Goal: Task Accomplishment & Management: Complete application form

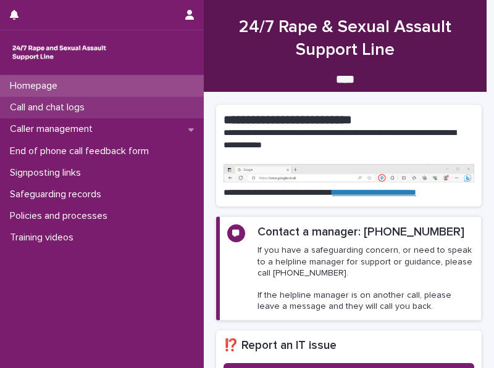
click at [29, 105] on p "Call and chat logs" at bounding box center [49, 108] width 89 height 12
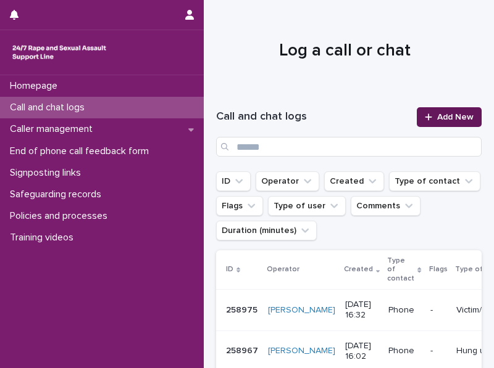
click at [446, 116] on span "Add New" at bounding box center [455, 117] width 36 height 9
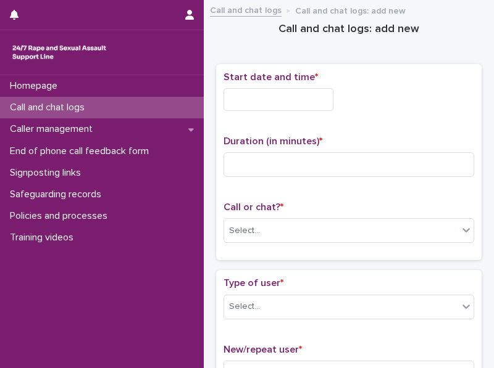
click at [244, 98] on input "text" at bounding box center [278, 99] width 110 height 23
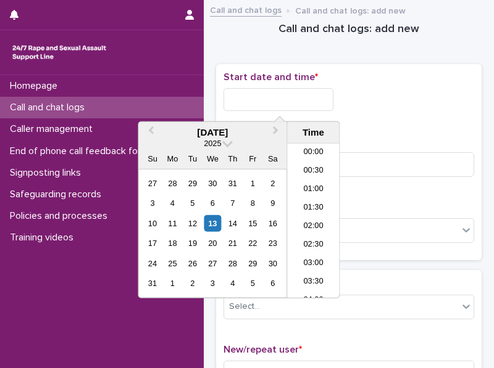
scroll to position [580, 0]
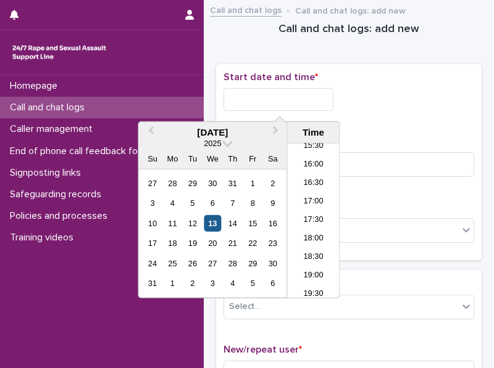
click at [211, 230] on div "13" at bounding box center [212, 223] width 17 height 17
click at [302, 233] on li "18:00" at bounding box center [313, 239] width 52 height 19
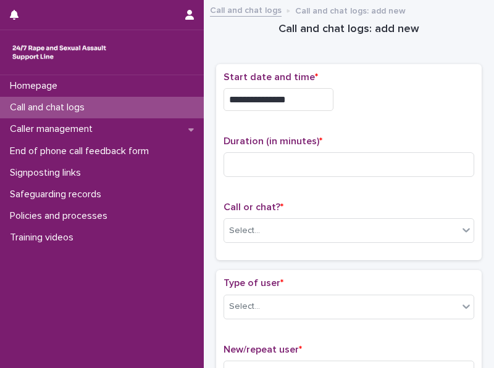
type input "**********"
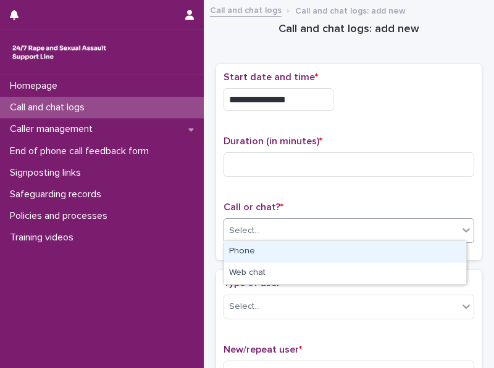
click at [299, 232] on div "Select..." at bounding box center [341, 231] width 234 height 20
click at [284, 256] on div "Phone" at bounding box center [345, 252] width 242 height 22
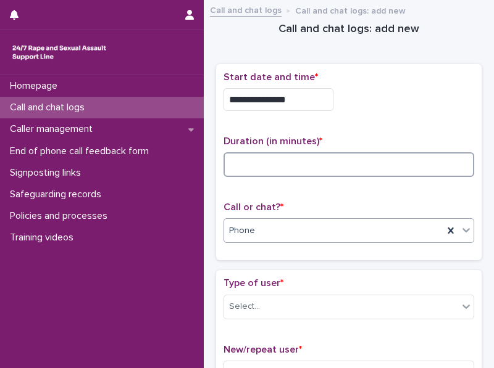
click at [241, 163] on input at bounding box center [348, 164] width 251 height 25
click at [260, 167] on input at bounding box center [348, 164] width 251 height 25
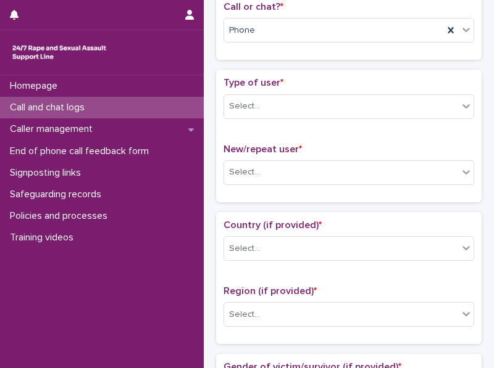
scroll to position [230, 0]
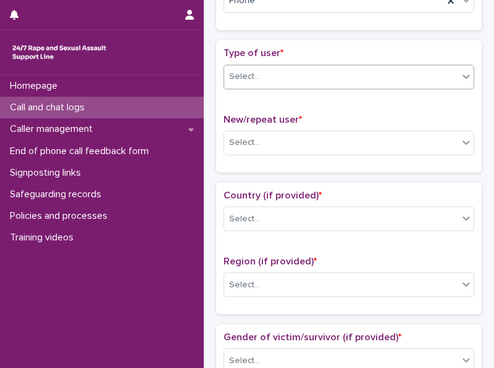
click at [462, 73] on icon at bounding box center [466, 76] width 12 height 12
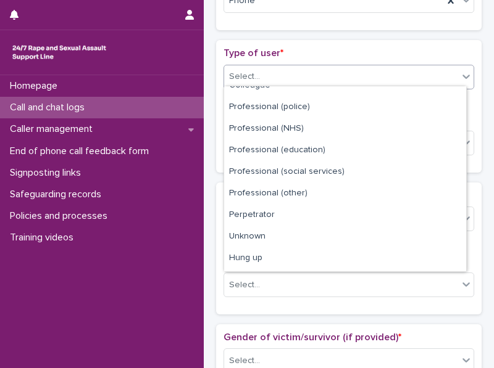
scroll to position [138, 0]
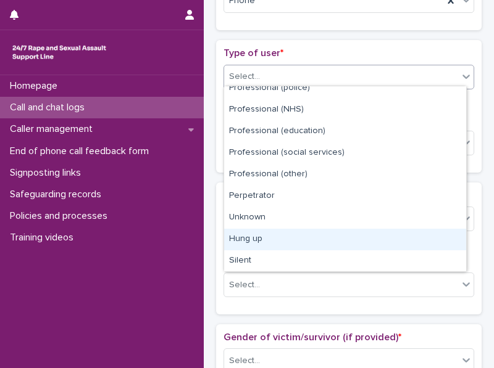
click at [411, 249] on div "Hung up" at bounding box center [345, 240] width 242 height 22
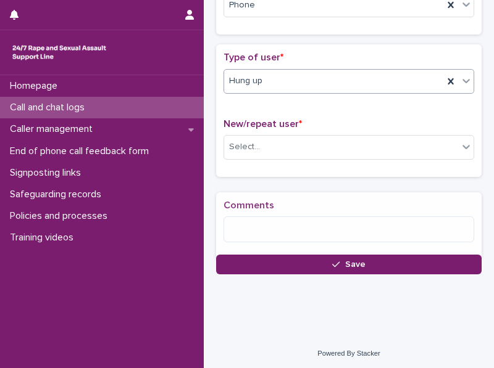
scroll to position [230, 0]
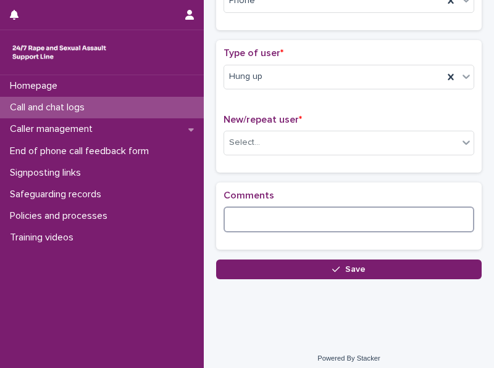
click at [240, 223] on textarea at bounding box center [348, 220] width 251 height 26
type textarea "*"
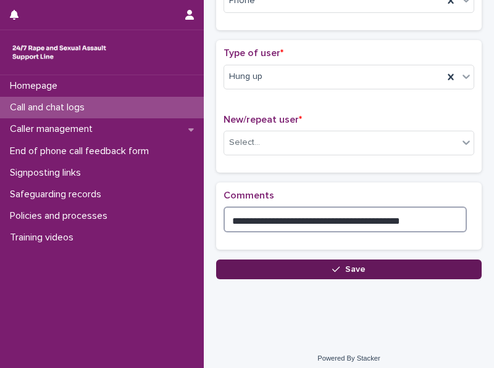
type textarea "**********"
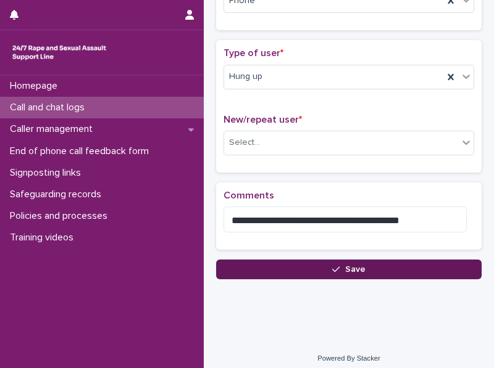
click at [333, 267] on icon "button" at bounding box center [335, 270] width 7 height 6
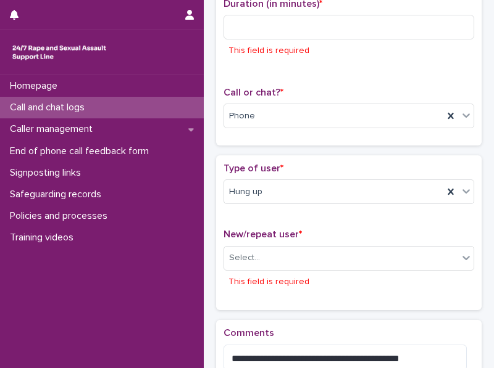
scroll to position [143, 0]
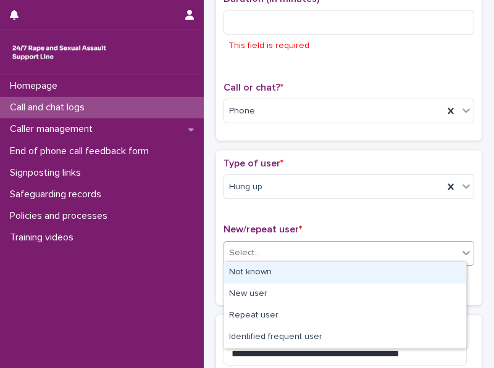
click at [410, 243] on div "Select..." at bounding box center [341, 253] width 234 height 20
click at [400, 277] on div "Not known" at bounding box center [345, 273] width 242 height 22
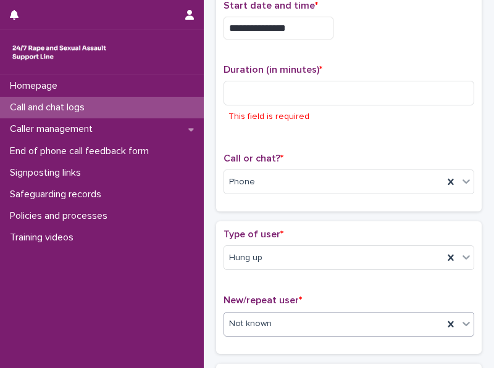
scroll to position [56, 0]
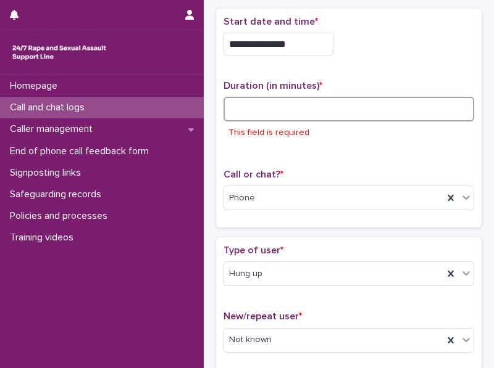
click at [243, 107] on input at bounding box center [348, 109] width 251 height 25
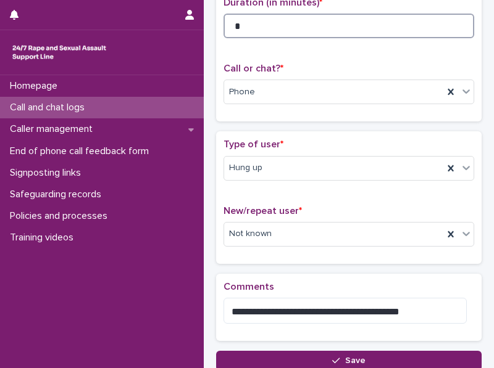
scroll to position [234, 0]
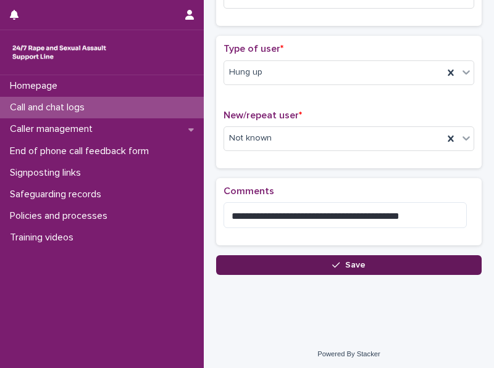
type input "*"
click at [350, 261] on span "Save" at bounding box center [355, 265] width 20 height 9
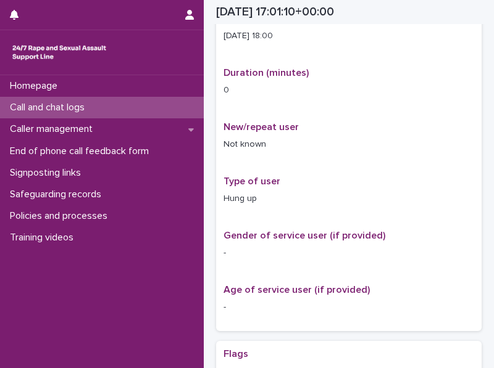
scroll to position [247, 0]
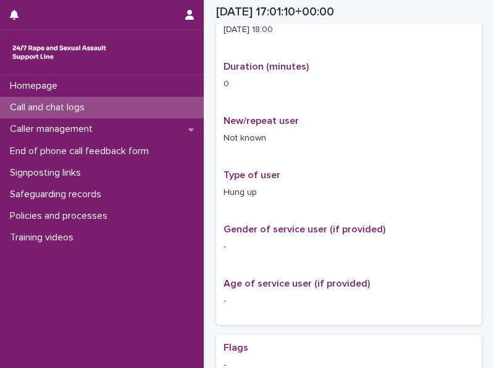
click at [106, 109] on div "Call and chat logs" at bounding box center [102, 108] width 204 height 22
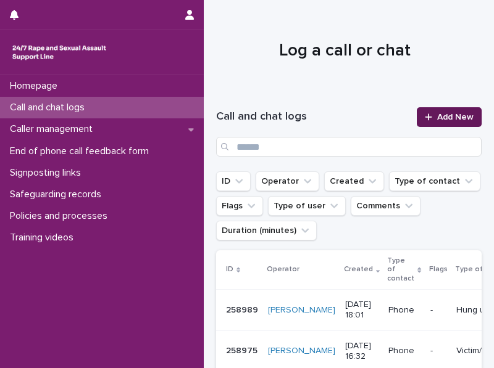
click at [437, 121] on span "Add New" at bounding box center [455, 117] width 36 height 9
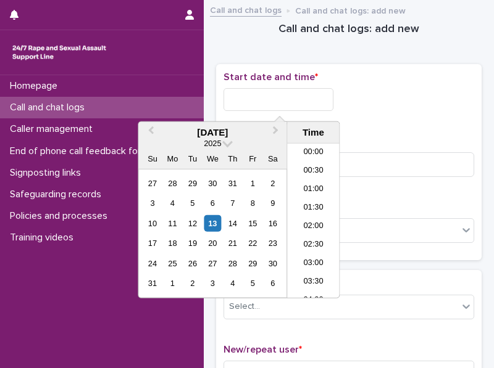
click at [253, 90] on input "text" at bounding box center [278, 99] width 110 height 23
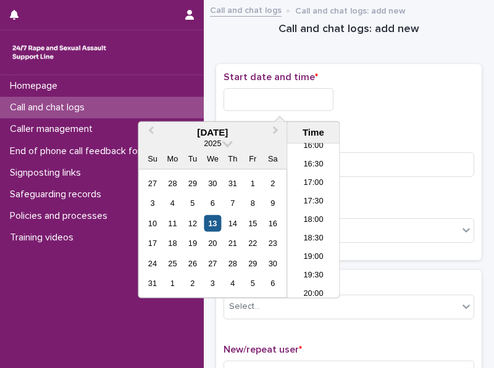
click at [210, 228] on div "13" at bounding box center [212, 223] width 17 height 17
click at [305, 223] on li "18:00" at bounding box center [313, 221] width 52 height 19
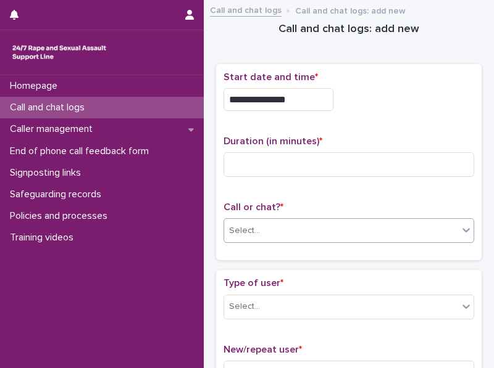
type input "**********"
click at [275, 234] on div "Select..." at bounding box center [341, 231] width 234 height 20
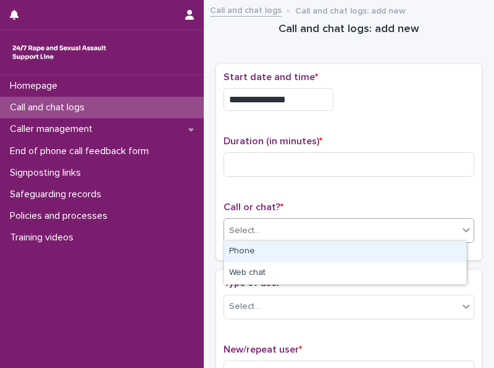
click at [262, 249] on div "Phone" at bounding box center [345, 252] width 242 height 22
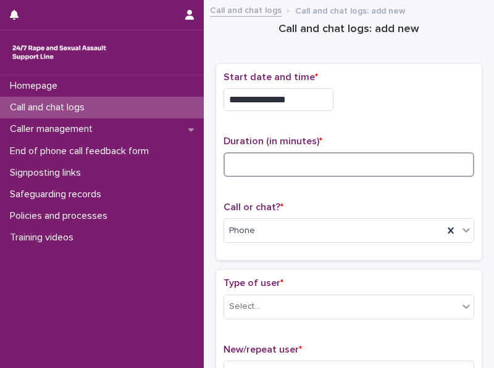
click at [229, 164] on input at bounding box center [348, 164] width 251 height 25
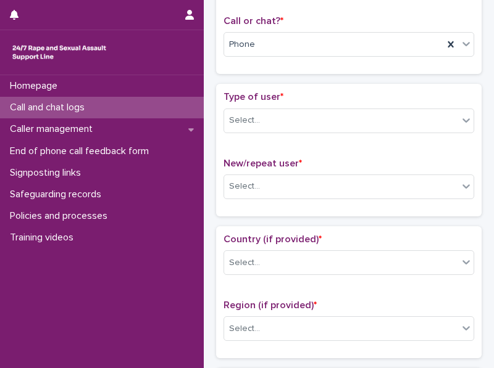
scroll to position [193, 0]
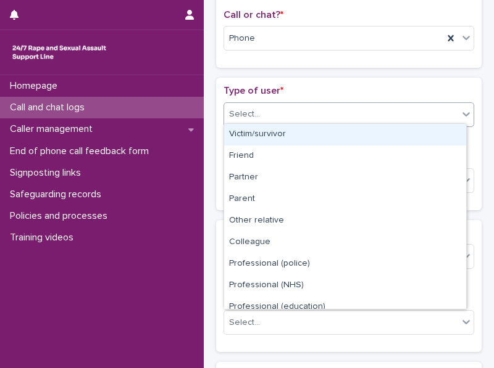
click at [458, 117] on div at bounding box center [465, 114] width 15 height 22
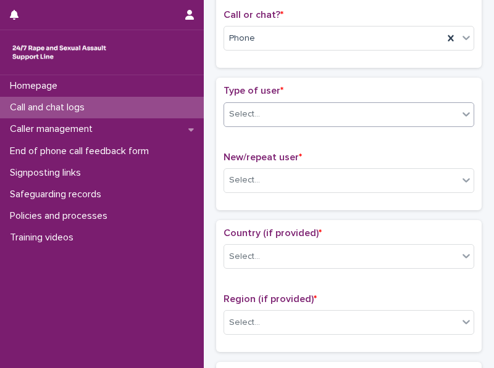
click at [458, 117] on div at bounding box center [465, 114] width 15 height 22
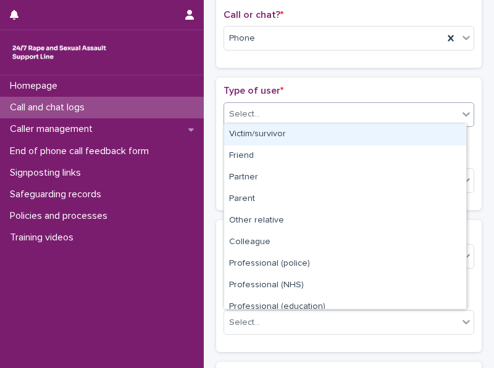
click at [449, 136] on div "Victim/survivor" at bounding box center [345, 135] width 242 height 22
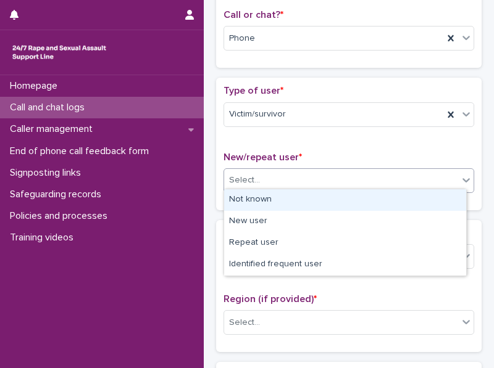
click at [441, 175] on div "Select..." at bounding box center [341, 180] width 234 height 20
click at [433, 200] on div "Not known" at bounding box center [345, 200] width 242 height 22
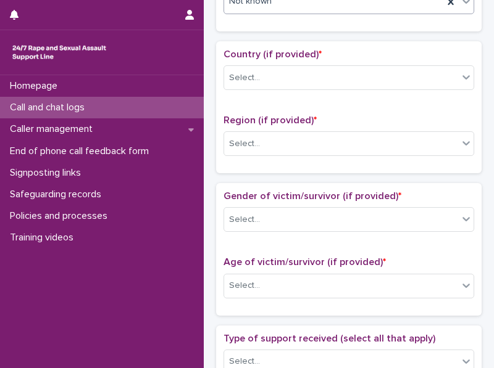
scroll to position [414, 0]
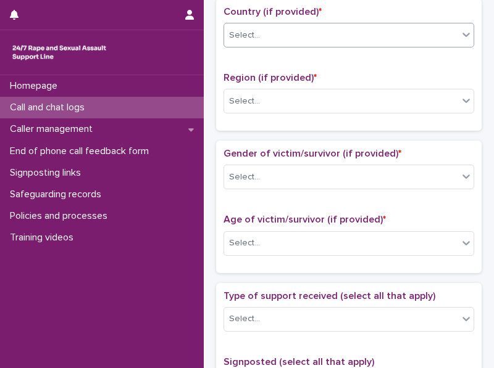
click at [460, 31] on icon at bounding box center [466, 34] width 12 height 12
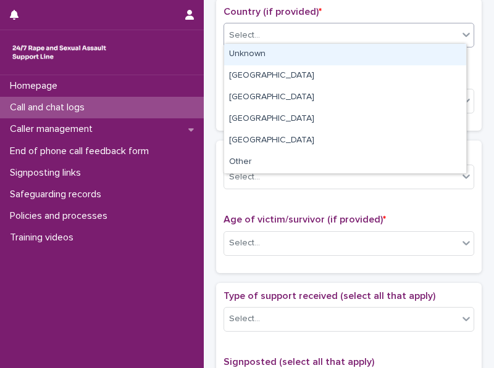
click at [447, 52] on div "Unknown" at bounding box center [345, 55] width 242 height 22
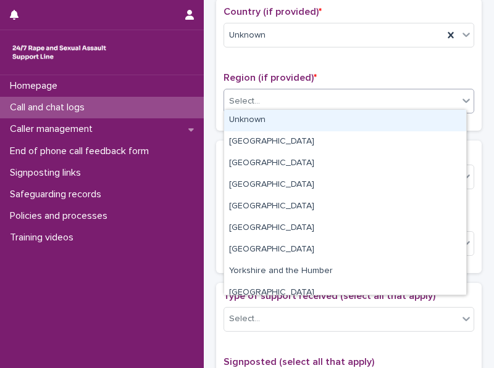
click at [460, 99] on icon at bounding box center [466, 100] width 12 height 12
click at [445, 119] on div "Unknown" at bounding box center [345, 121] width 242 height 22
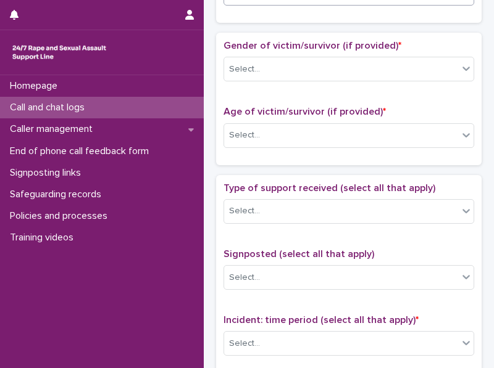
scroll to position [525, 0]
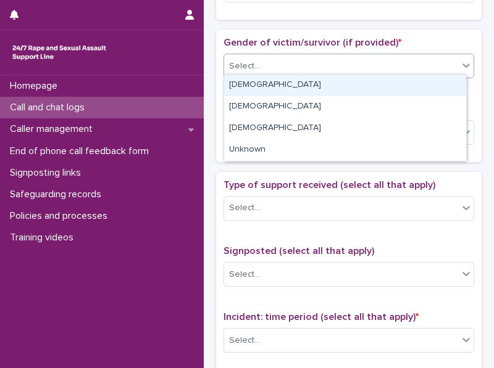
click at [460, 62] on icon at bounding box center [466, 65] width 12 height 12
click at [445, 81] on div "[DEMOGRAPHIC_DATA]" at bounding box center [345, 86] width 242 height 22
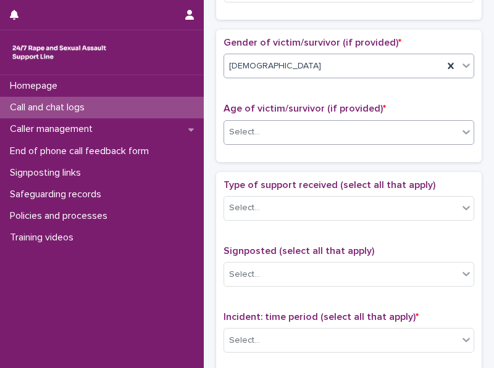
click at [416, 125] on div "Select..." at bounding box center [341, 132] width 234 height 20
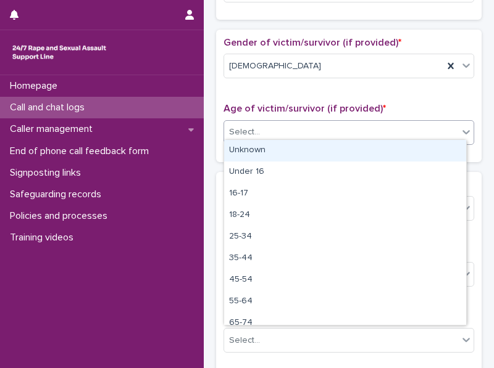
click at [402, 150] on div "Unknown" at bounding box center [345, 151] width 242 height 22
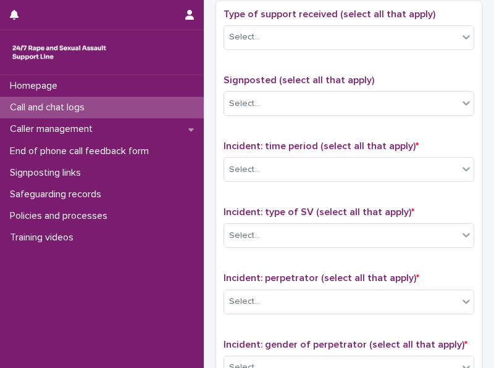
scroll to position [700, 0]
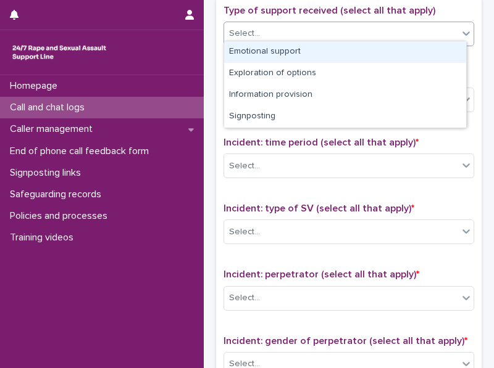
click at [460, 30] on icon at bounding box center [466, 33] width 12 height 12
click at [436, 51] on div "Emotional support" at bounding box center [345, 52] width 242 height 22
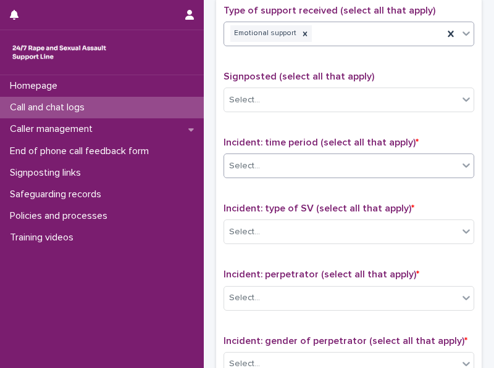
click at [460, 162] on icon at bounding box center [466, 165] width 12 height 12
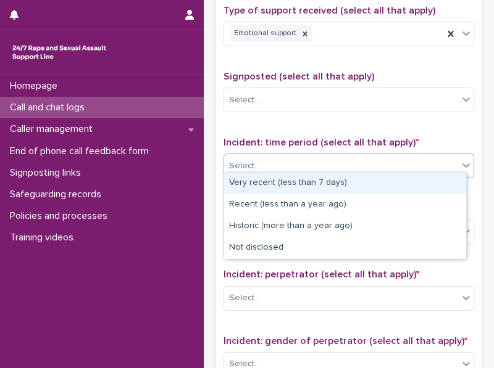
click at [447, 176] on div "Very recent (less than 7 days)" at bounding box center [345, 184] width 242 height 22
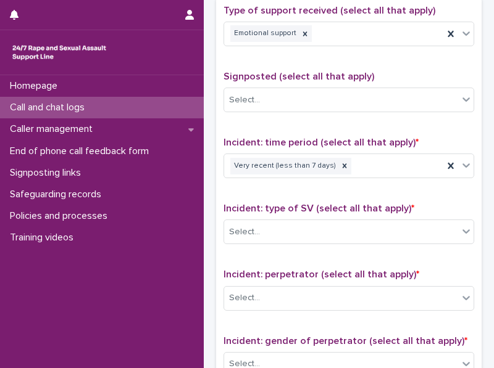
click at [443, 191] on div "Type of support received (select all that apply) Emotional support Signposted (…" at bounding box center [348, 263] width 251 height 516
click at [340, 162] on icon at bounding box center [344, 166] width 9 height 9
click at [335, 161] on div "Select..." at bounding box center [341, 166] width 234 height 20
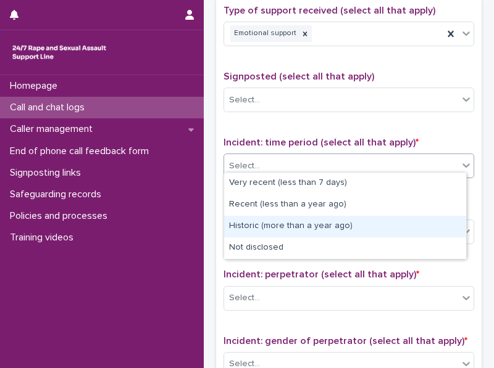
click at [340, 222] on div "Historic (more than a year ago)" at bounding box center [345, 227] width 242 height 22
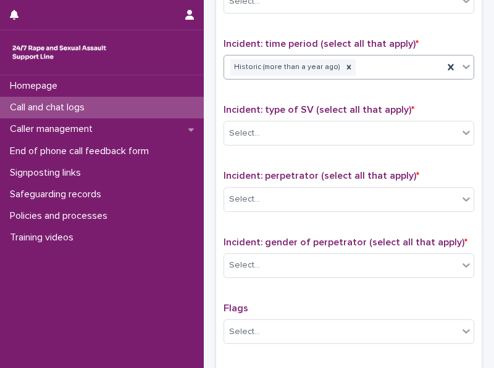
scroll to position [850, 0]
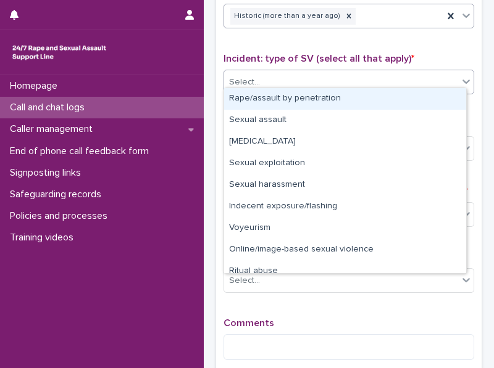
click at [415, 75] on div "Select..." at bounding box center [341, 82] width 234 height 20
click at [402, 91] on div "Rape/assault by penetration" at bounding box center [345, 99] width 242 height 22
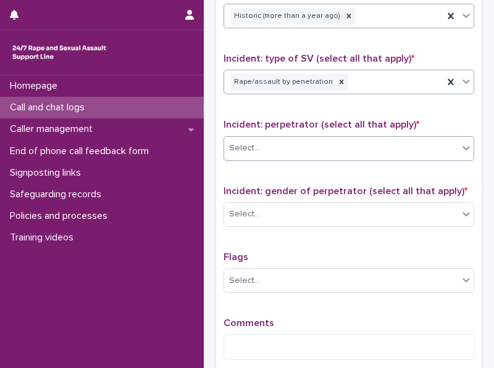
click at [361, 138] on div "Select..." at bounding box center [341, 148] width 234 height 20
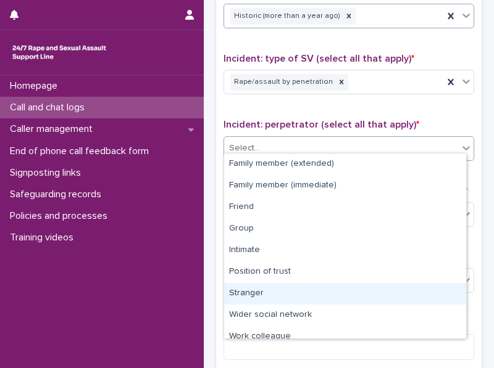
click at [330, 288] on div "Stranger" at bounding box center [345, 294] width 242 height 22
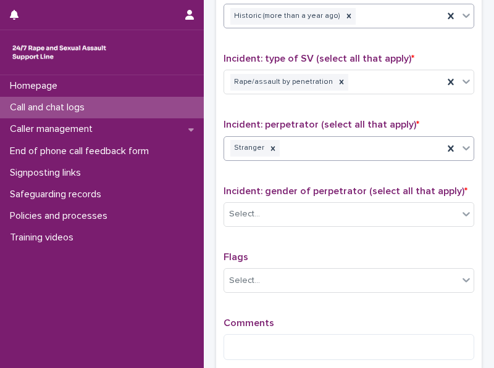
scroll to position [977, 0]
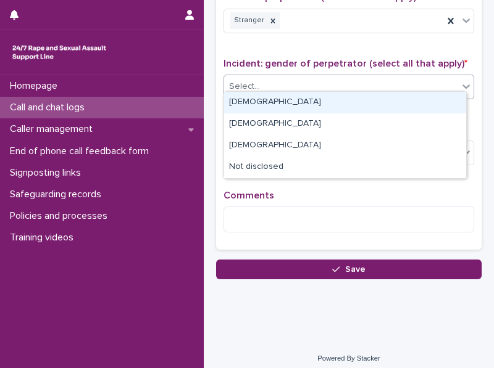
click at [460, 80] on icon at bounding box center [466, 86] width 12 height 12
click at [431, 100] on div "[DEMOGRAPHIC_DATA]" at bounding box center [345, 103] width 242 height 22
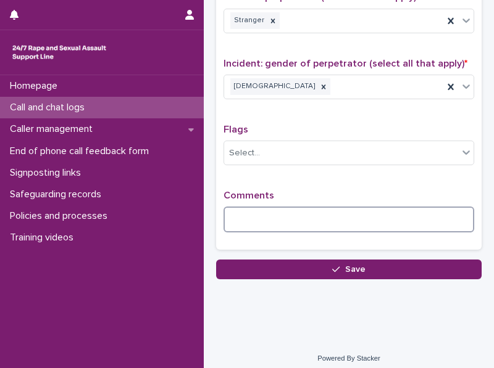
click at [307, 210] on textarea at bounding box center [348, 220] width 251 height 26
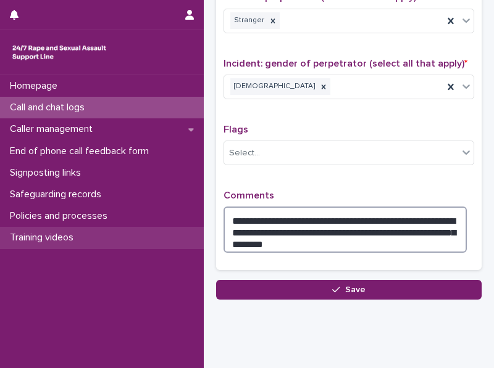
type textarea "**********"
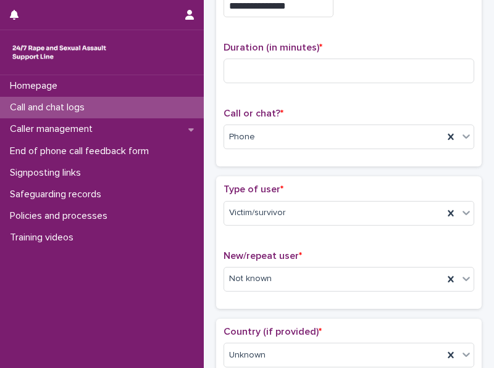
scroll to position [0, 0]
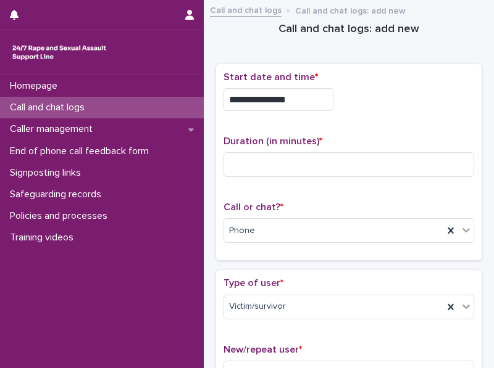
click at [467, 9] on div "Call and chat logs Call and chat logs: add new" at bounding box center [349, 10] width 290 height 17
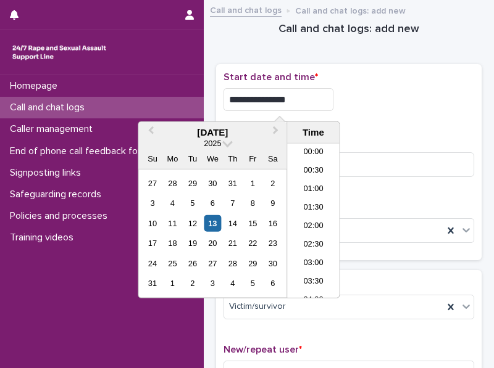
click at [297, 99] on input "**********" at bounding box center [278, 99] width 110 height 23
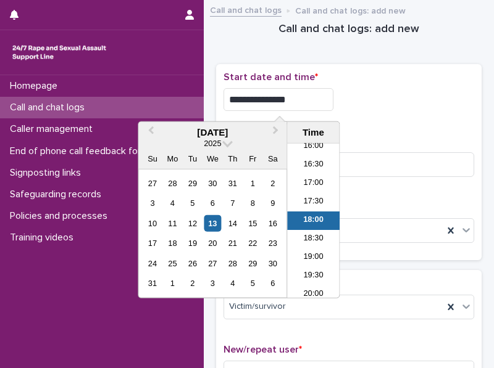
click at [297, 99] on input "**********" at bounding box center [278, 99] width 110 height 23
click at [313, 104] on input "**********" at bounding box center [278, 99] width 110 height 23
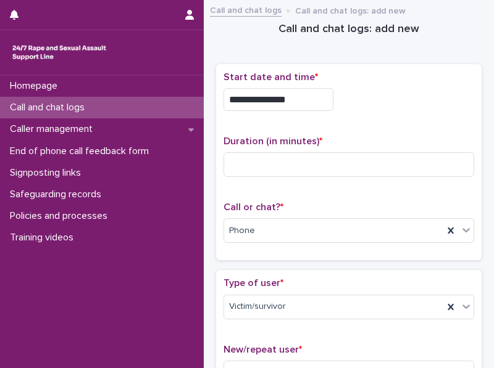
click at [343, 118] on div "**********" at bounding box center [348, 96] width 251 height 49
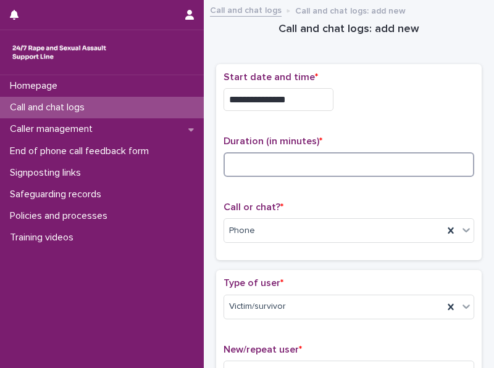
click at [298, 163] on input at bounding box center [348, 164] width 251 height 25
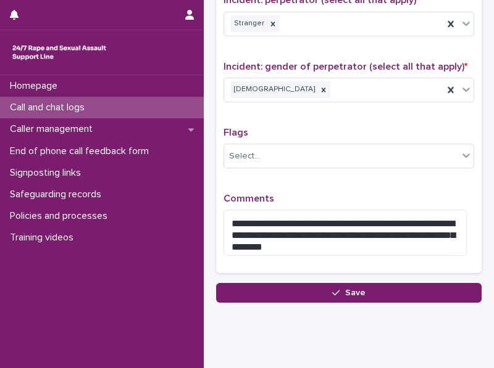
scroll to position [997, 0]
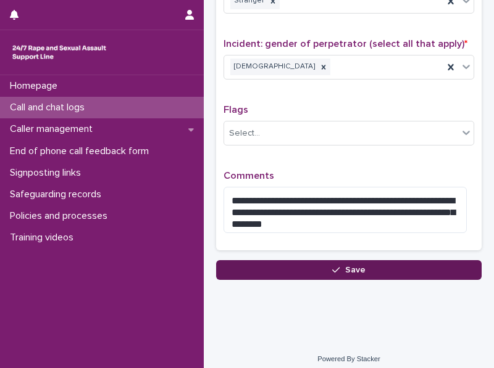
type input "**"
click at [347, 266] on span "Save" at bounding box center [355, 270] width 20 height 9
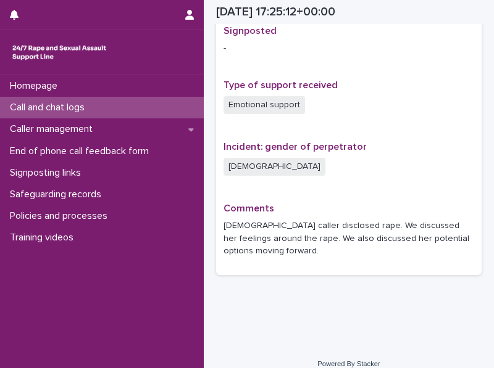
scroll to position [805, 0]
click at [42, 101] on div "Call and chat logs" at bounding box center [102, 108] width 204 height 22
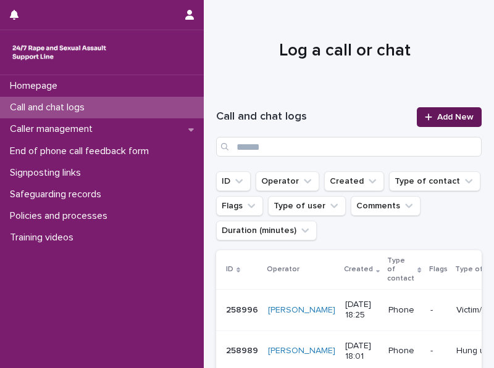
click at [440, 113] on span "Add New" at bounding box center [455, 117] width 36 height 9
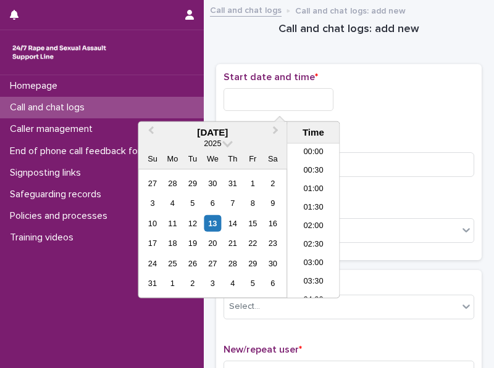
click at [284, 104] on input "text" at bounding box center [278, 99] width 110 height 23
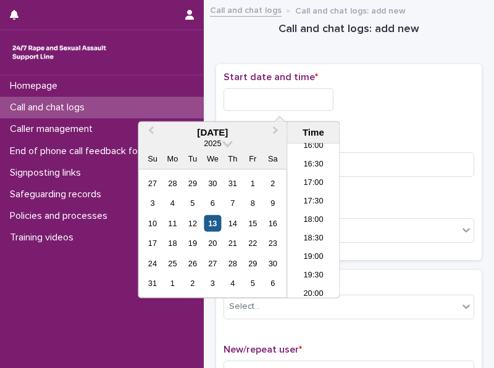
click at [217, 225] on div "13" at bounding box center [212, 223] width 17 height 17
click at [309, 216] on li "18:00" at bounding box center [313, 221] width 52 height 19
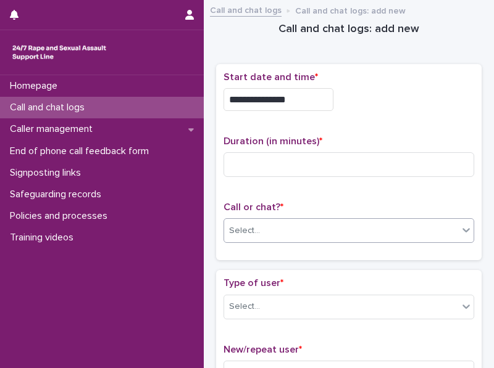
click at [289, 222] on div "Select..." at bounding box center [341, 231] width 234 height 20
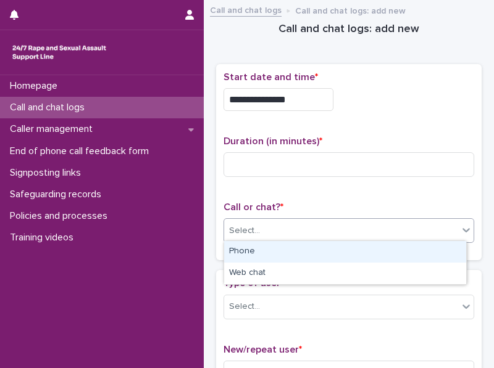
click at [271, 254] on div "Phone" at bounding box center [345, 252] width 242 height 22
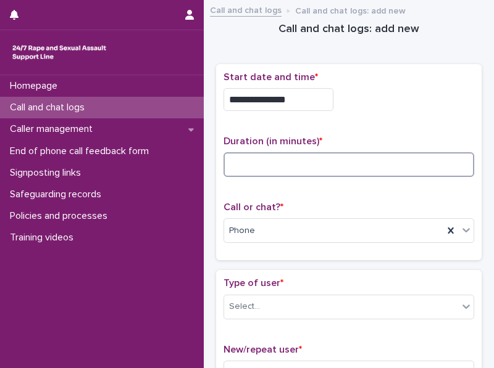
click at [250, 162] on input at bounding box center [348, 164] width 251 height 25
click at [254, 162] on input at bounding box center [348, 164] width 251 height 25
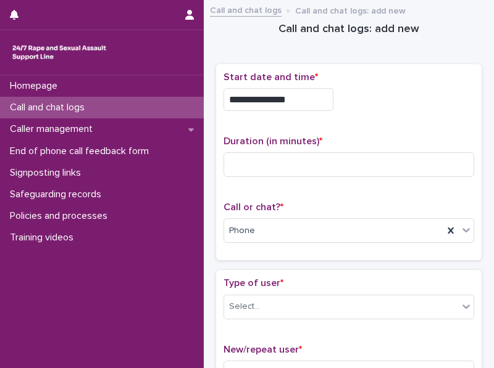
click at [309, 97] on input "**********" at bounding box center [278, 99] width 110 height 23
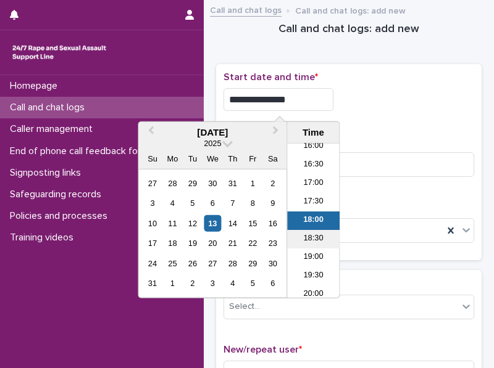
click at [306, 231] on li "18:30" at bounding box center [313, 239] width 52 height 19
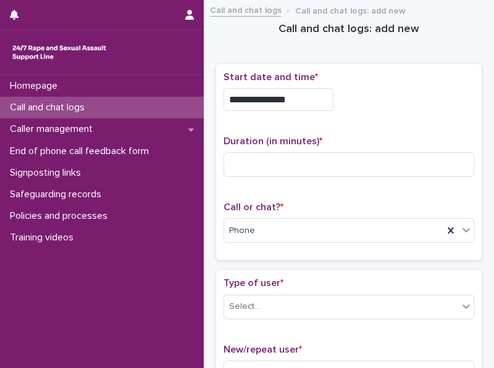
type input "**********"
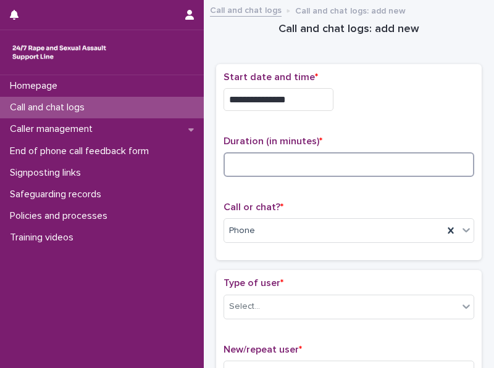
click at [277, 162] on input at bounding box center [348, 164] width 251 height 25
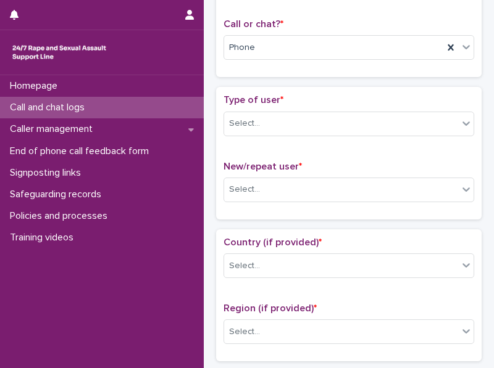
scroll to position [213, 0]
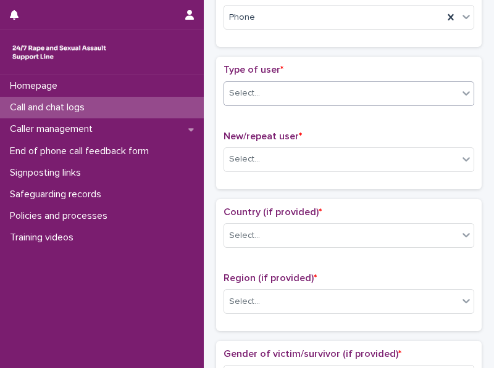
type input "*"
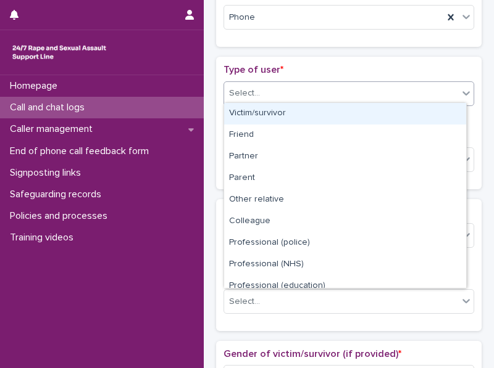
click at [462, 91] on icon at bounding box center [465, 93] width 7 height 4
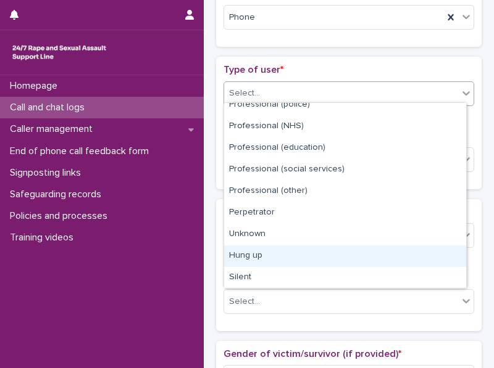
click at [454, 249] on div "Hung up" at bounding box center [345, 257] width 242 height 22
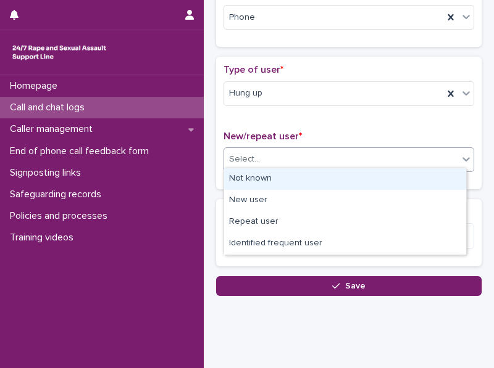
click at [460, 157] on icon at bounding box center [466, 159] width 12 height 12
click at [449, 181] on div "Not known" at bounding box center [345, 179] width 242 height 22
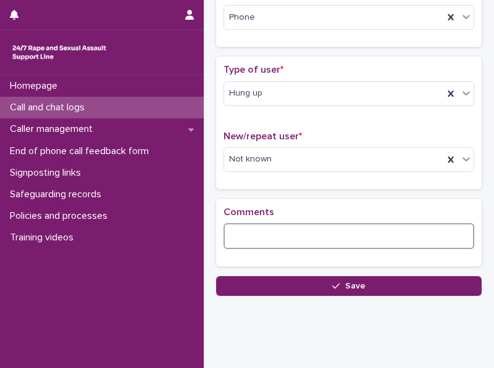
click at [241, 230] on textarea at bounding box center [348, 236] width 251 height 26
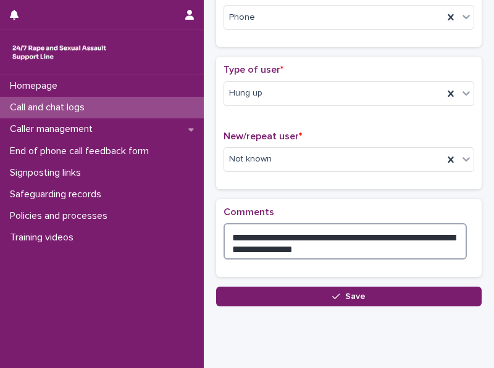
drag, startPoint x: 230, startPoint y: 233, endPoint x: 326, endPoint y: 247, distance: 96.8
click at [326, 247] on textarea "**********" at bounding box center [344, 241] width 243 height 36
type textarea "**********"
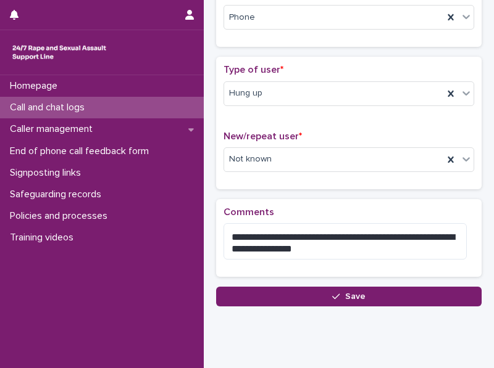
click at [158, 296] on div "Homepage Call and chat logs Caller management End of phone call feedback form S…" at bounding box center [102, 221] width 204 height 293
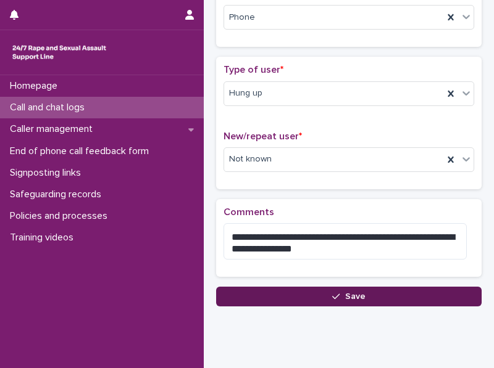
click at [292, 296] on button "Save" at bounding box center [348, 297] width 265 height 20
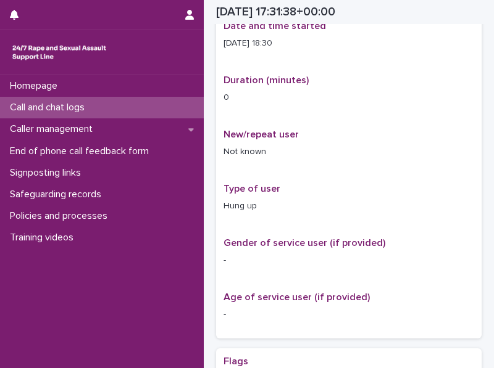
scroll to position [227, 0]
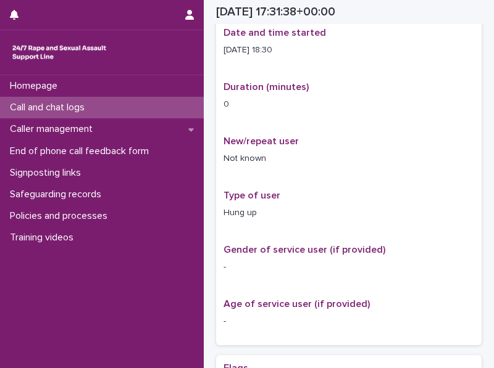
click at [33, 104] on p "Call and chat logs" at bounding box center [49, 108] width 89 height 12
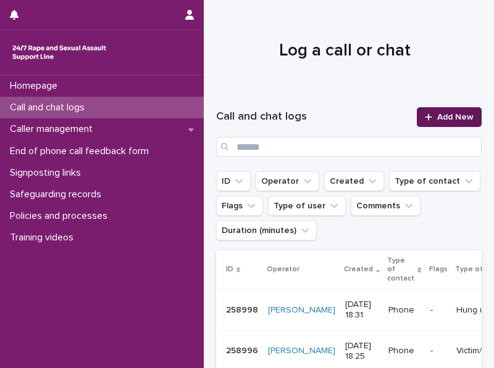
click at [441, 115] on span "Add New" at bounding box center [455, 117] width 36 height 9
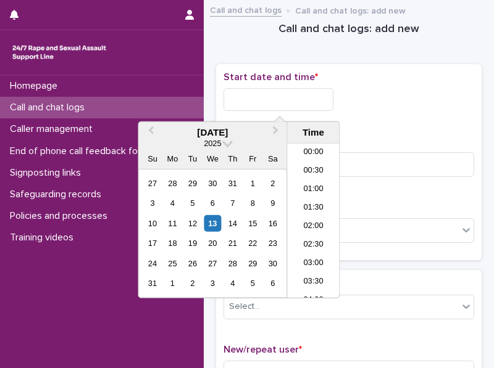
click at [246, 89] on input "text" at bounding box center [278, 99] width 110 height 23
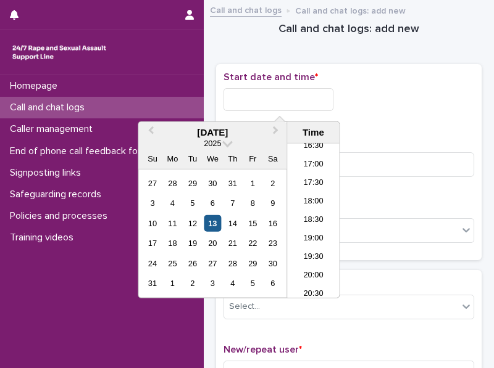
click at [215, 225] on div "13" at bounding box center [212, 223] width 17 height 17
click at [296, 224] on li "18:30" at bounding box center [313, 221] width 52 height 19
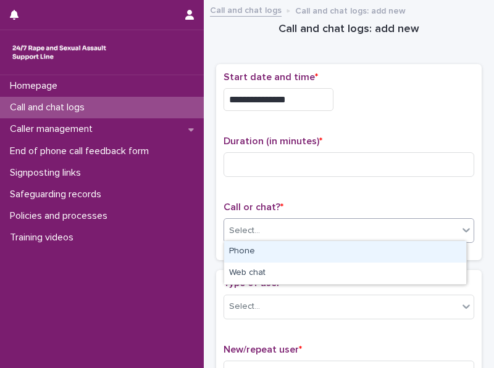
click at [289, 228] on div "Select..." at bounding box center [341, 231] width 234 height 20
click at [271, 249] on div "Phone" at bounding box center [345, 252] width 242 height 22
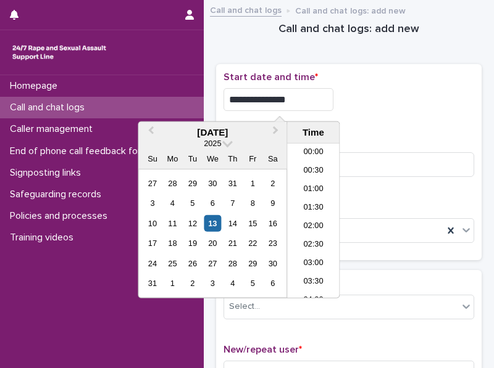
click at [304, 101] on input "**********" at bounding box center [278, 99] width 110 height 23
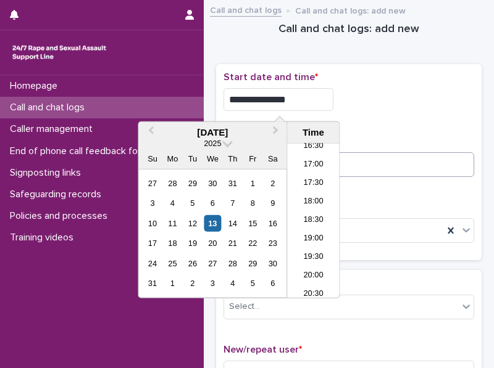
type input "**********"
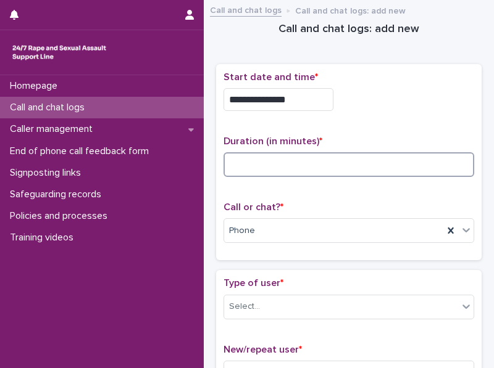
click at [388, 165] on input at bounding box center [348, 164] width 251 height 25
click at [300, 157] on input at bounding box center [348, 164] width 251 height 25
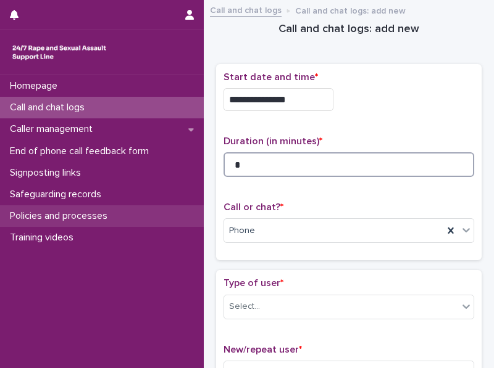
type input "*"
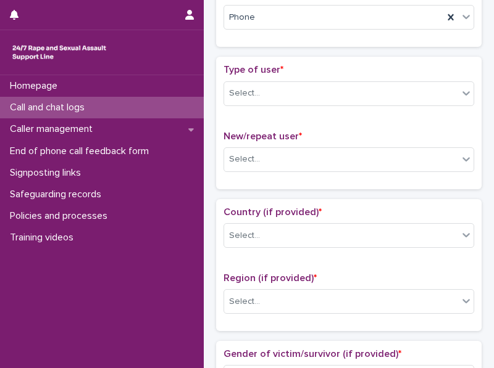
scroll to position [239, 0]
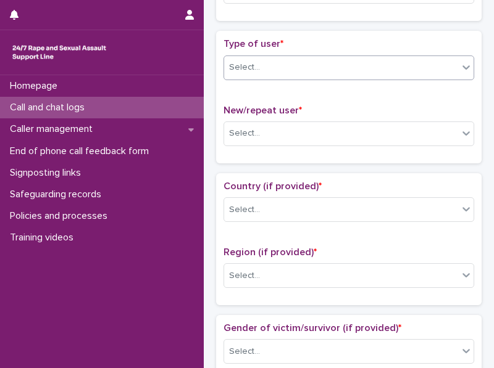
click at [460, 66] on icon at bounding box center [466, 67] width 12 height 12
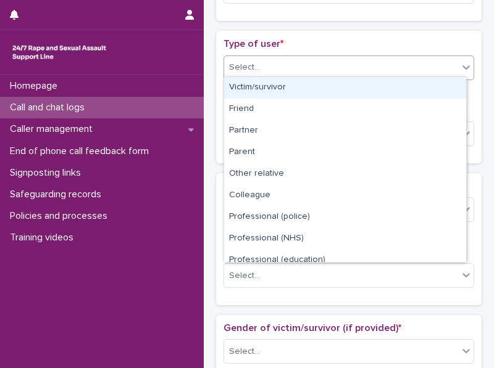
scroll to position [138, 0]
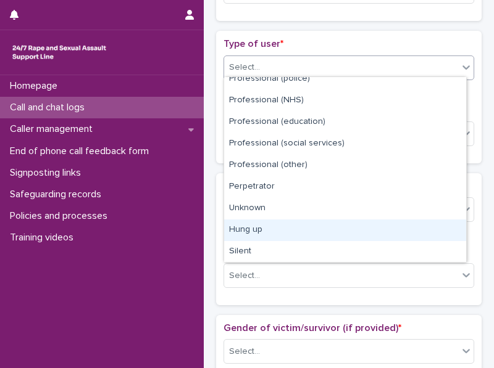
click at [447, 220] on div "Hung up" at bounding box center [345, 231] width 242 height 22
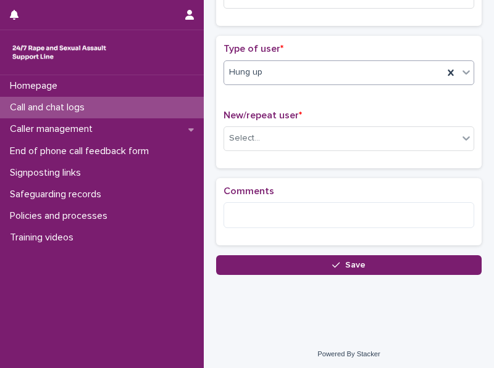
scroll to position [234, 0]
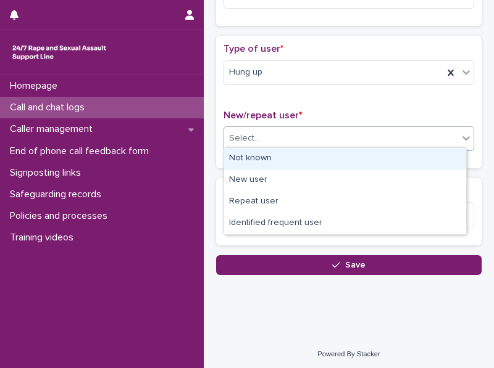
click at [460, 134] on icon at bounding box center [466, 138] width 12 height 12
click at [441, 155] on div "Not known" at bounding box center [345, 159] width 242 height 22
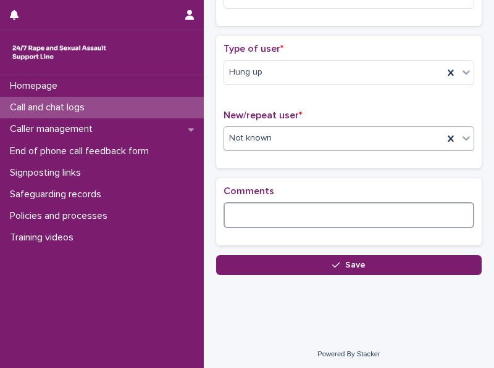
click at [271, 208] on textarea at bounding box center [348, 215] width 251 height 26
paste textarea "**********"
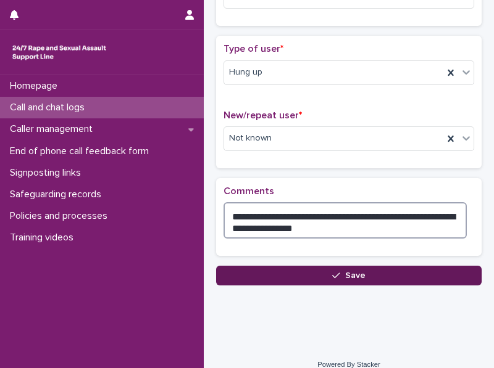
type textarea "**********"
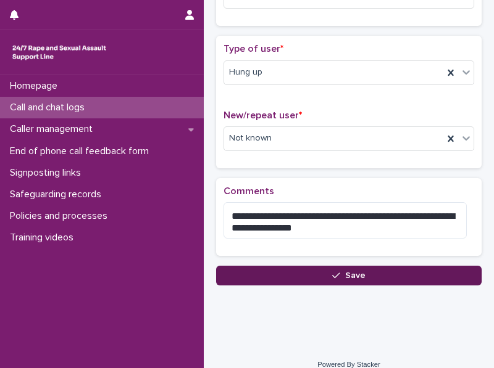
click at [367, 274] on button "Save" at bounding box center [348, 276] width 265 height 20
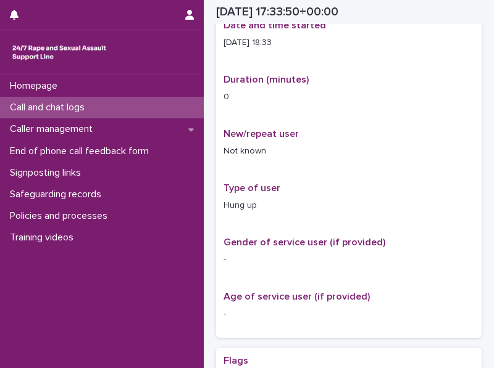
scroll to position [241, 0]
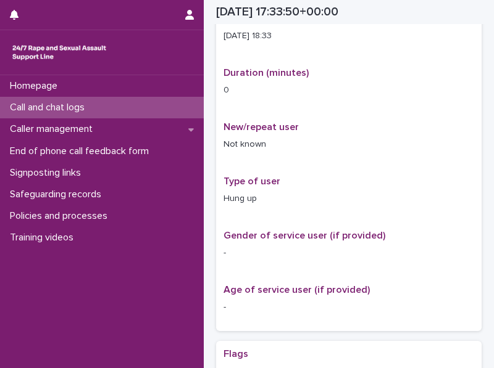
click at [80, 109] on p "Call and chat logs" at bounding box center [49, 108] width 89 height 12
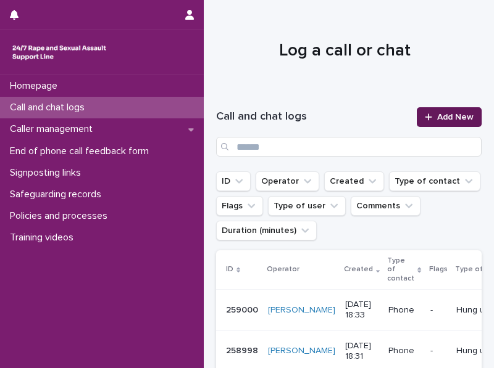
click at [438, 111] on link "Add New" at bounding box center [448, 117] width 65 height 20
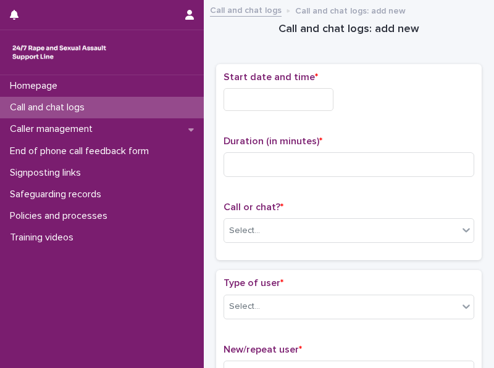
click at [262, 99] on input "text" at bounding box center [278, 99] width 110 height 23
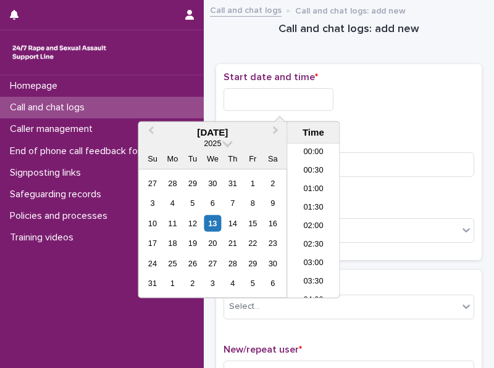
scroll to position [617, 0]
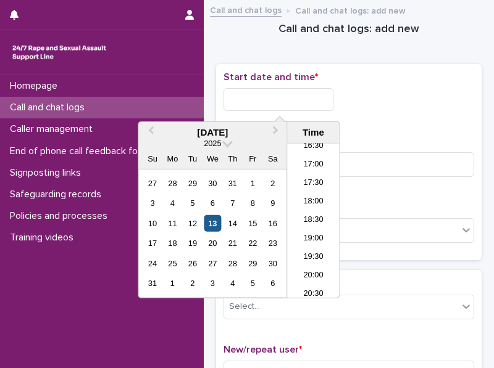
click at [212, 223] on div "13" at bounding box center [212, 223] width 17 height 17
click at [305, 206] on li "18:00" at bounding box center [313, 202] width 52 height 19
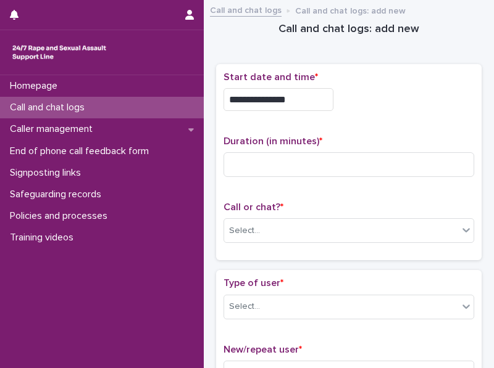
click at [297, 101] on input "**********" at bounding box center [278, 99] width 110 height 23
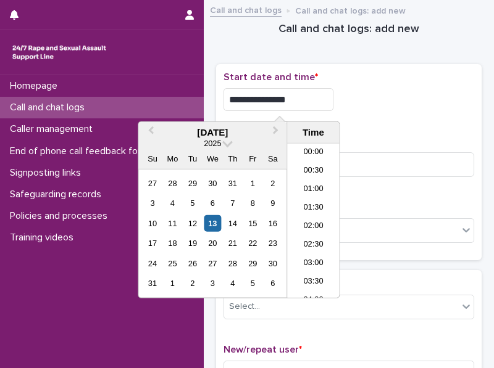
scroll to position [599, 0]
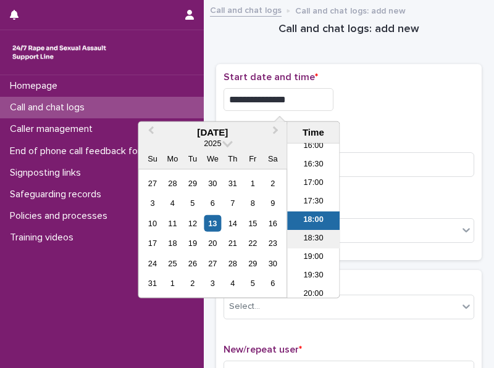
click at [309, 234] on li "18:30" at bounding box center [313, 239] width 52 height 19
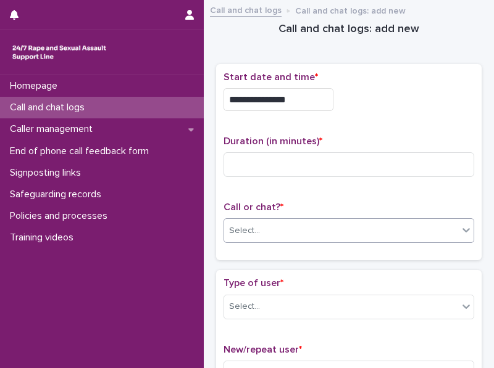
click at [247, 225] on div "Select..." at bounding box center [244, 231] width 31 height 13
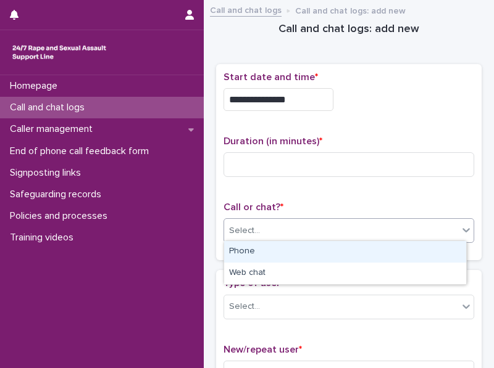
click at [243, 253] on div "Phone" at bounding box center [345, 252] width 242 height 22
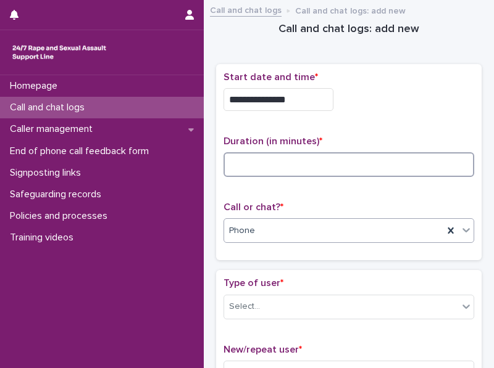
click at [234, 162] on input at bounding box center [348, 164] width 251 height 25
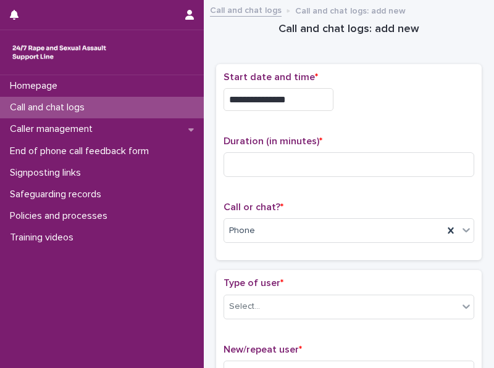
click at [295, 99] on input "**********" at bounding box center [278, 99] width 110 height 23
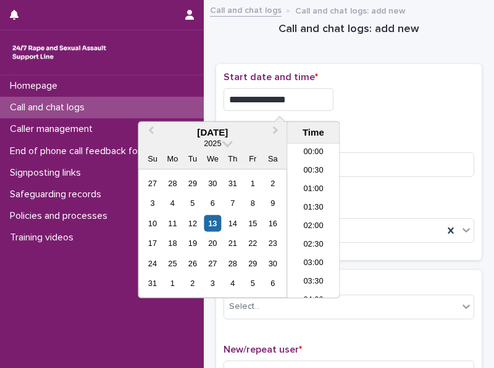
scroll to position [617, 0]
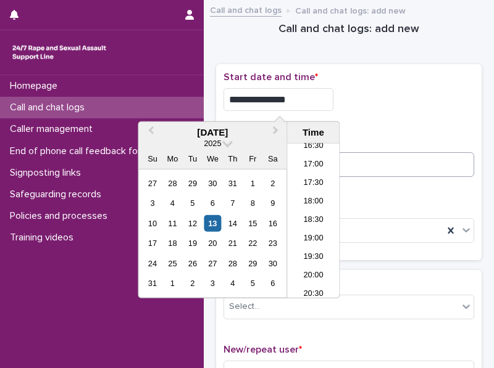
type input "**********"
click at [353, 165] on input at bounding box center [348, 164] width 251 height 25
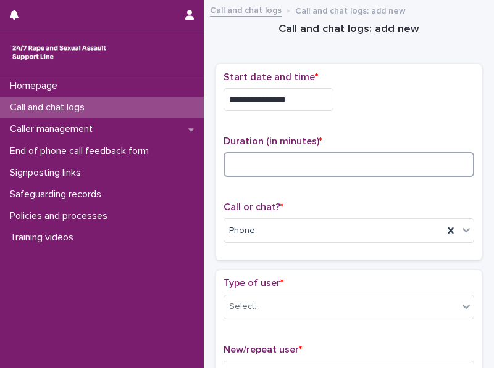
click at [289, 164] on input at bounding box center [348, 164] width 251 height 25
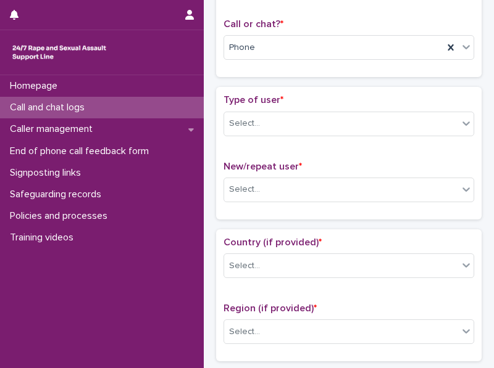
scroll to position [203, 0]
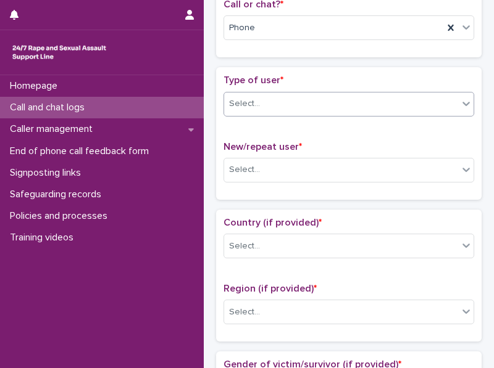
type input "*"
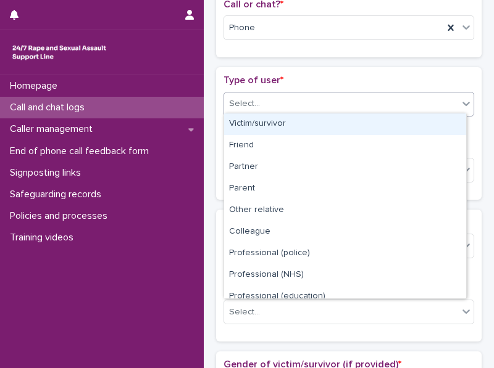
click at [462, 102] on icon at bounding box center [465, 104] width 7 height 4
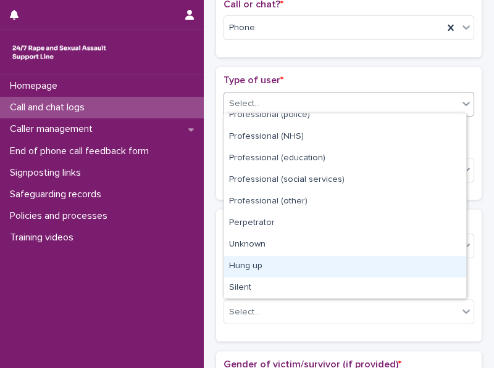
click at [439, 261] on div "Hung up" at bounding box center [345, 267] width 242 height 22
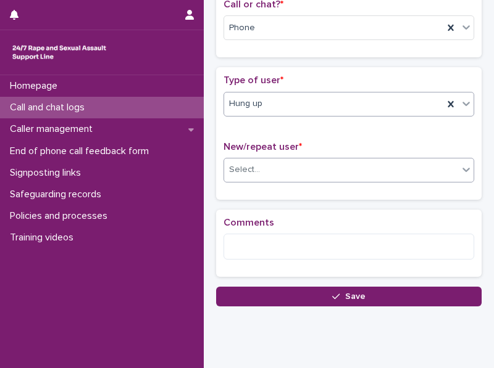
click at [322, 163] on div "Select..." at bounding box center [341, 170] width 234 height 20
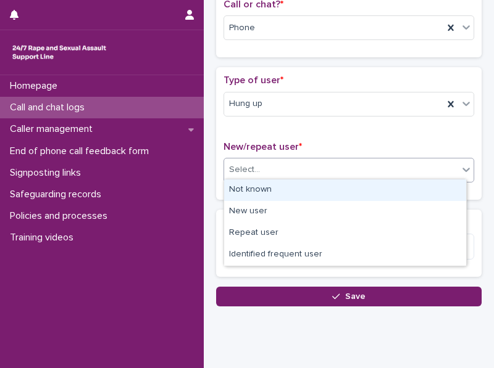
click at [313, 189] on div "Not known" at bounding box center [345, 191] width 242 height 22
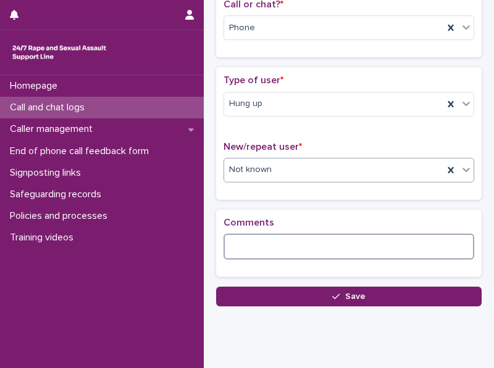
click at [252, 241] on textarea at bounding box center [348, 247] width 251 height 26
paste textarea "**********"
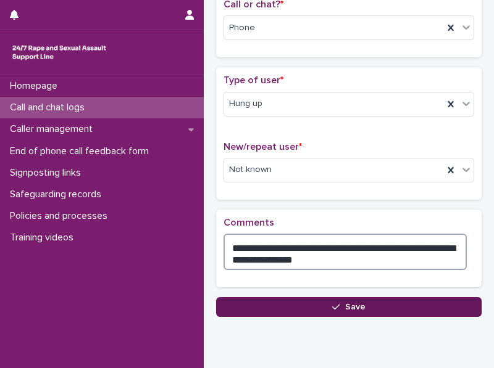
type textarea "**********"
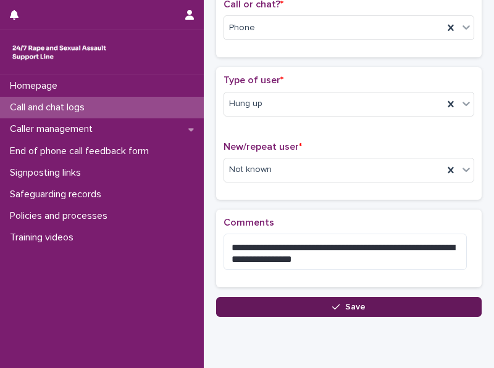
click at [326, 303] on button "Save" at bounding box center [348, 307] width 265 height 20
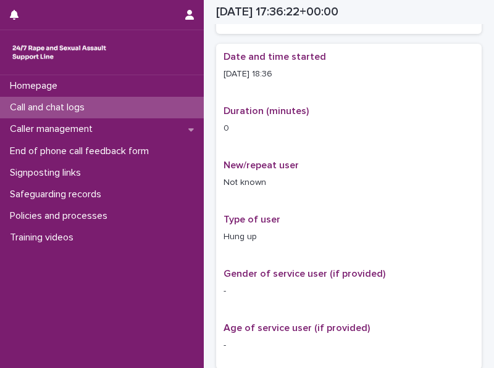
scroll to position [210, 0]
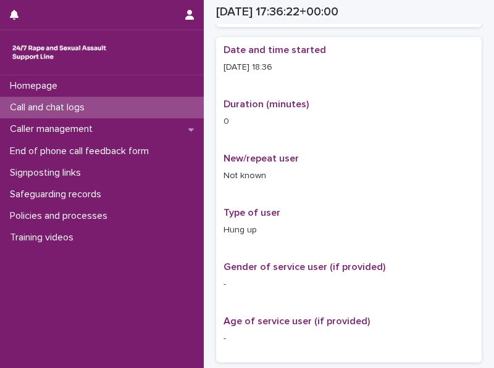
click at [80, 106] on p "Call and chat logs" at bounding box center [49, 108] width 89 height 12
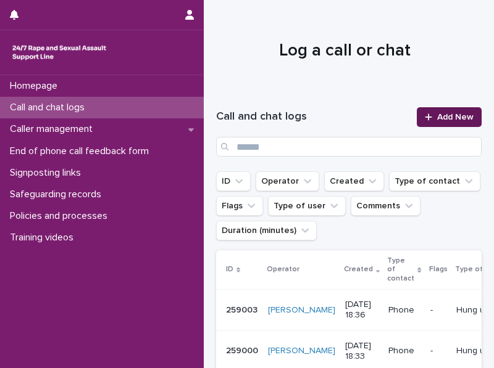
click at [429, 120] on div at bounding box center [431, 117] width 12 height 9
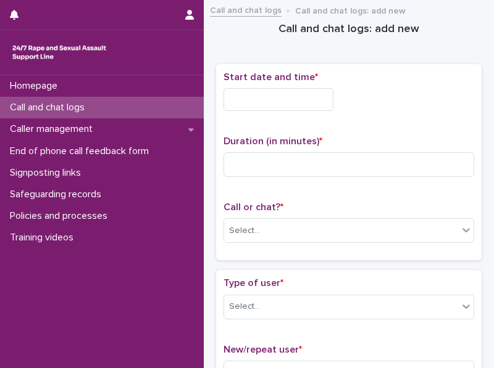
click at [267, 98] on input "text" at bounding box center [278, 99] width 110 height 23
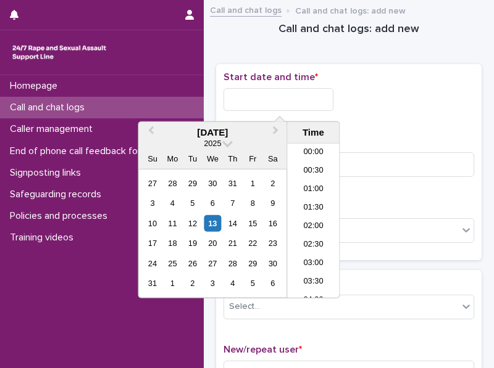
scroll to position [617, 0]
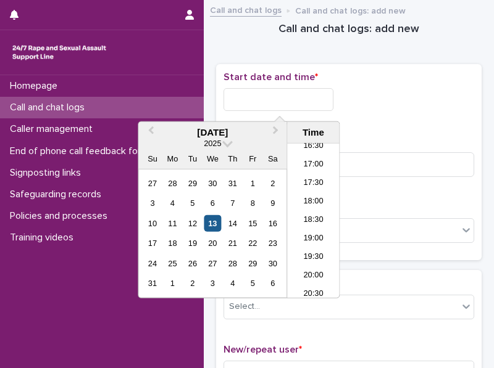
click at [212, 219] on div "13" at bounding box center [212, 223] width 17 height 17
click at [313, 219] on li "18:30" at bounding box center [313, 221] width 52 height 19
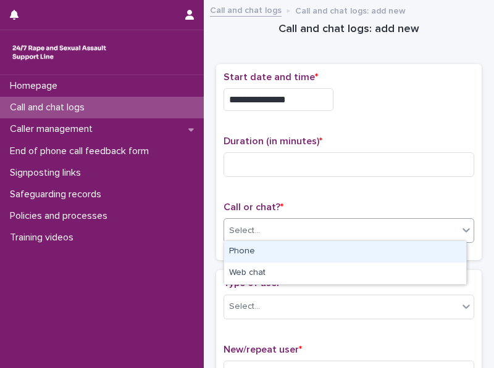
click at [308, 225] on div "Select..." at bounding box center [341, 231] width 234 height 20
click at [291, 247] on div "Phone" at bounding box center [345, 252] width 242 height 22
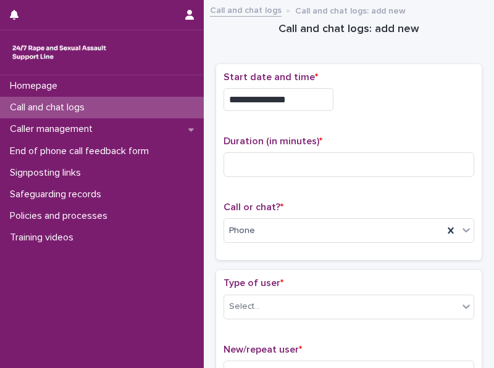
click at [297, 99] on input "**********" at bounding box center [278, 99] width 110 height 23
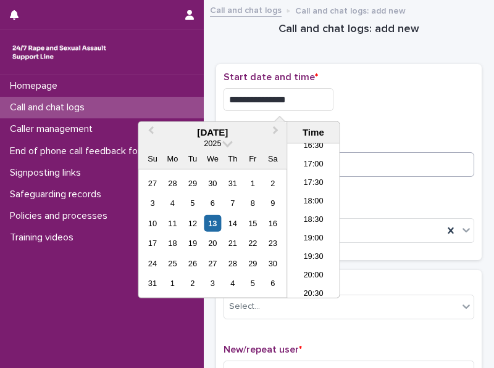
type input "**********"
click at [384, 162] on input at bounding box center [348, 164] width 251 height 25
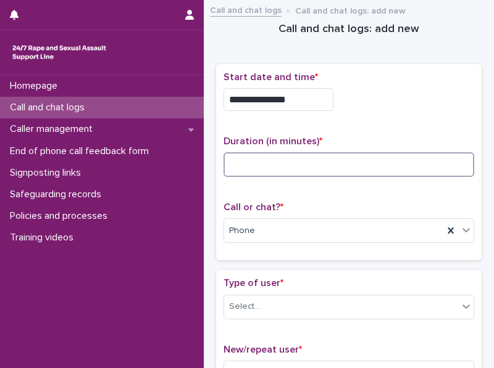
click at [234, 166] on input at bounding box center [348, 164] width 251 height 25
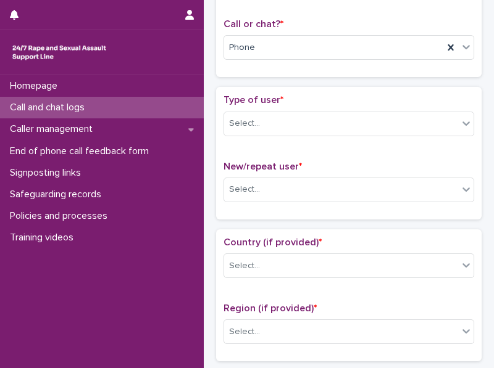
scroll to position [194, 0]
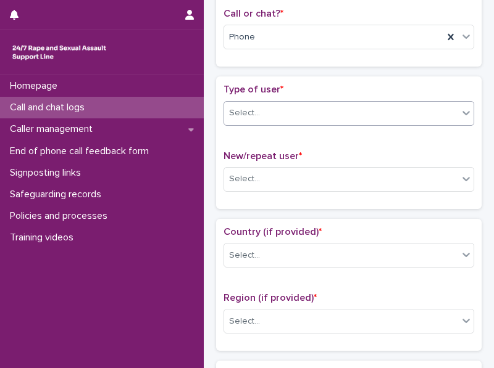
type input "*"
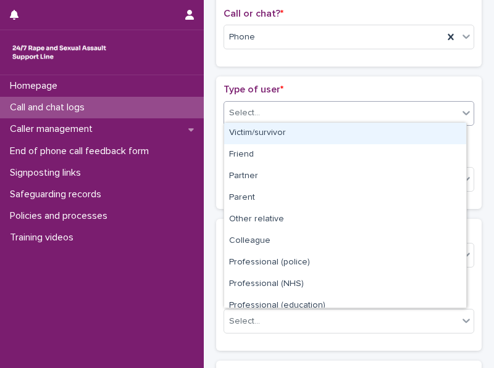
click at [460, 111] on icon at bounding box center [466, 113] width 12 height 12
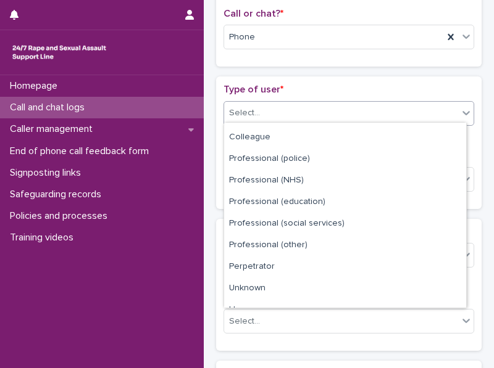
scroll to position [138, 0]
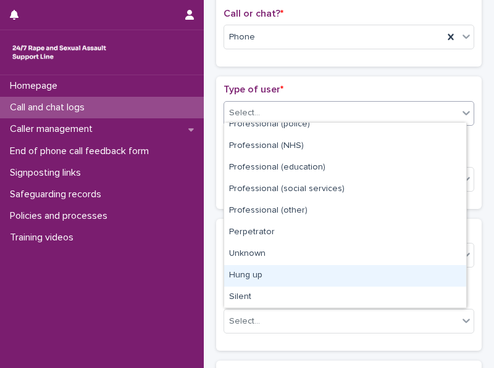
click at [449, 273] on div "Hung up" at bounding box center [345, 276] width 242 height 22
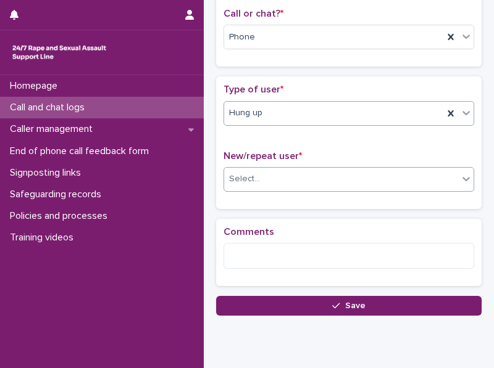
click at [460, 178] on icon at bounding box center [466, 179] width 12 height 12
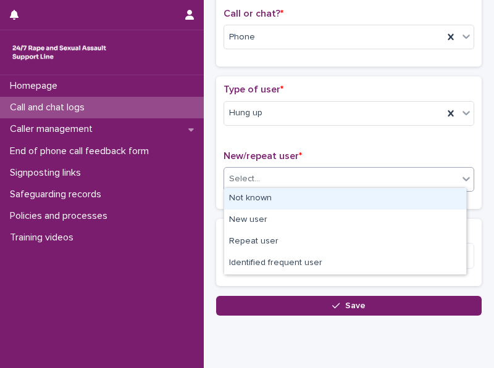
click at [444, 201] on div "Not known" at bounding box center [345, 199] width 242 height 22
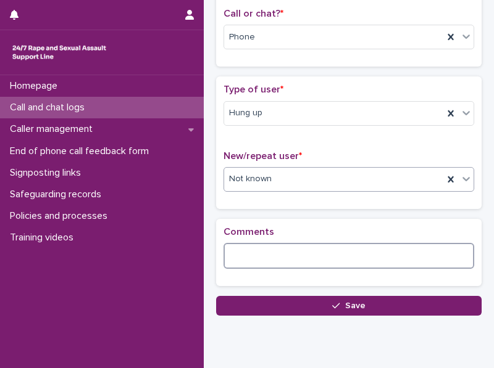
click at [300, 253] on textarea at bounding box center [348, 256] width 251 height 26
click at [273, 252] on textarea at bounding box center [348, 256] width 251 height 26
paste textarea "**********"
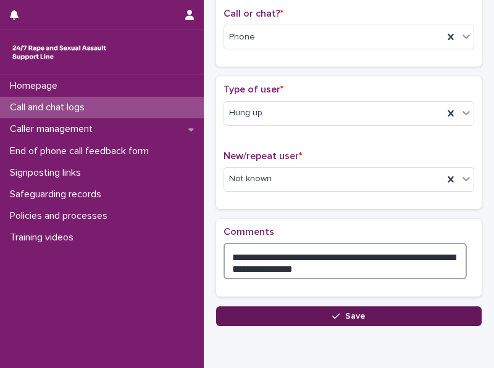
type textarea "**********"
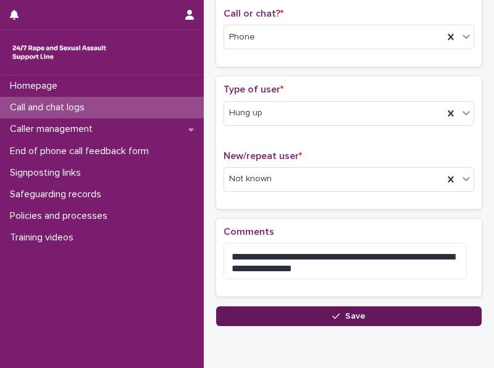
click at [300, 309] on button "Save" at bounding box center [348, 317] width 265 height 20
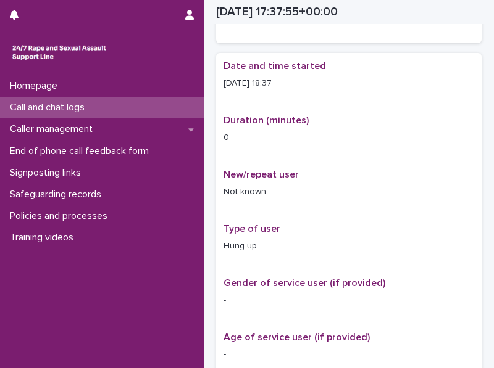
scroll to position [201, 0]
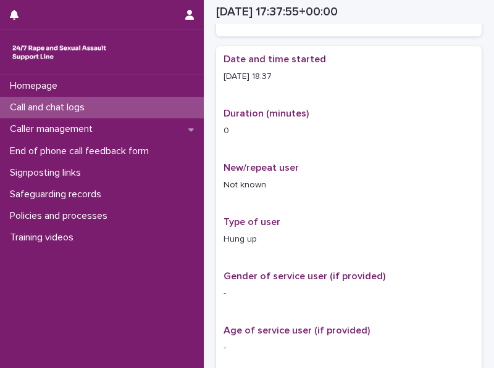
click at [72, 108] on p "Call and chat logs" at bounding box center [49, 108] width 89 height 12
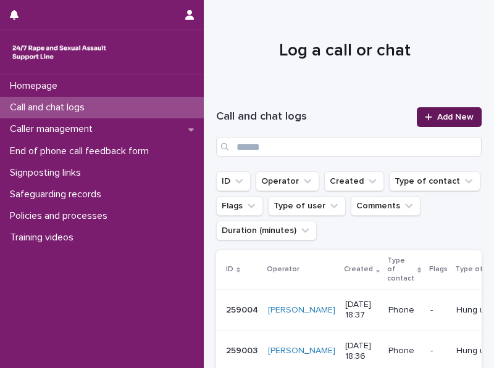
click at [437, 120] on span "Add New" at bounding box center [455, 117] width 36 height 9
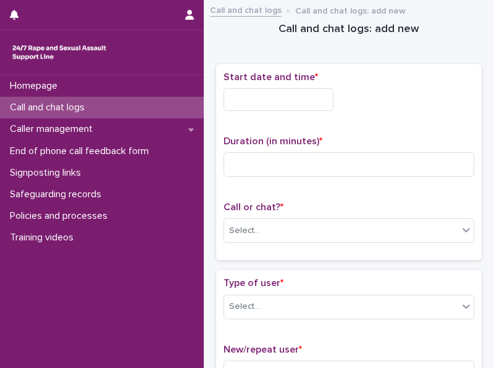
click at [242, 95] on input "text" at bounding box center [278, 99] width 110 height 23
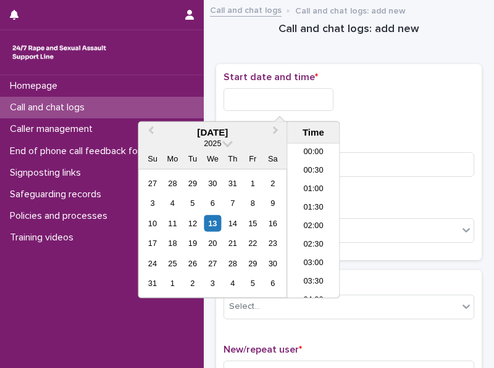
scroll to position [617, 0]
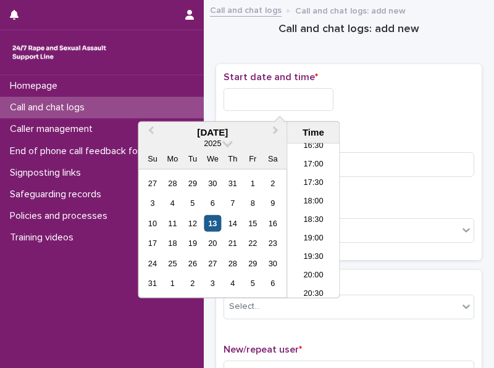
click at [213, 225] on div "13" at bounding box center [212, 223] width 17 height 17
click at [302, 217] on li "18:30" at bounding box center [313, 221] width 52 height 19
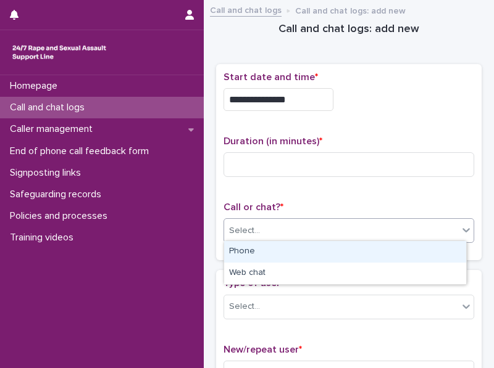
click at [297, 224] on div "Select..." at bounding box center [341, 231] width 234 height 20
click at [281, 251] on div "Phone" at bounding box center [345, 252] width 242 height 22
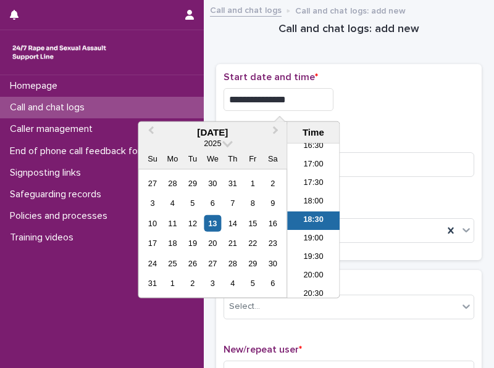
click at [295, 96] on input "**********" at bounding box center [278, 99] width 110 height 23
type input "**********"
click at [376, 123] on div "**********" at bounding box center [348, 163] width 251 height 182
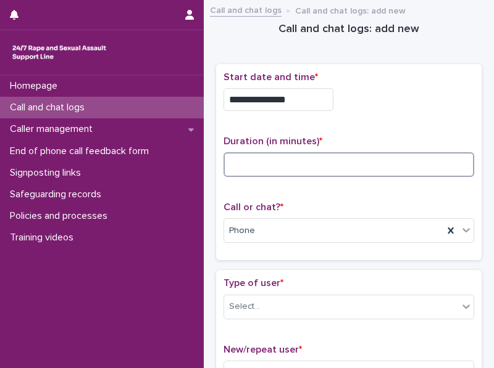
click at [334, 160] on input at bounding box center [348, 164] width 251 height 25
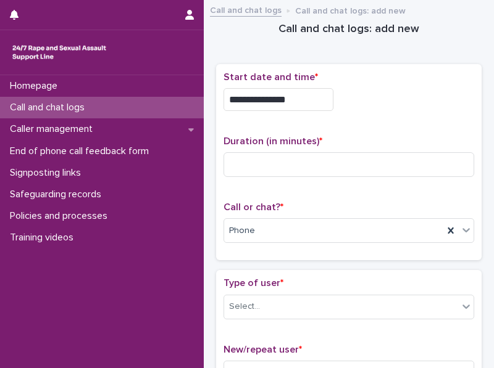
click at [255, 175] on div "Duration (in minutes) *" at bounding box center [348, 161] width 251 height 51
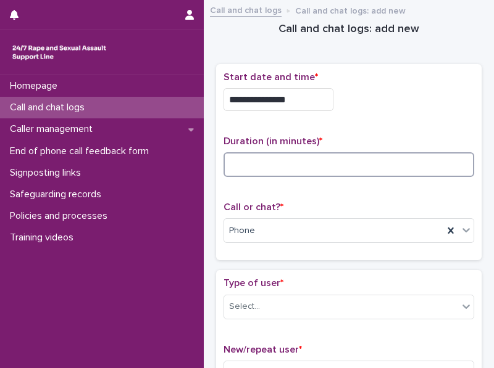
click at [247, 164] on input at bounding box center [348, 164] width 251 height 25
click at [312, 169] on input at bounding box center [348, 164] width 251 height 25
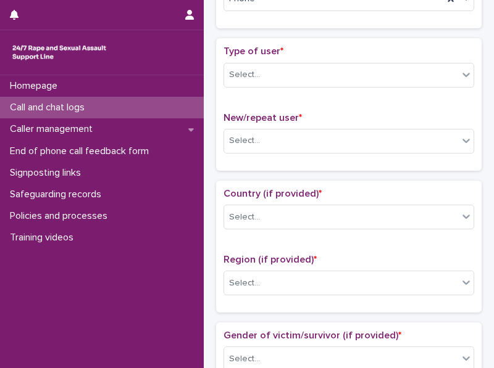
scroll to position [250, 0]
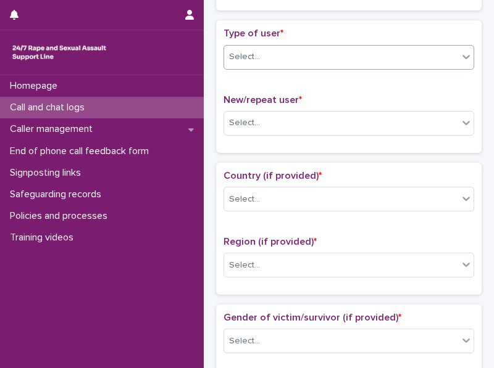
type input "*"
click at [460, 57] on icon at bounding box center [466, 57] width 12 height 12
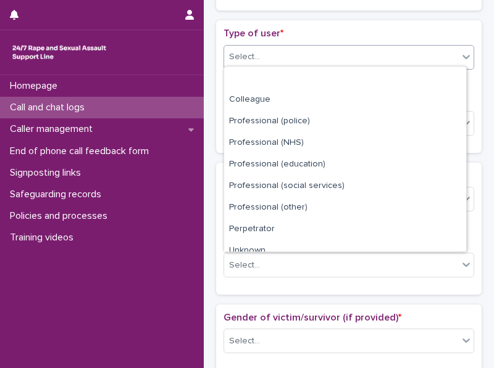
scroll to position [138, 0]
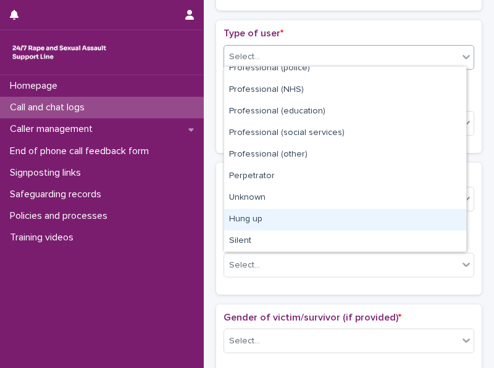
click at [449, 213] on div "Hung up" at bounding box center [345, 220] width 242 height 22
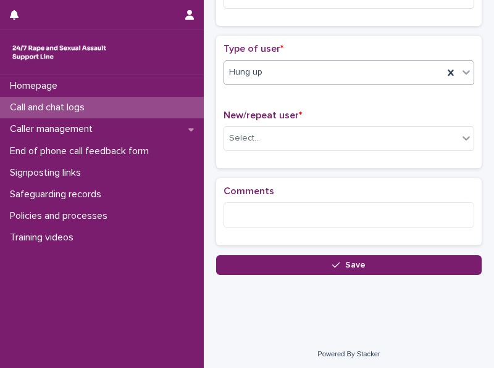
scroll to position [234, 0]
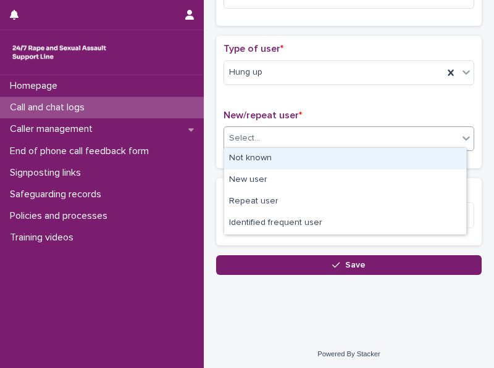
click at [362, 140] on div "Select..." at bounding box center [341, 138] width 234 height 20
click at [355, 157] on div "Not known" at bounding box center [345, 159] width 242 height 22
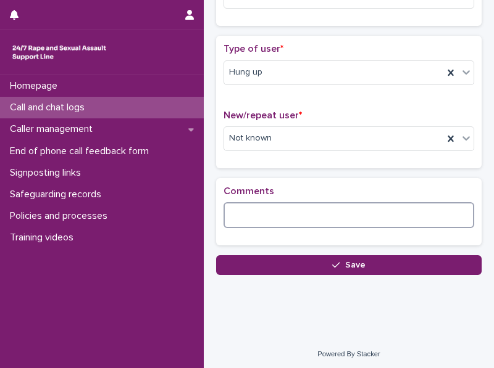
click at [283, 210] on textarea at bounding box center [348, 215] width 251 height 26
paste textarea "**********"
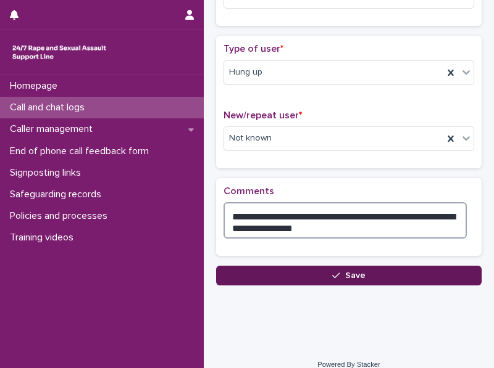
type textarea "**********"
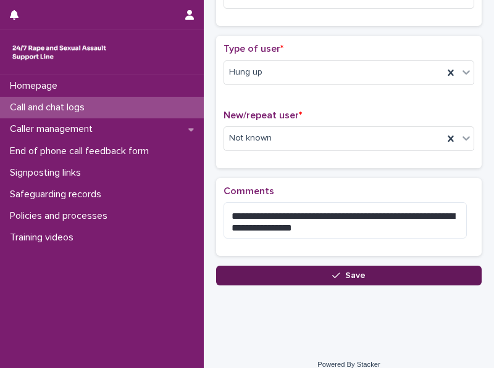
click at [332, 271] on icon "button" at bounding box center [335, 275] width 7 height 9
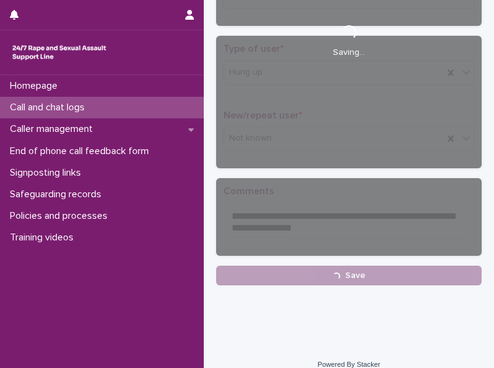
scroll to position [241, 0]
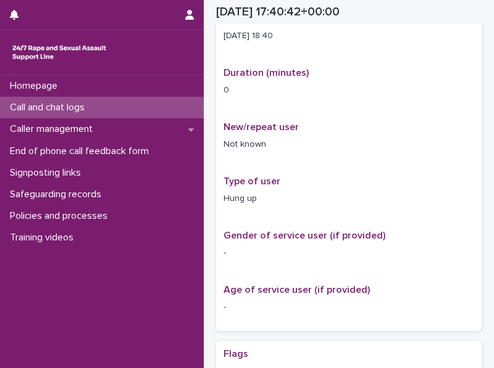
click at [75, 106] on p "Call and chat logs" at bounding box center [49, 108] width 89 height 12
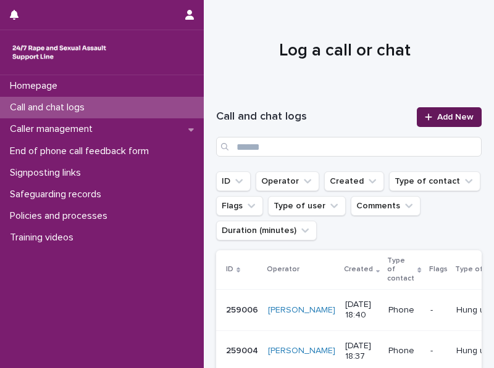
click at [443, 118] on span "Add New" at bounding box center [455, 117] width 36 height 9
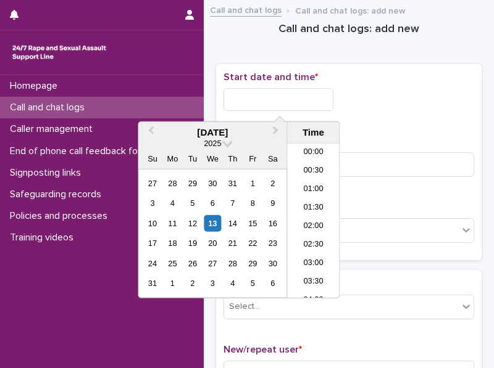
click at [260, 97] on input "text" at bounding box center [278, 99] width 110 height 23
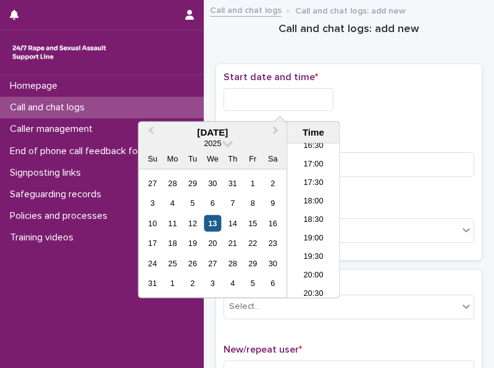
click at [212, 222] on div "13" at bounding box center [212, 223] width 17 height 17
click at [308, 212] on li "18:30" at bounding box center [313, 221] width 52 height 19
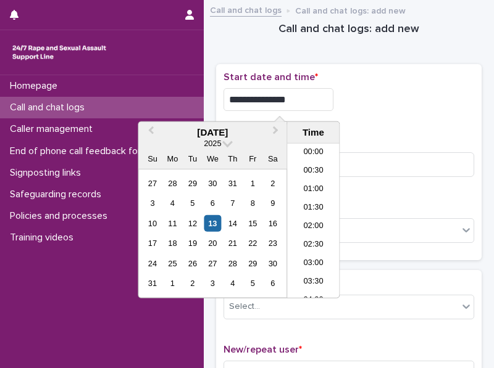
click at [303, 101] on input "**********" at bounding box center [278, 99] width 110 height 23
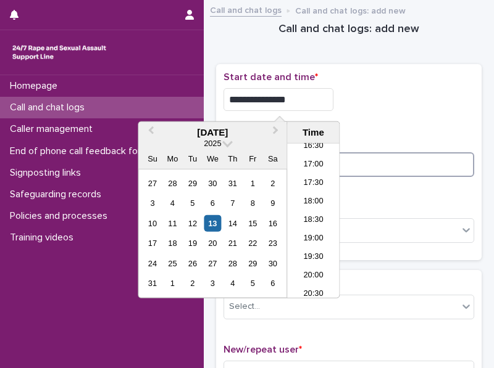
click at [381, 168] on input at bounding box center [348, 164] width 251 height 25
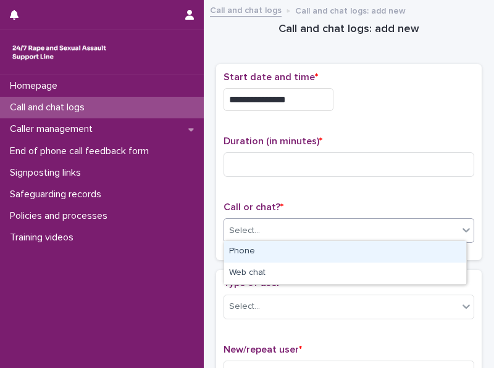
click at [316, 225] on div "Select..." at bounding box center [341, 231] width 234 height 20
click at [298, 251] on div "Phone" at bounding box center [345, 252] width 242 height 22
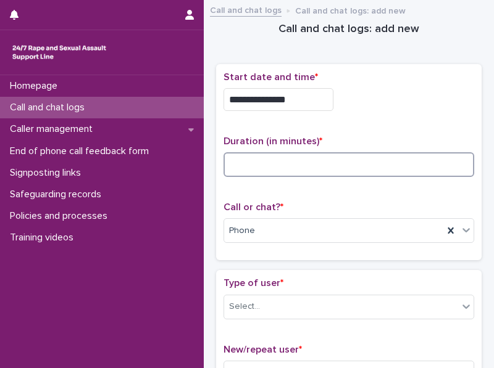
click at [243, 161] on input at bounding box center [348, 164] width 251 height 25
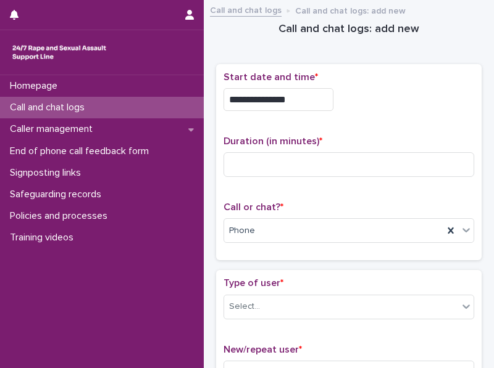
click at [292, 102] on input "**********" at bounding box center [278, 99] width 110 height 23
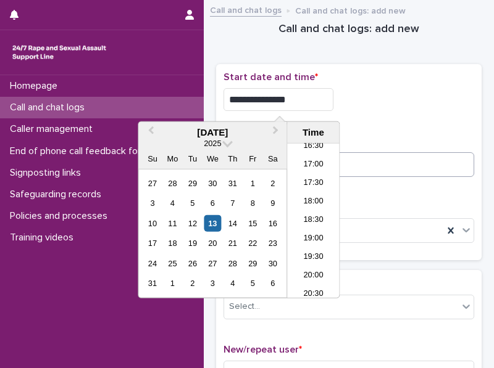
type input "**********"
click at [347, 160] on input at bounding box center [348, 164] width 251 height 25
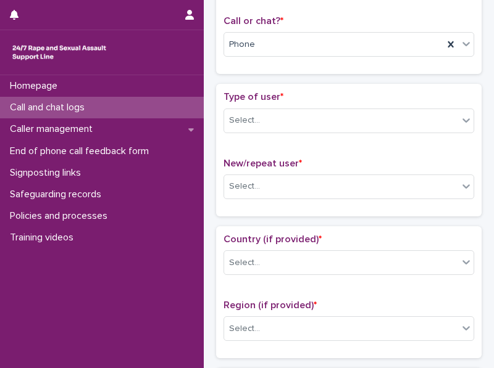
scroll to position [232, 0]
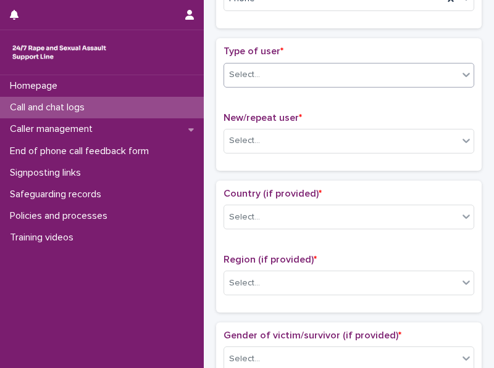
type input "*"
click at [460, 68] on icon at bounding box center [466, 74] width 12 height 12
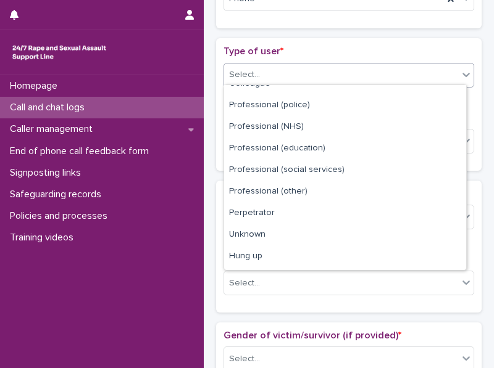
scroll to position [138, 0]
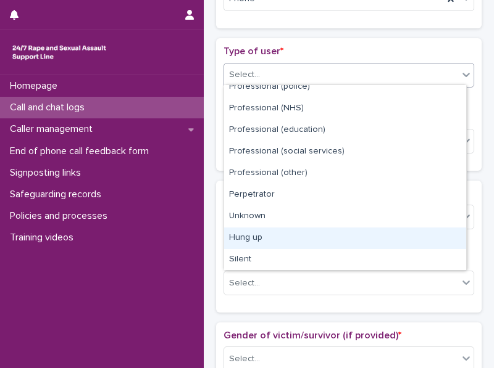
click at [447, 233] on div "Hung up" at bounding box center [345, 239] width 242 height 22
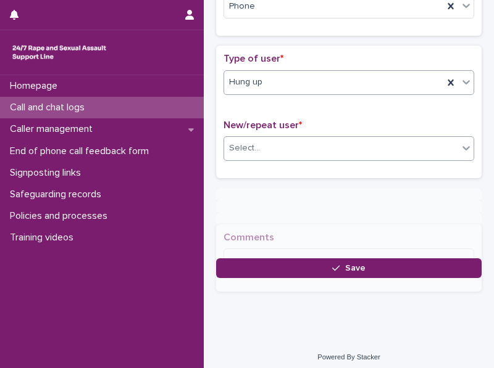
scroll to position [232, 0]
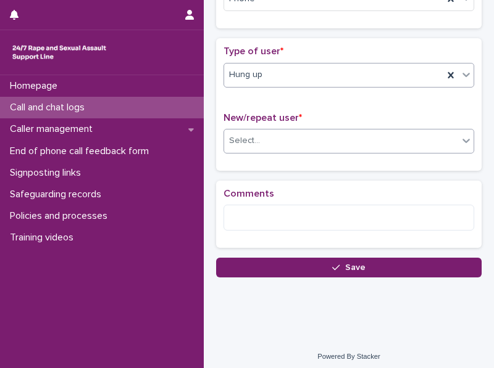
click at [450, 138] on div "Select..." at bounding box center [341, 141] width 234 height 20
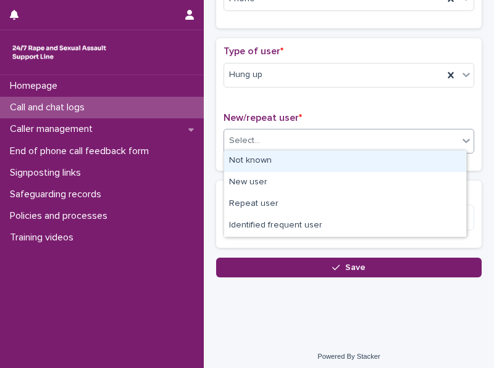
click at [441, 157] on div "Not known" at bounding box center [345, 162] width 242 height 22
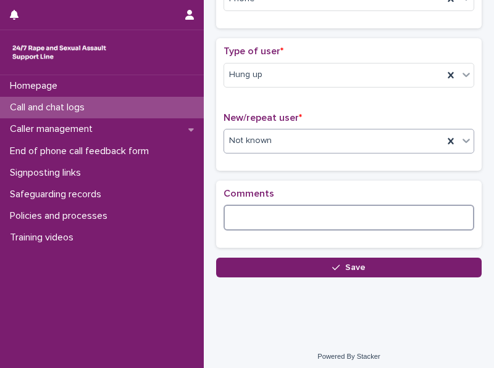
click at [288, 214] on textarea at bounding box center [348, 218] width 251 height 26
paste textarea "**********"
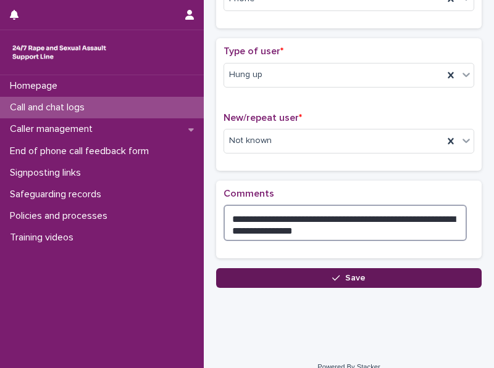
type textarea "**********"
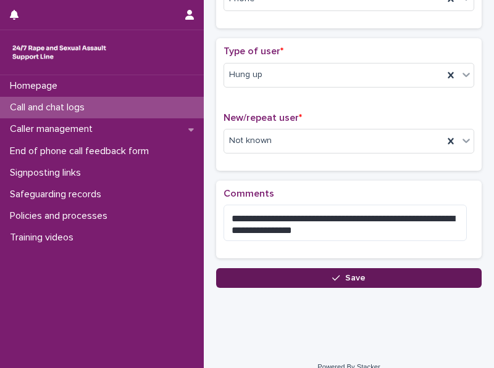
click at [288, 277] on button "Save" at bounding box center [348, 278] width 265 height 20
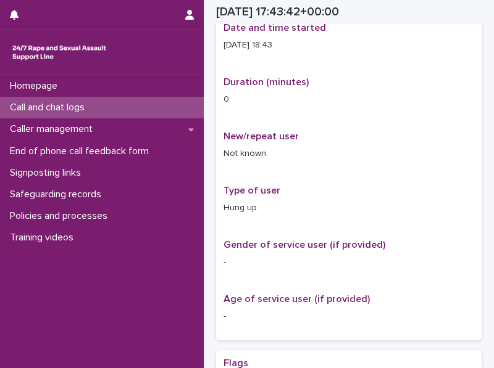
scroll to position [239, 0]
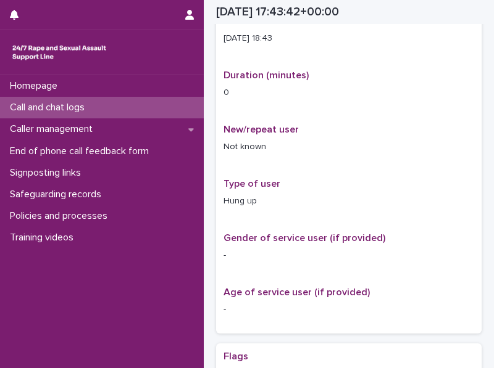
click at [87, 111] on p "Call and chat logs" at bounding box center [49, 108] width 89 height 12
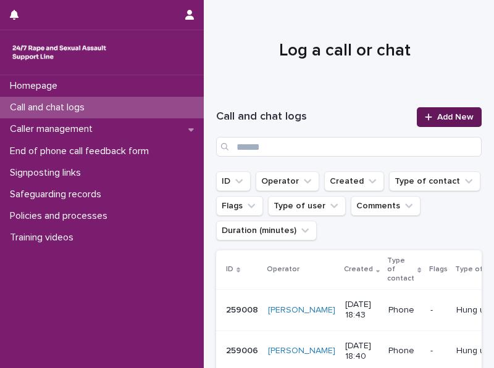
click at [425, 118] on icon at bounding box center [428, 117] width 7 height 9
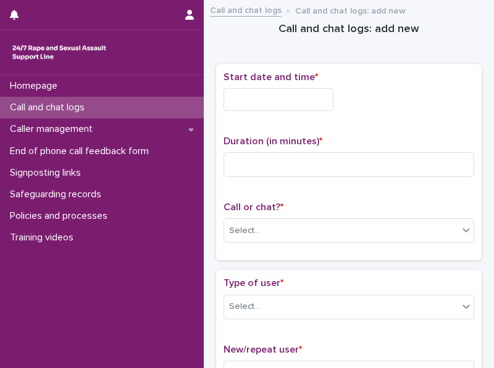
click at [271, 99] on input "text" at bounding box center [278, 99] width 110 height 23
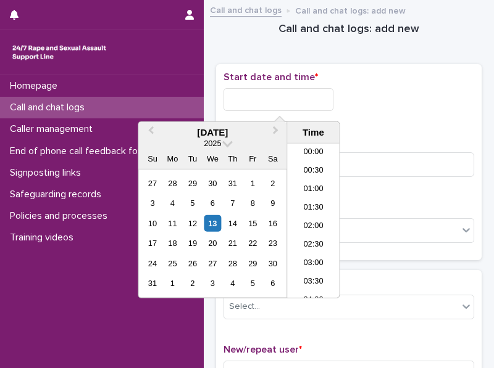
scroll to position [617, 0]
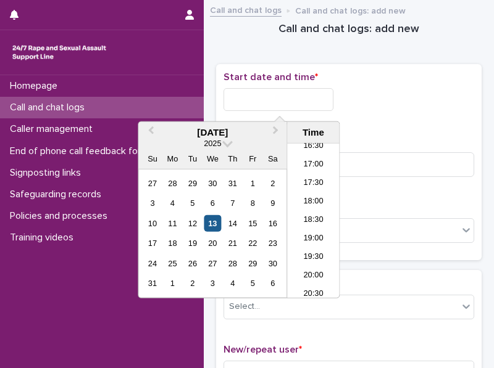
click at [215, 222] on div "13" at bounding box center [212, 223] width 17 height 17
click at [305, 220] on li "18:30" at bounding box center [313, 221] width 52 height 19
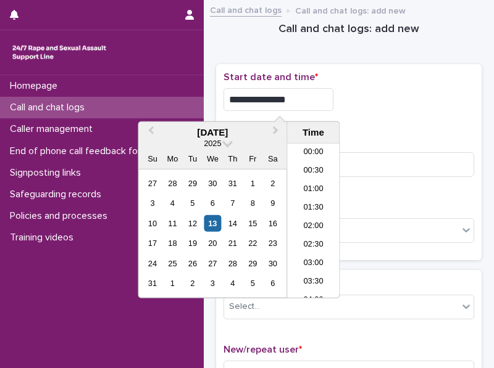
click at [295, 97] on input "**********" at bounding box center [278, 99] width 110 height 23
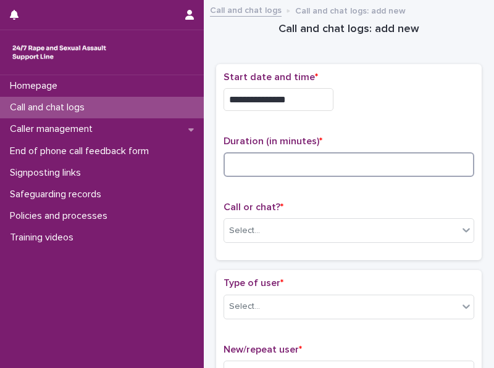
click at [384, 165] on input at bounding box center [348, 164] width 251 height 25
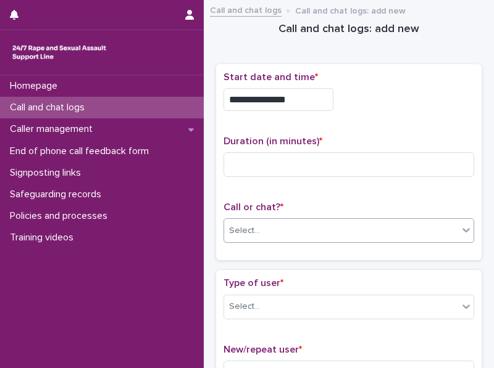
click at [321, 226] on div "Select..." at bounding box center [341, 231] width 234 height 20
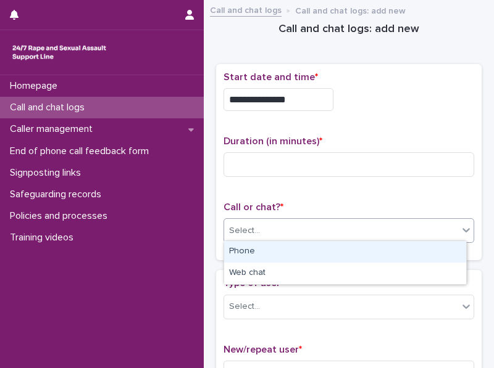
click at [291, 258] on div "Phone" at bounding box center [345, 252] width 242 height 22
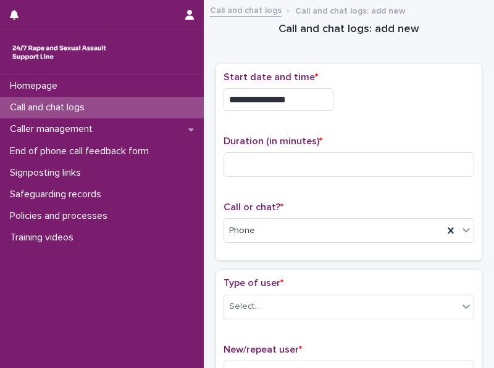
click at [295, 98] on input "**********" at bounding box center [278, 99] width 110 height 23
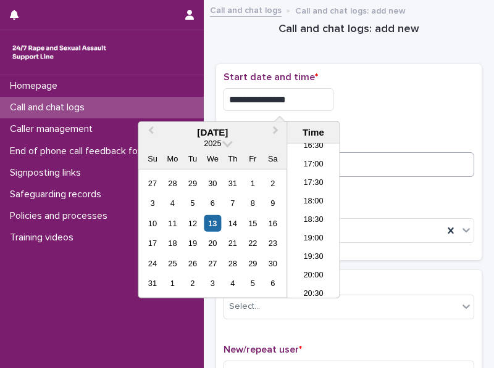
type input "**********"
click at [350, 162] on input at bounding box center [348, 164] width 251 height 25
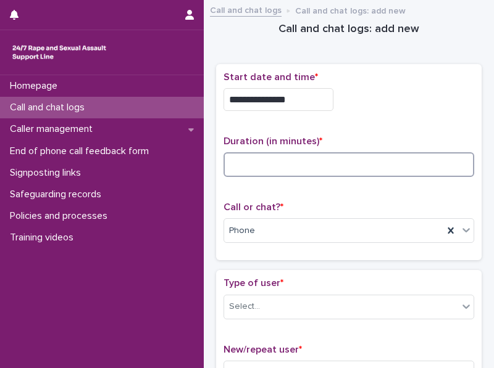
click at [237, 167] on input at bounding box center [348, 164] width 251 height 25
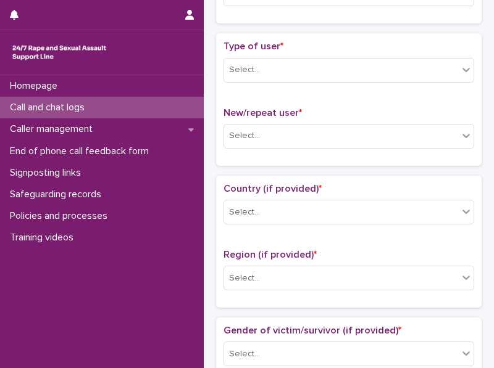
scroll to position [249, 0]
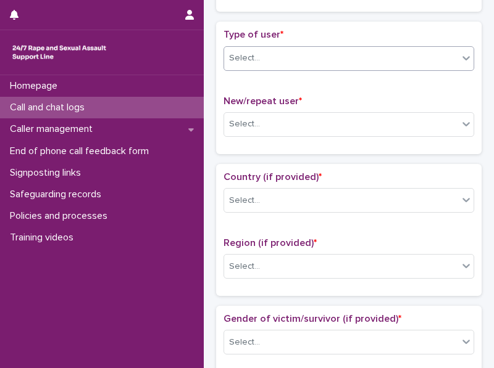
type input "*"
click at [458, 47] on div at bounding box center [465, 58] width 15 height 22
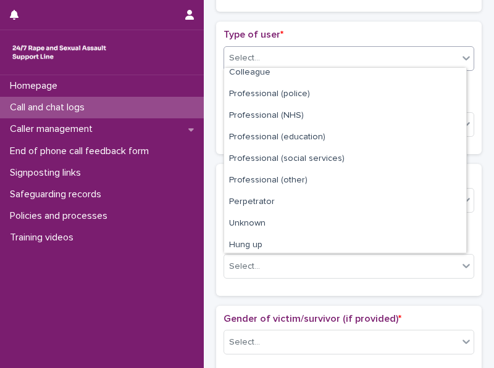
scroll to position [138, 0]
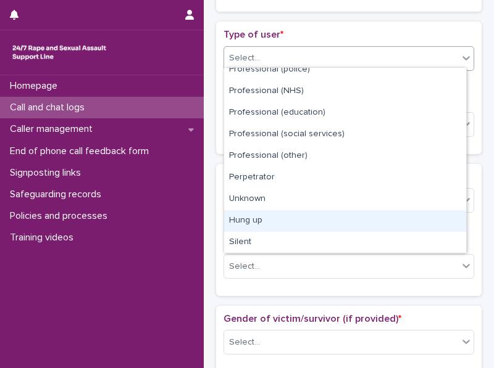
click at [452, 230] on div "Hung up" at bounding box center [345, 221] width 242 height 22
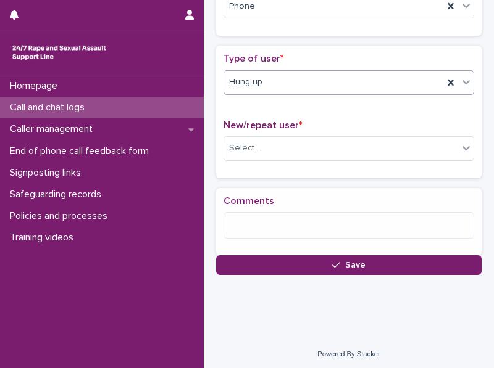
scroll to position [234, 0]
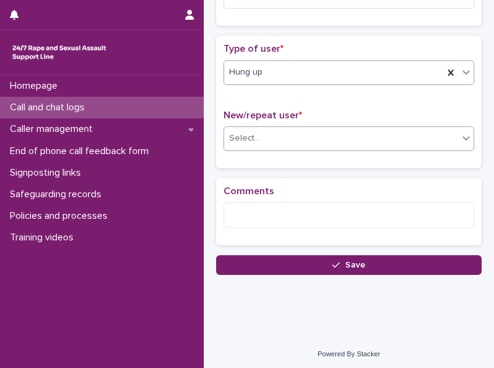
click at [462, 136] on icon at bounding box center [465, 138] width 7 height 4
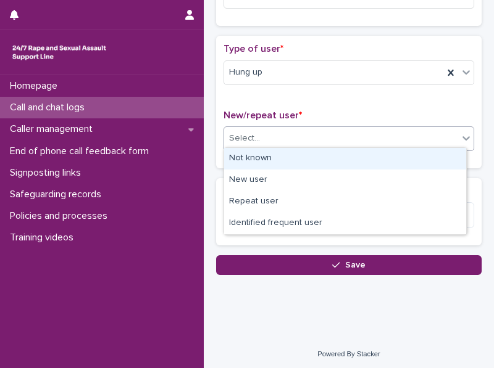
click at [446, 151] on div "Not known" at bounding box center [345, 159] width 242 height 22
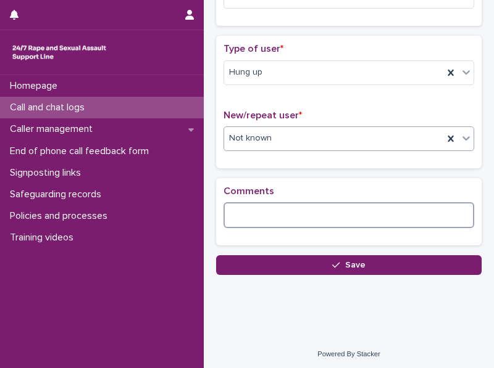
click at [346, 206] on textarea at bounding box center [348, 215] width 251 height 26
click at [350, 214] on textarea at bounding box center [348, 215] width 251 height 26
paste textarea "**********"
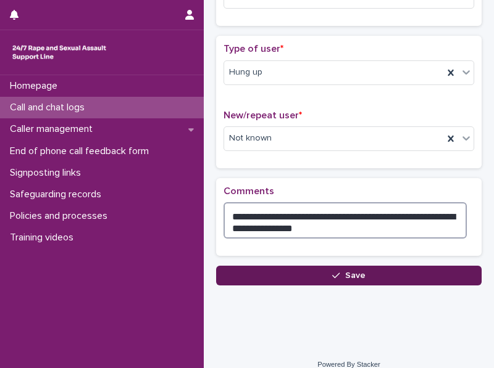
type textarea "**********"
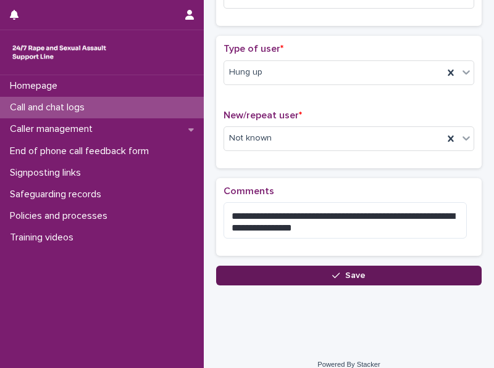
click at [407, 267] on button "Save" at bounding box center [348, 276] width 265 height 20
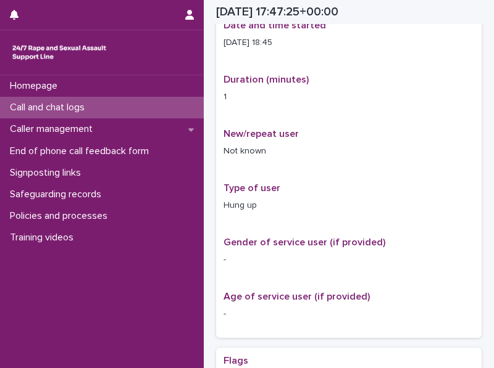
scroll to position [241, 0]
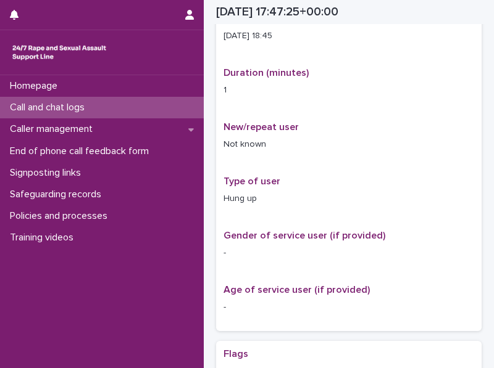
click at [77, 112] on p "Call and chat logs" at bounding box center [49, 108] width 89 height 12
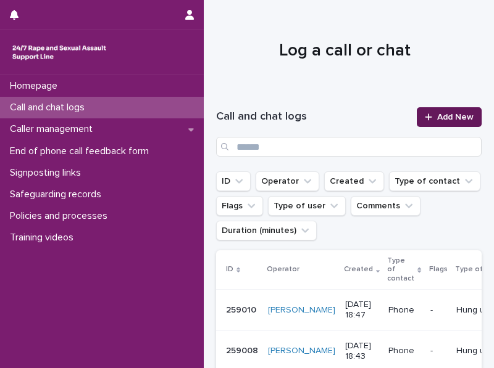
click at [428, 122] on link "Add New" at bounding box center [448, 117] width 65 height 20
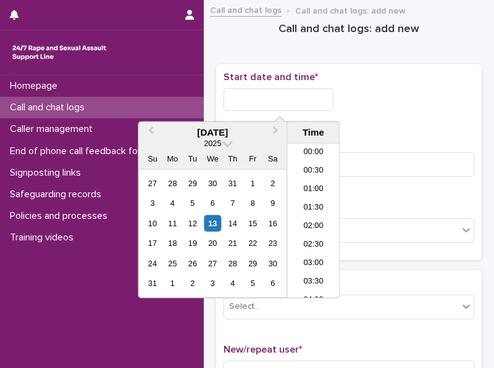
click at [264, 101] on input "text" at bounding box center [278, 99] width 110 height 23
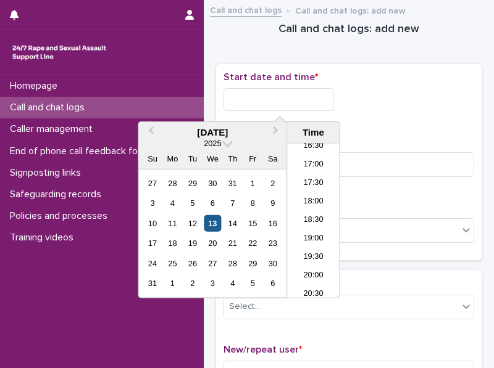
click at [217, 225] on div "13" at bounding box center [212, 223] width 17 height 17
click at [321, 215] on li "18:30" at bounding box center [313, 221] width 52 height 19
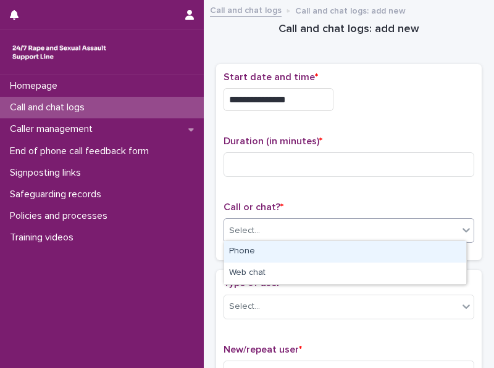
click at [312, 224] on div "Select..." at bounding box center [341, 231] width 234 height 20
click at [284, 250] on div "Phone" at bounding box center [345, 252] width 242 height 22
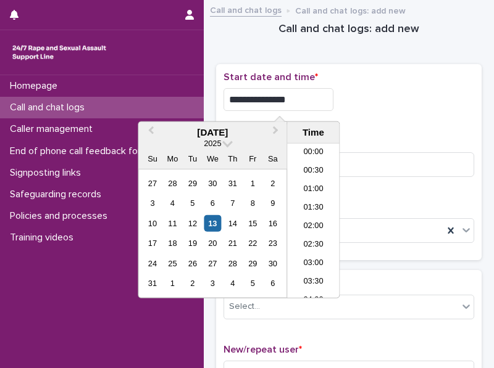
click at [294, 96] on input "**********" at bounding box center [278, 99] width 110 height 23
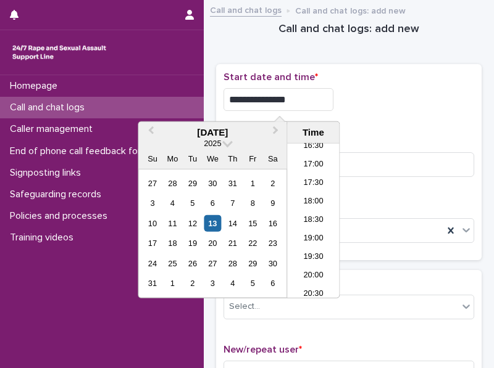
click at [369, 104] on div "**********" at bounding box center [348, 99] width 251 height 23
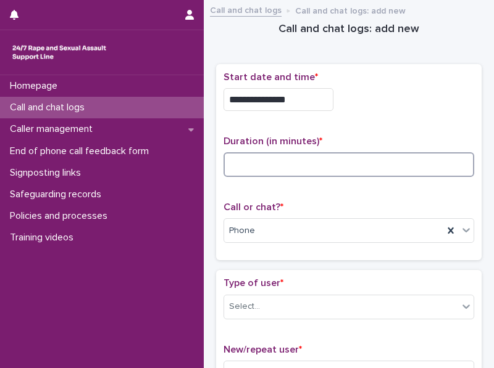
click at [336, 173] on input at bounding box center [348, 164] width 251 height 25
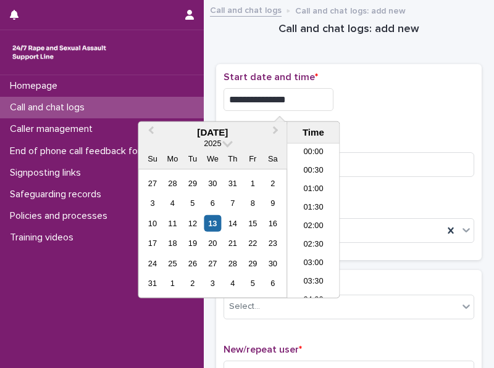
click at [295, 103] on input "**********" at bounding box center [278, 99] width 110 height 23
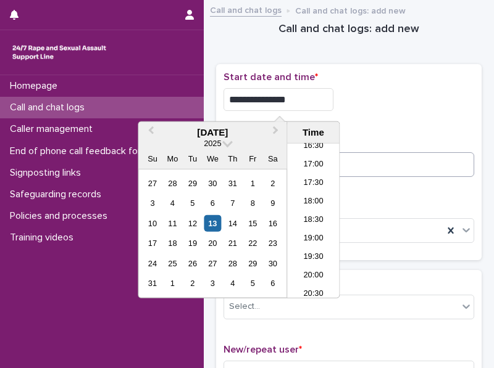
type input "**********"
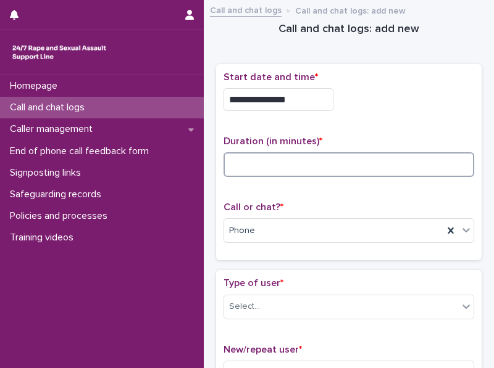
click at [378, 168] on input at bounding box center [348, 164] width 251 height 25
click at [244, 157] on input at bounding box center [348, 164] width 251 height 25
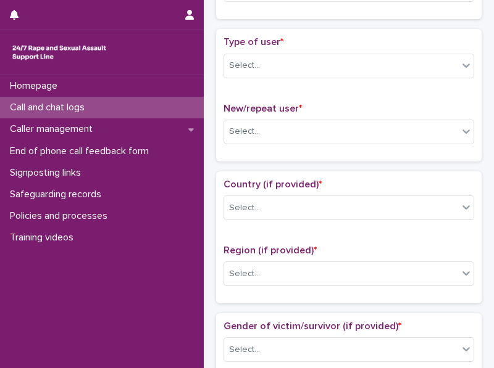
scroll to position [250, 0]
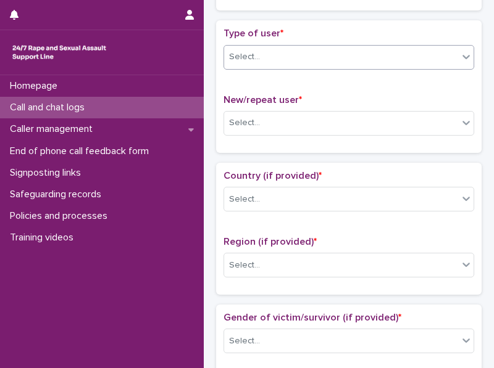
type input "*"
click at [460, 51] on icon at bounding box center [466, 57] width 12 height 12
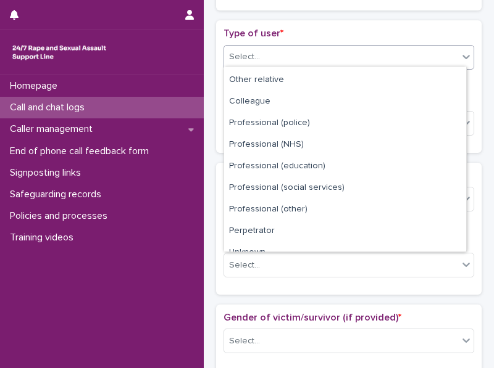
scroll to position [138, 0]
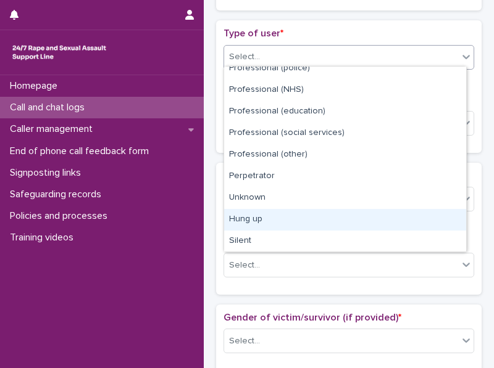
click at [435, 226] on div "Hung up" at bounding box center [345, 220] width 242 height 22
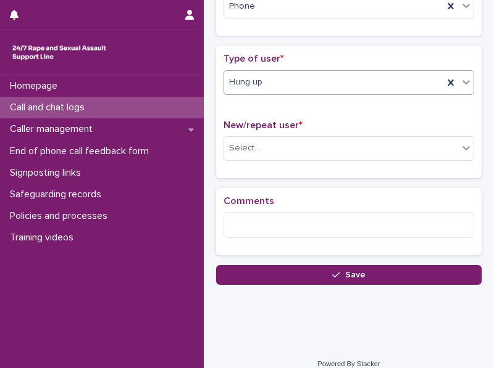
scroll to position [234, 0]
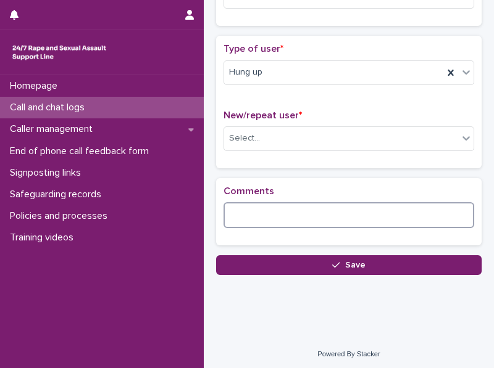
click at [235, 208] on textarea at bounding box center [348, 215] width 251 height 26
paste textarea "**********"
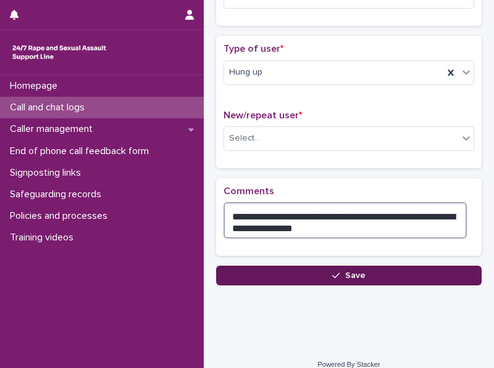
type textarea "**********"
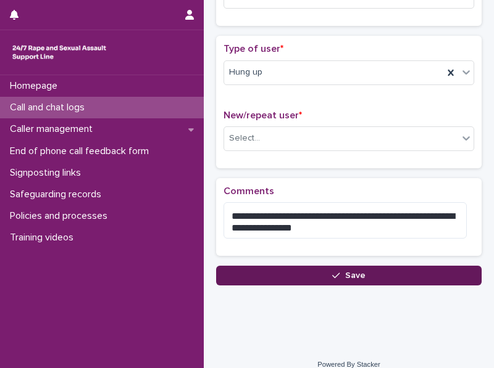
click at [333, 271] on icon "button" at bounding box center [335, 275] width 7 height 9
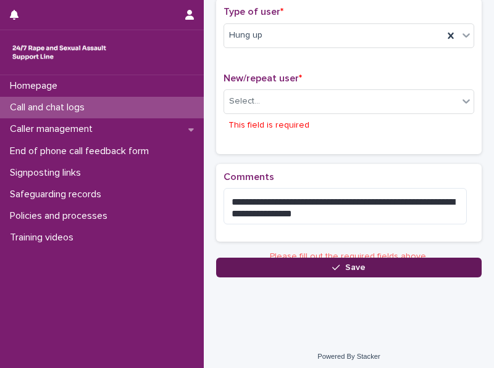
scroll to position [276, 0]
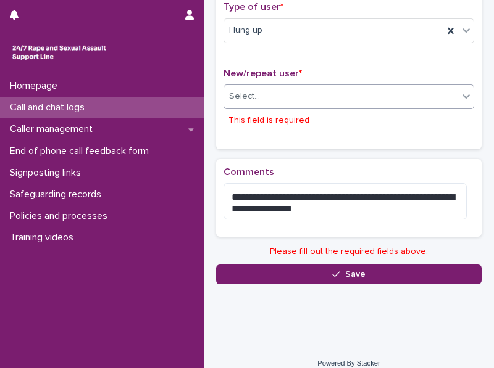
click at [261, 96] on input "text" at bounding box center [261, 96] width 1 height 12
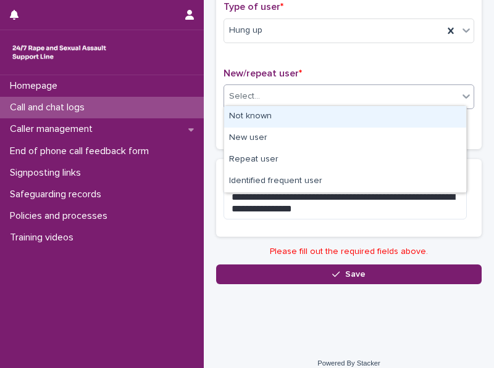
click at [261, 116] on div "Not known" at bounding box center [345, 117] width 242 height 22
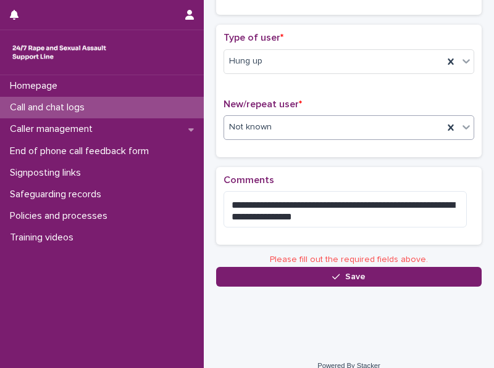
scroll to position [245, 0]
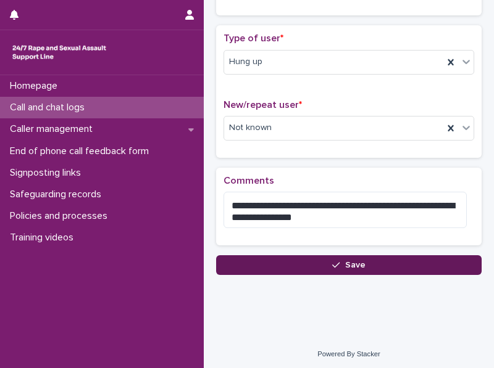
click at [303, 257] on button "Save" at bounding box center [348, 265] width 265 height 20
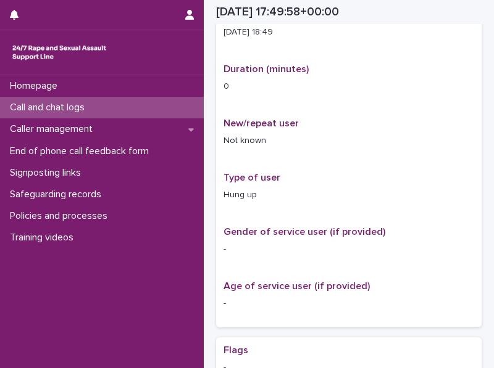
scroll to position [252, 0]
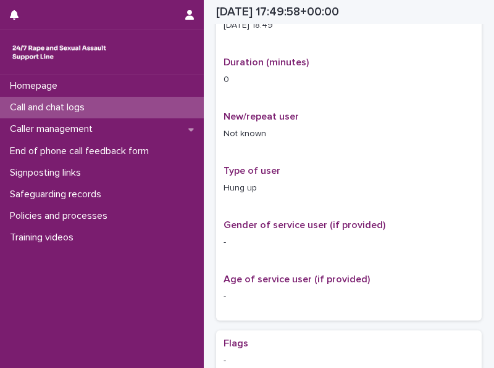
click at [110, 112] on div "Call and chat logs" at bounding box center [102, 108] width 204 height 22
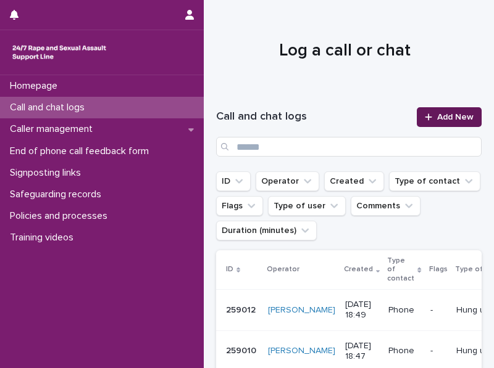
click at [425, 116] on div at bounding box center [431, 117] width 12 height 9
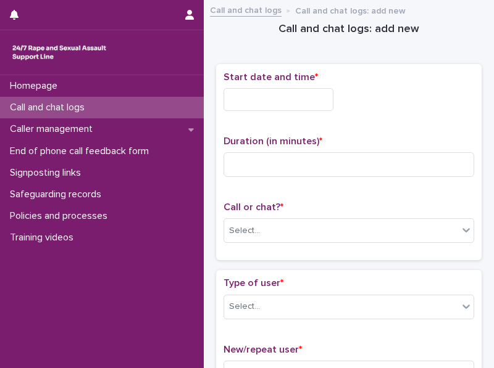
click at [294, 104] on input "text" at bounding box center [278, 99] width 110 height 23
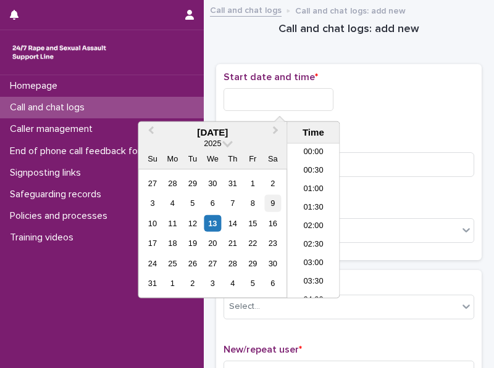
scroll to position [617, 0]
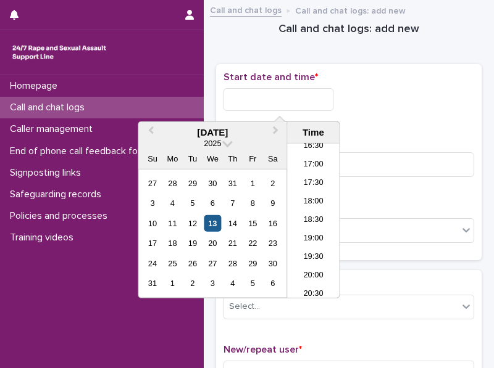
click at [213, 224] on div "13" at bounding box center [212, 223] width 17 height 17
click at [307, 215] on li "18:30" at bounding box center [313, 221] width 52 height 19
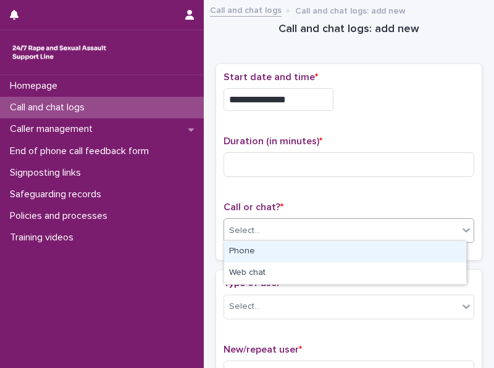
click at [267, 226] on div "Select..." at bounding box center [341, 231] width 234 height 20
click at [257, 258] on div "Phone" at bounding box center [345, 252] width 242 height 22
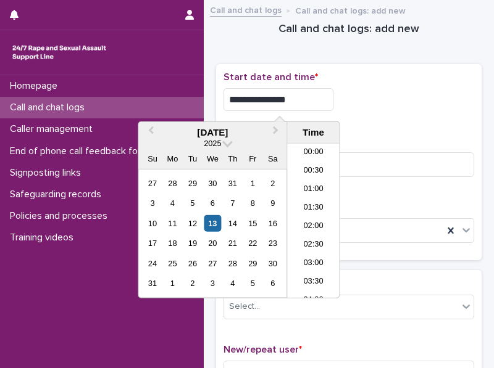
click at [296, 99] on input "**********" at bounding box center [278, 99] width 110 height 23
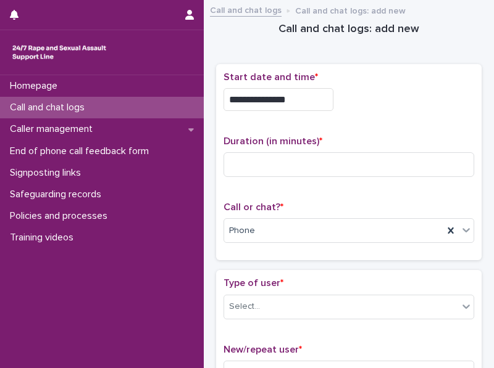
click at [368, 105] on div "**********" at bounding box center [348, 99] width 251 height 23
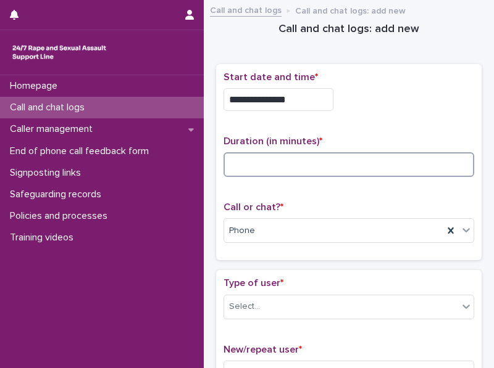
click at [318, 169] on input at bounding box center [348, 164] width 251 height 25
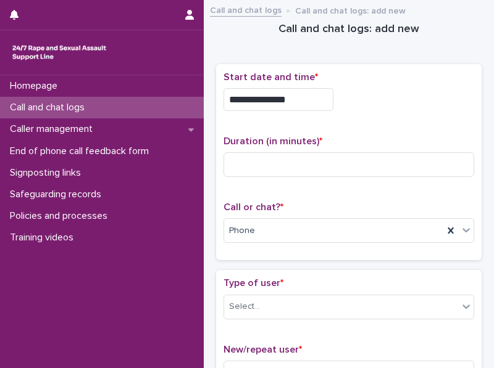
click at [294, 99] on input "**********" at bounding box center [278, 99] width 110 height 23
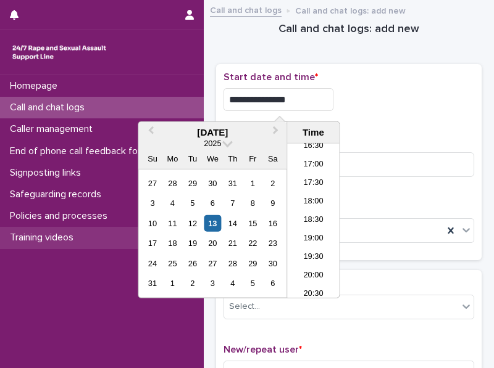
type input "**********"
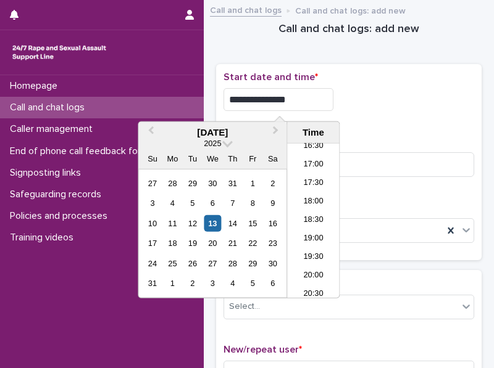
click at [355, 115] on div "**********" at bounding box center [348, 96] width 251 height 49
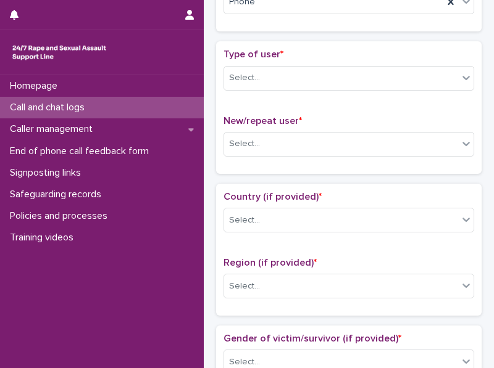
scroll to position [231, 0]
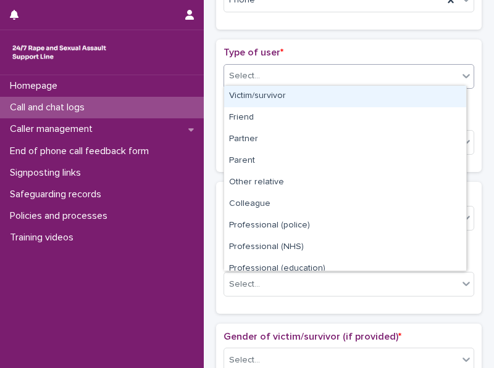
click at [460, 71] on icon at bounding box center [466, 76] width 12 height 12
click at [449, 93] on div "Victim/survivor" at bounding box center [345, 97] width 242 height 22
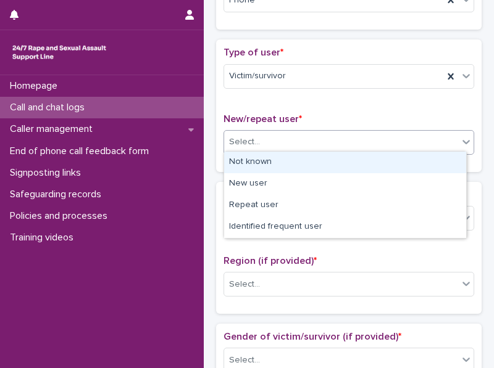
click at [463, 144] on icon at bounding box center [466, 142] width 12 height 12
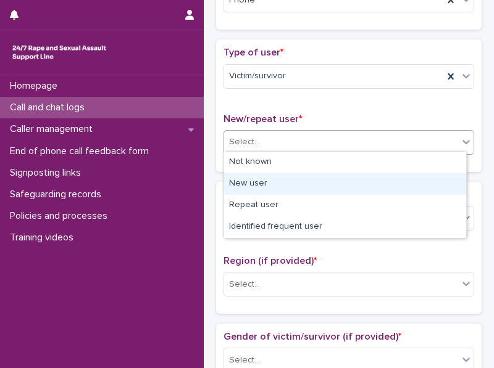
click at [448, 186] on div "New user" at bounding box center [345, 184] width 242 height 22
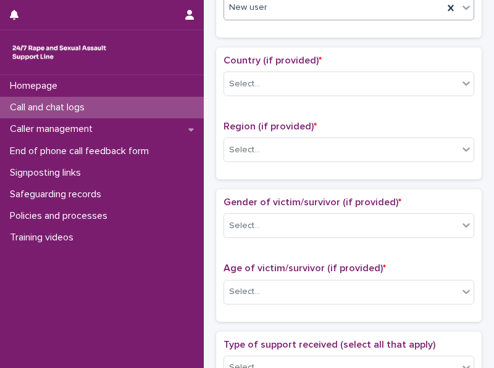
scroll to position [371, 0]
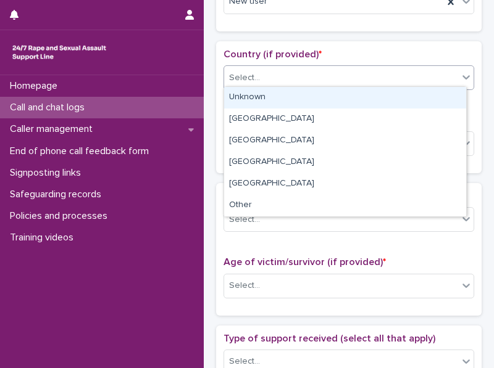
click at [460, 75] on icon at bounding box center [466, 77] width 12 height 12
click at [442, 103] on div "Unknown" at bounding box center [345, 98] width 242 height 22
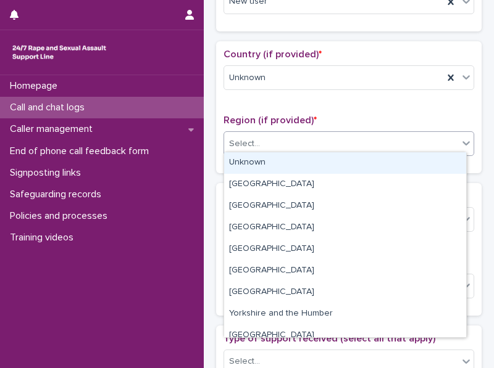
click at [437, 138] on div "Select..." at bounding box center [341, 144] width 234 height 20
click at [426, 159] on div "Unknown" at bounding box center [345, 163] width 242 height 22
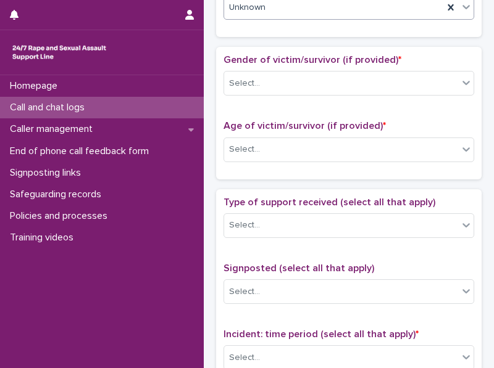
scroll to position [549, 0]
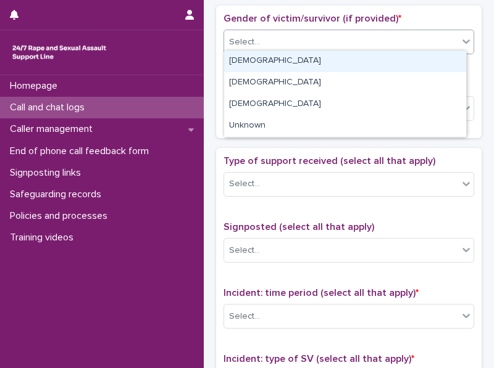
click at [460, 42] on icon at bounding box center [466, 41] width 12 height 12
click at [449, 55] on div "[DEMOGRAPHIC_DATA]" at bounding box center [345, 62] width 242 height 22
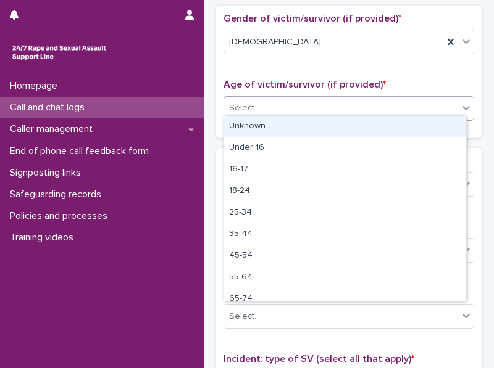
click at [442, 102] on div "Select..." at bounding box center [341, 108] width 234 height 20
click at [434, 127] on div "Unknown" at bounding box center [345, 127] width 242 height 22
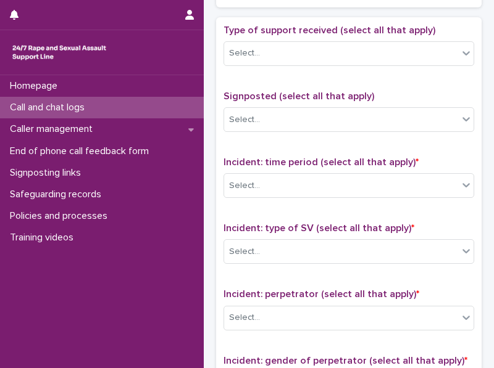
scroll to position [687, 0]
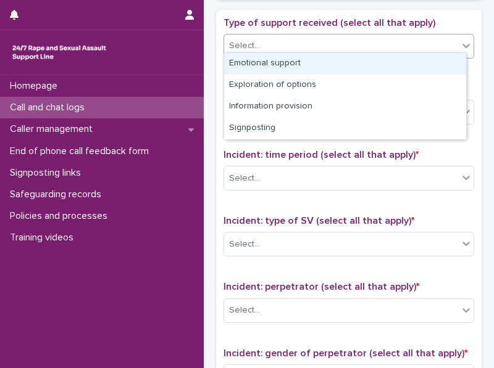
click at [460, 43] on icon at bounding box center [466, 45] width 12 height 12
click at [444, 62] on div "Emotional support" at bounding box center [345, 64] width 242 height 22
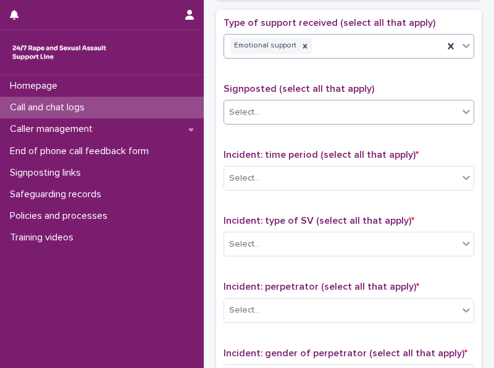
click at [462, 106] on icon at bounding box center [466, 112] width 12 height 12
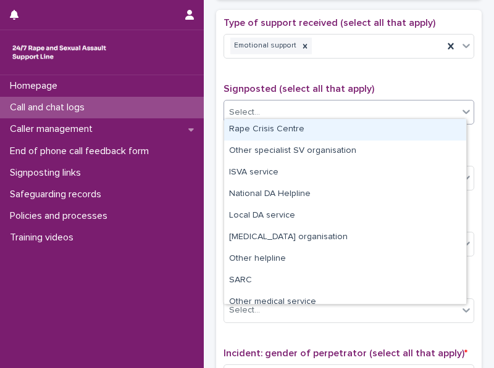
click at [433, 106] on div "Select..." at bounding box center [341, 112] width 234 height 20
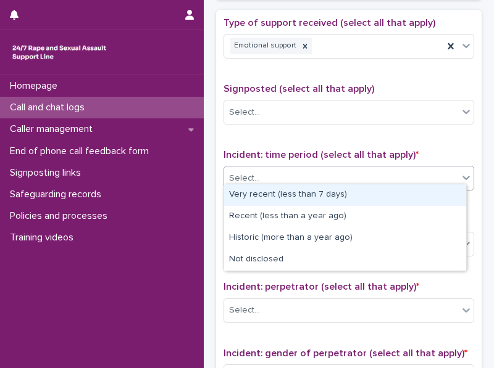
click at [449, 168] on div "Select..." at bounding box center [341, 178] width 234 height 20
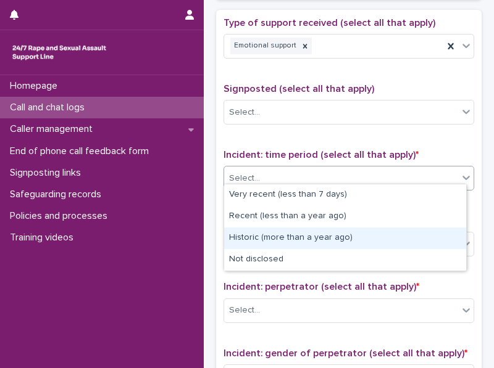
click at [420, 239] on div "Historic (more than a year ago)" at bounding box center [345, 239] width 242 height 22
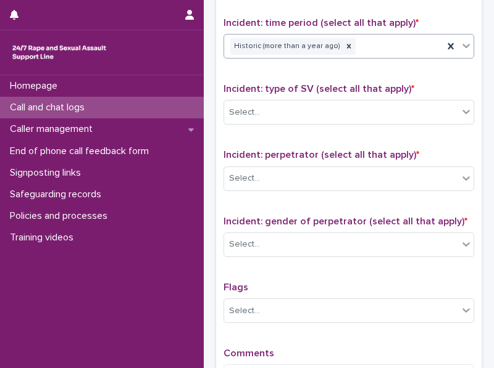
scroll to position [824, 0]
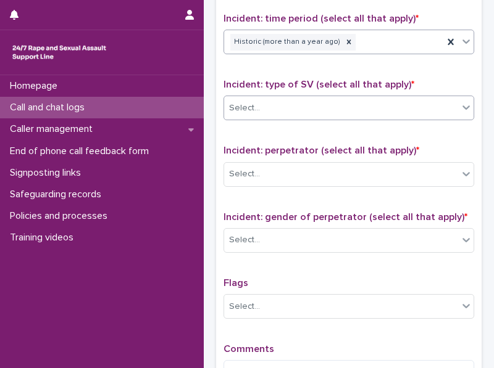
click at [460, 103] on icon at bounding box center [466, 107] width 12 height 12
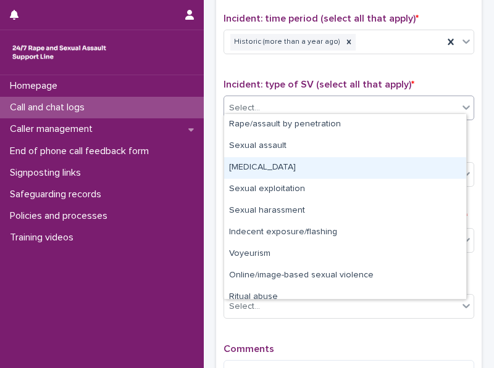
click at [431, 159] on div "[MEDICAL_DATA]" at bounding box center [345, 168] width 242 height 22
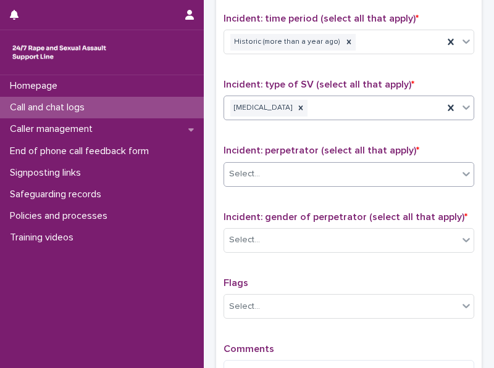
click at [460, 168] on icon at bounding box center [466, 174] width 12 height 12
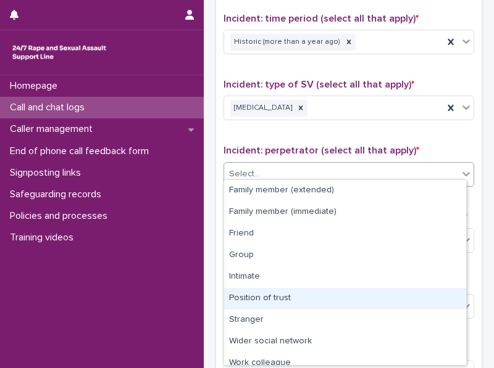
click at [408, 291] on div "Position of trust" at bounding box center [345, 299] width 242 height 22
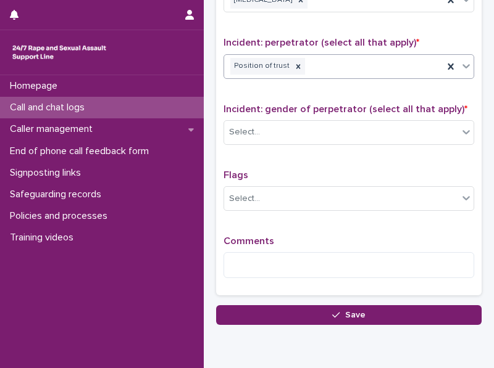
scroll to position [945, 0]
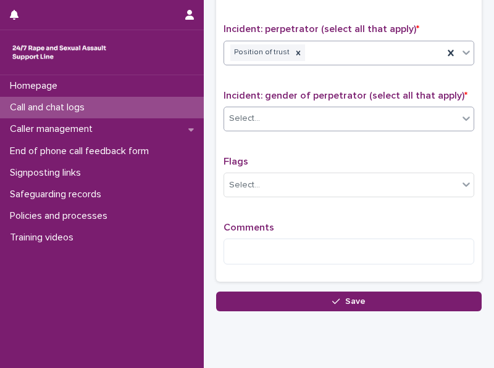
click at [458, 107] on div at bounding box center [465, 118] width 15 height 22
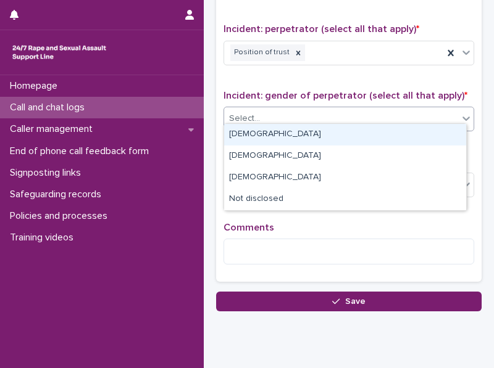
click at [420, 139] on div "[DEMOGRAPHIC_DATA]" at bounding box center [345, 135] width 242 height 22
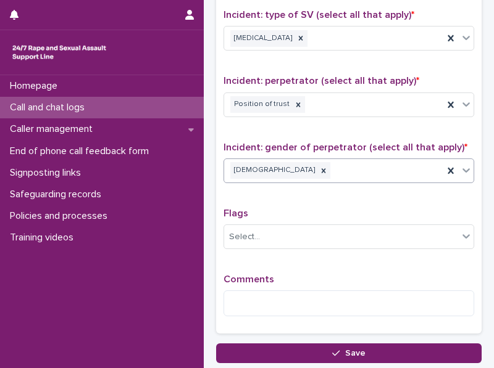
scroll to position [919, 0]
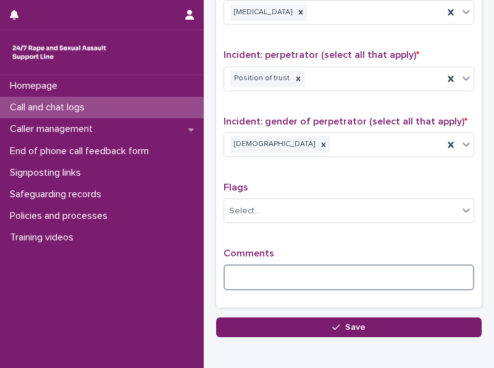
click at [291, 270] on textarea at bounding box center [348, 278] width 251 height 26
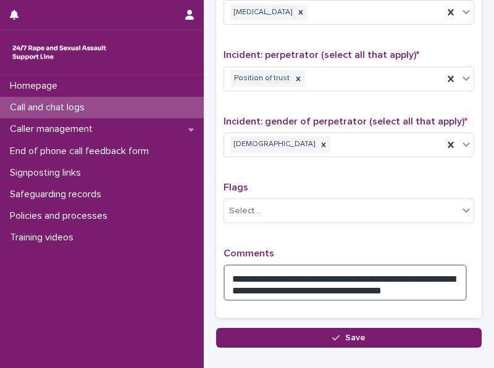
click at [412, 275] on textarea "**********" at bounding box center [344, 283] width 243 height 36
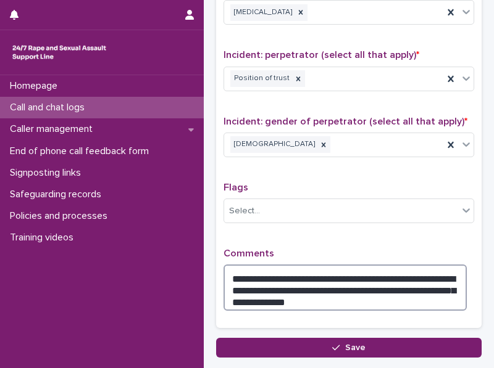
type textarea "**********"
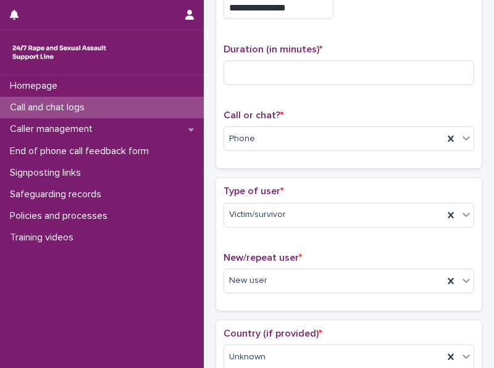
scroll to position [27, 0]
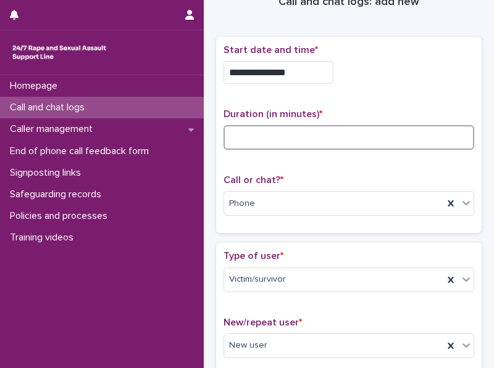
click at [255, 130] on input at bounding box center [348, 137] width 251 height 25
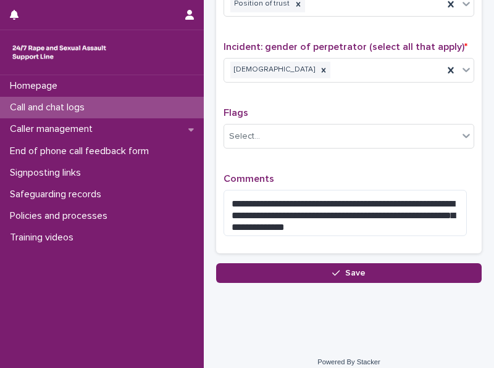
scroll to position [997, 0]
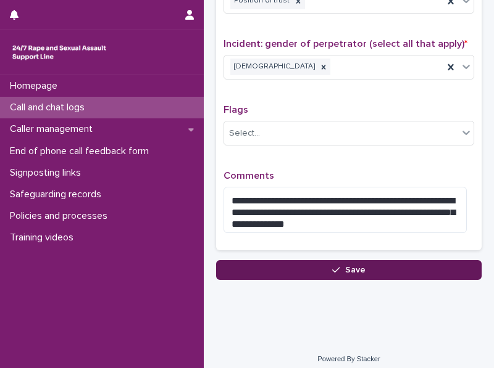
type input "**"
click at [346, 266] on span "Save" at bounding box center [355, 270] width 20 height 9
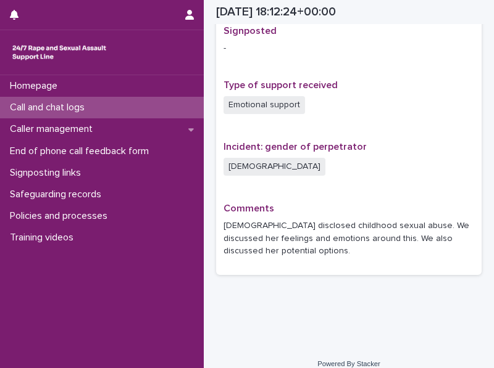
scroll to position [805, 0]
click at [62, 104] on p "Call and chat logs" at bounding box center [49, 108] width 89 height 12
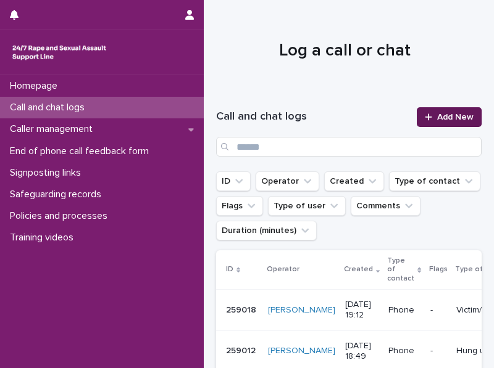
click at [446, 113] on span "Add New" at bounding box center [455, 117] width 36 height 9
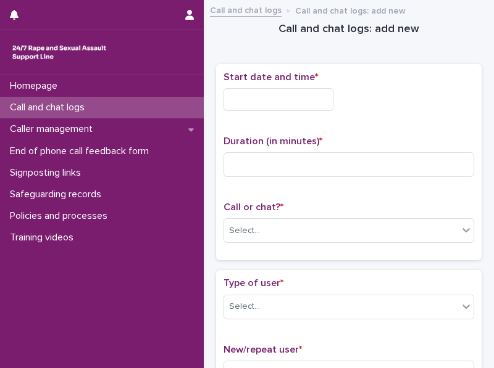
click at [249, 100] on input "text" at bounding box center [278, 99] width 110 height 23
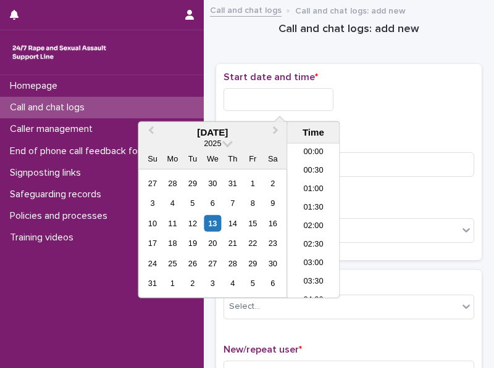
scroll to position [635, 0]
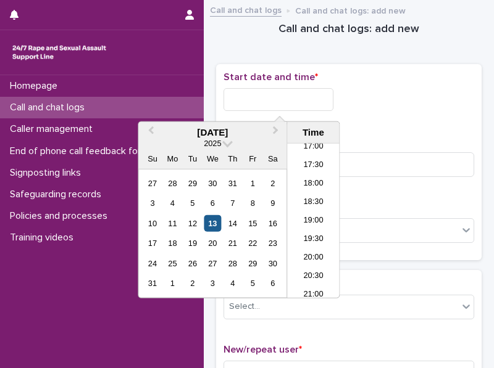
click at [207, 218] on div "13" at bounding box center [212, 223] width 17 height 17
click at [308, 199] on li "18:30" at bounding box center [313, 203] width 52 height 19
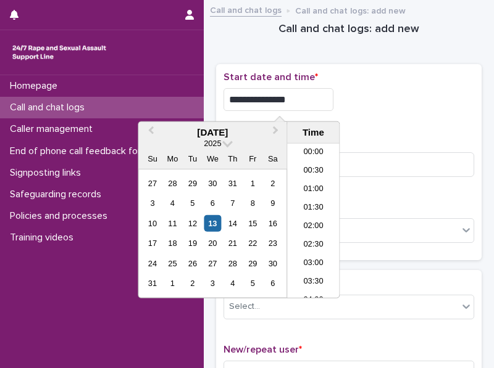
scroll to position [617, 0]
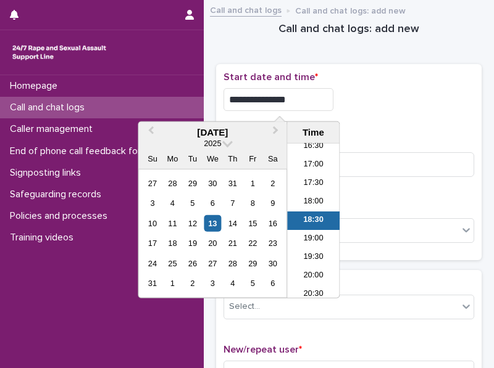
click at [300, 103] on input "**********" at bounding box center [278, 99] width 110 height 23
click at [313, 235] on li "19:00" at bounding box center [313, 239] width 52 height 19
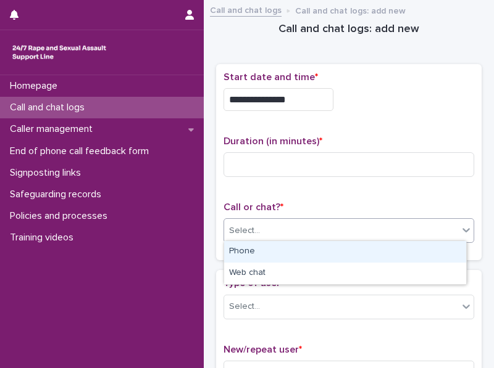
click at [274, 231] on div "Select..." at bounding box center [341, 231] width 234 height 20
click at [253, 250] on div "Phone" at bounding box center [345, 252] width 242 height 22
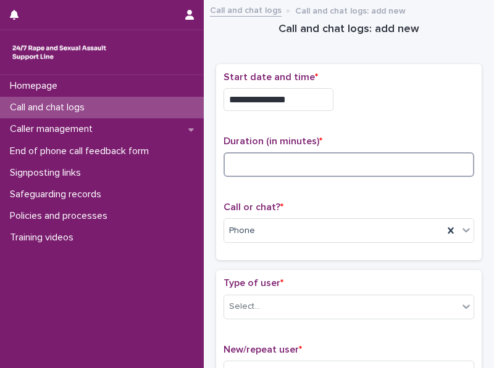
click at [236, 164] on input at bounding box center [348, 164] width 251 height 25
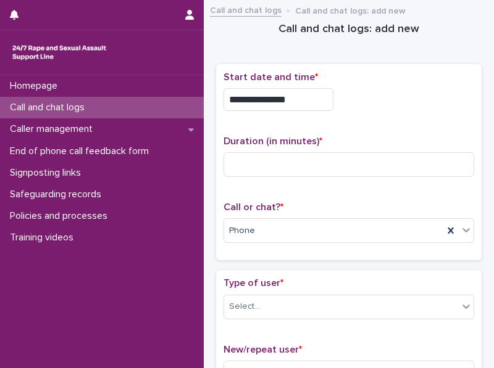
click at [294, 100] on input "**********" at bounding box center [278, 99] width 110 height 23
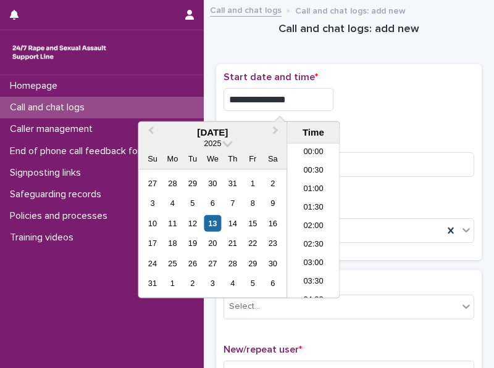
scroll to position [635, 0]
type input "**********"
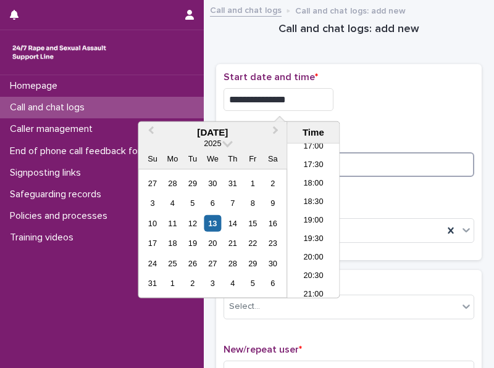
click at [400, 171] on input at bounding box center [348, 164] width 251 height 25
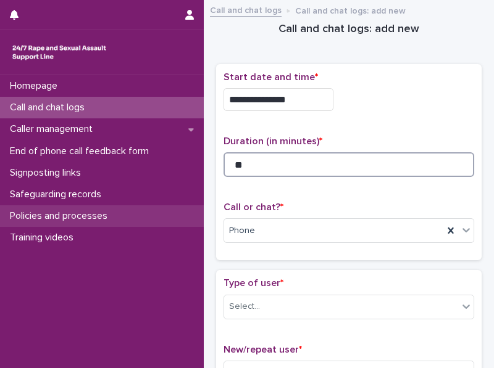
type input "**"
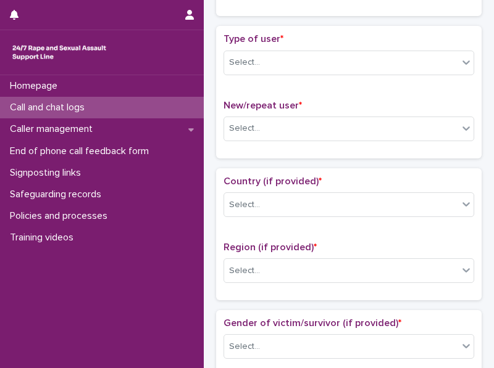
scroll to position [251, 0]
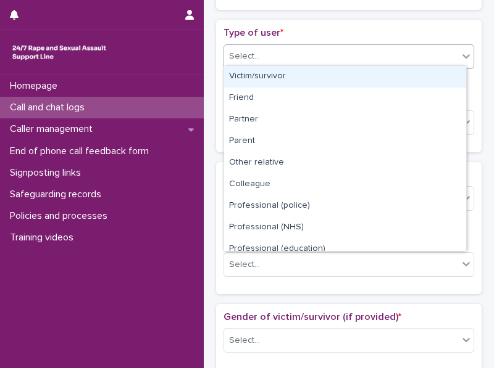
click at [460, 58] on icon at bounding box center [466, 56] width 12 height 12
click at [436, 79] on div "Victim/survivor" at bounding box center [345, 77] width 242 height 22
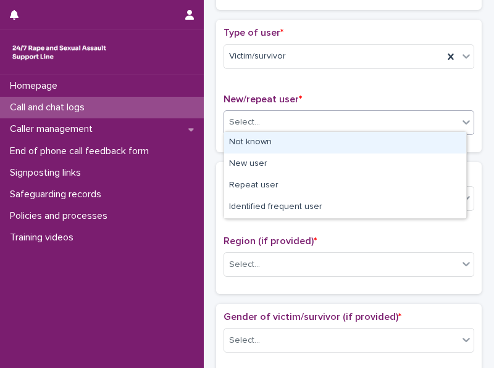
click at [460, 116] on icon at bounding box center [466, 122] width 12 height 12
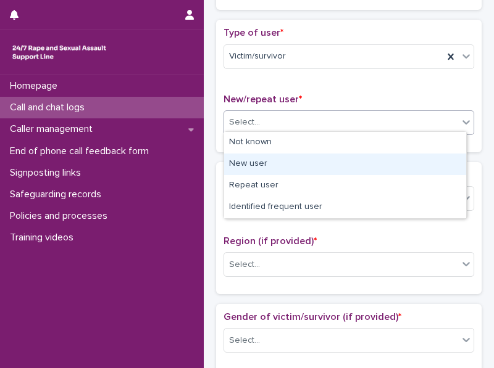
click at [441, 157] on div "New user" at bounding box center [345, 165] width 242 height 22
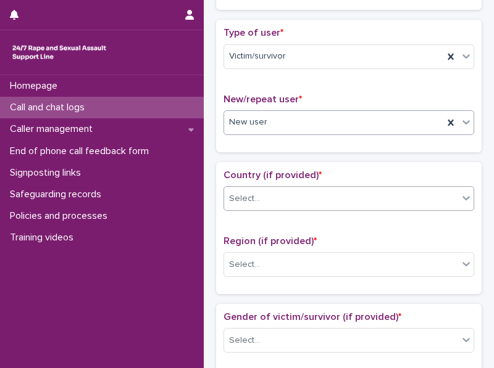
click at [460, 192] on icon at bounding box center [466, 198] width 12 height 12
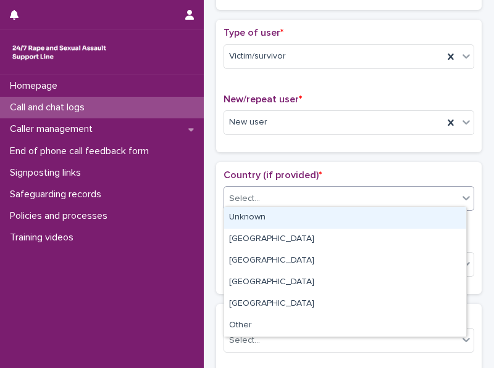
click at [449, 219] on div "Unknown" at bounding box center [345, 218] width 242 height 22
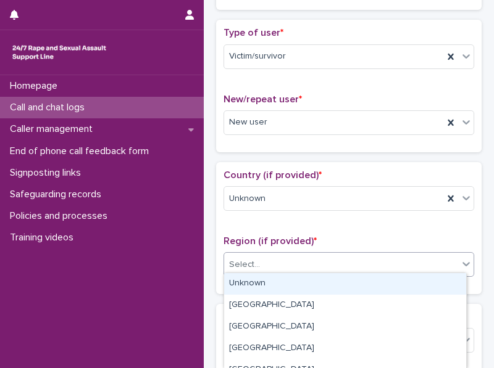
drag, startPoint x: 456, startPoint y: 254, endPoint x: 445, endPoint y: 280, distance: 28.2
click at [445, 280] on div "Unknown" at bounding box center [345, 284] width 242 height 22
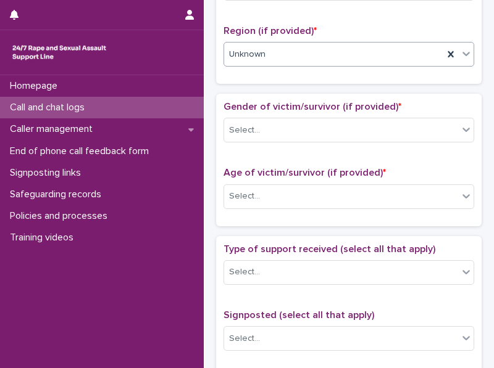
scroll to position [473, 0]
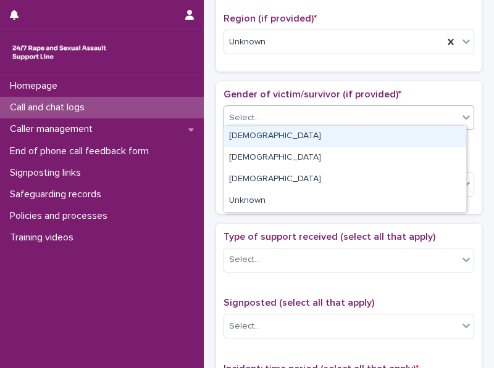
click at [460, 112] on icon at bounding box center [466, 117] width 12 height 12
click at [434, 138] on div "[DEMOGRAPHIC_DATA]" at bounding box center [345, 137] width 242 height 22
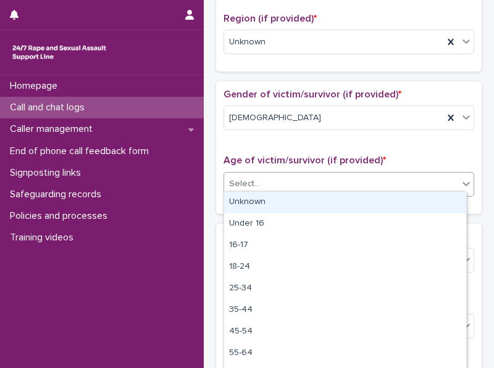
click at [399, 182] on div "Select..." at bounding box center [341, 184] width 234 height 20
click at [375, 212] on div "Unknown" at bounding box center [345, 203] width 242 height 22
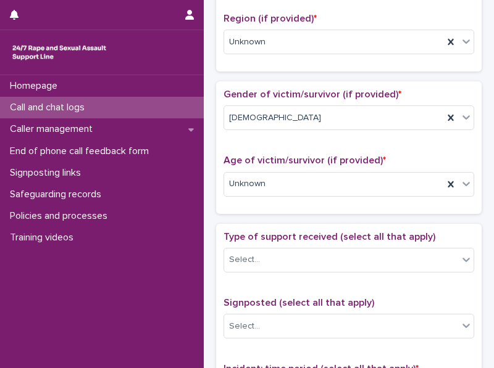
drag, startPoint x: 485, startPoint y: 177, endPoint x: 491, endPoint y: 193, distance: 17.2
click at [491, 193] on div "**********" at bounding box center [247, 184] width 494 height 368
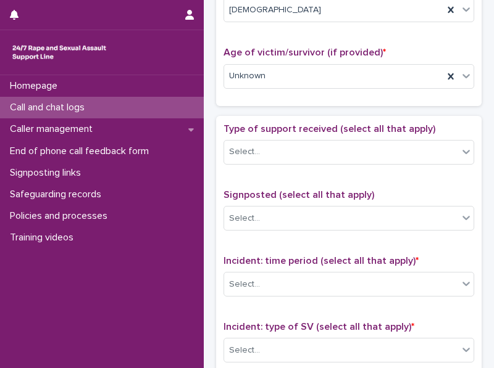
scroll to position [645, 0]
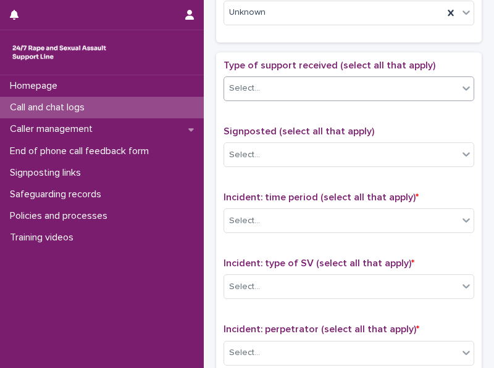
click at [460, 82] on icon at bounding box center [466, 88] width 12 height 12
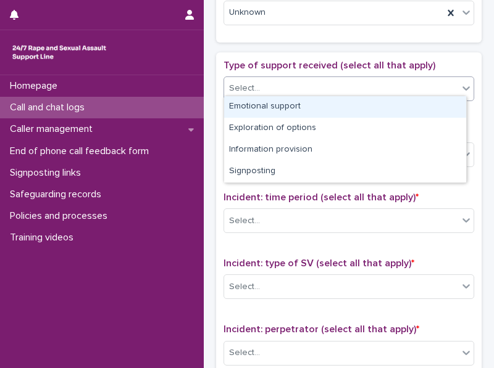
click at [431, 107] on div "Emotional support" at bounding box center [345, 107] width 242 height 22
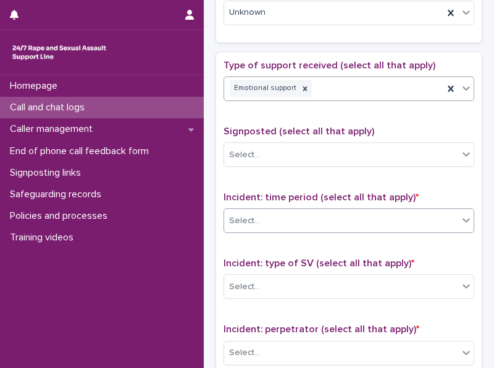
click at [360, 211] on div "Select..." at bounding box center [341, 221] width 234 height 20
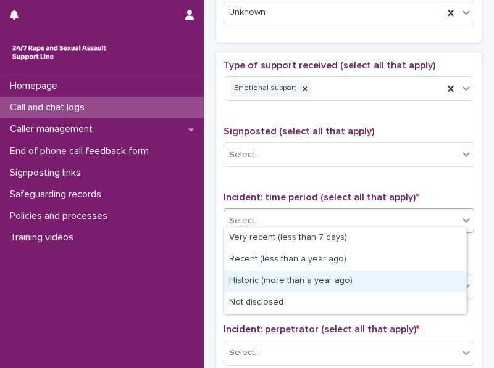
click at [344, 284] on div "Historic (more than a year ago)" at bounding box center [345, 282] width 242 height 22
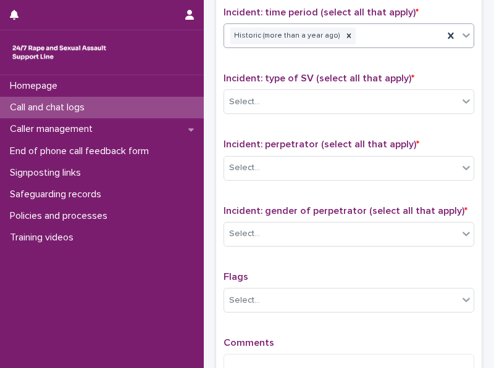
scroll to position [834, 0]
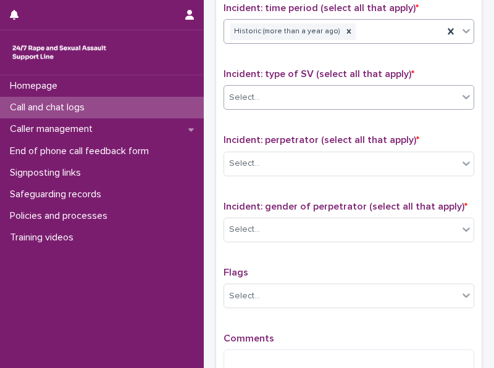
click at [460, 93] on icon at bounding box center [466, 97] width 12 height 12
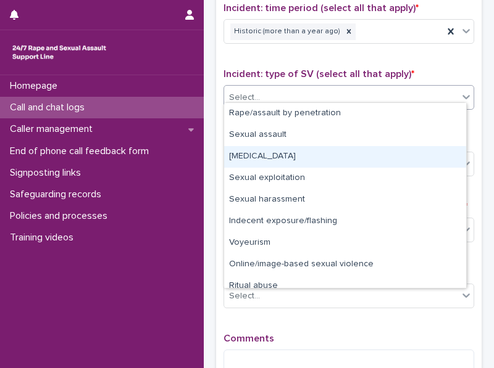
click at [421, 161] on div "[MEDICAL_DATA]" at bounding box center [345, 157] width 242 height 22
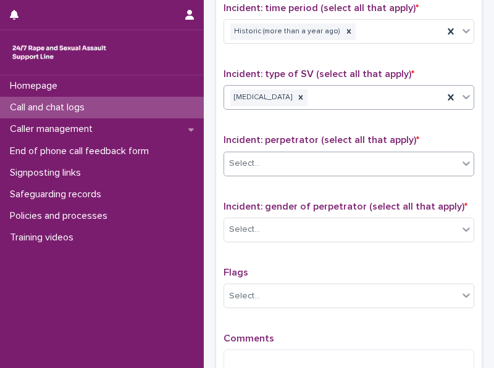
click at [460, 157] on icon at bounding box center [466, 163] width 12 height 12
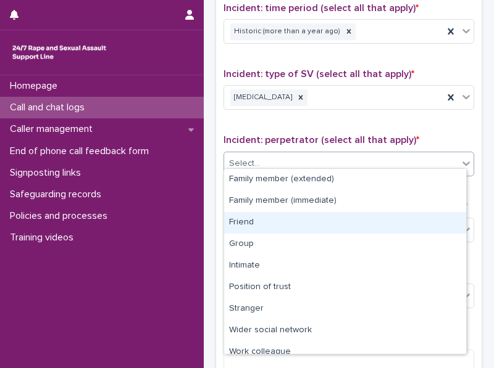
click at [432, 222] on div "Friend" at bounding box center [345, 223] width 242 height 22
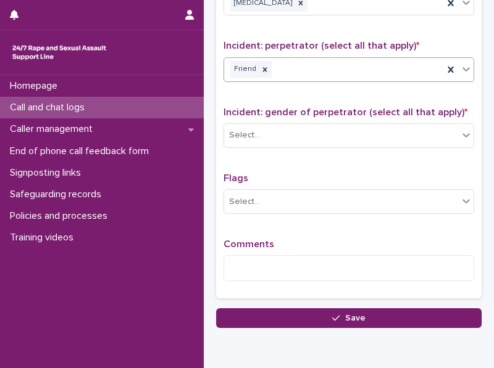
scroll to position [977, 0]
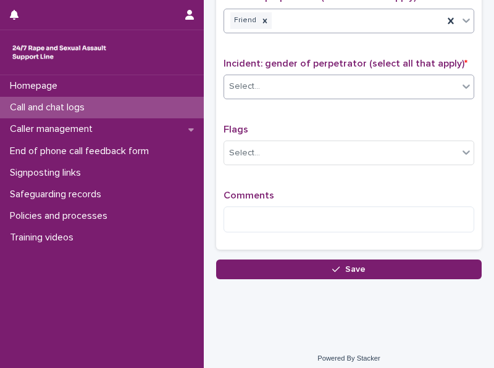
click at [460, 80] on icon at bounding box center [466, 86] width 12 height 12
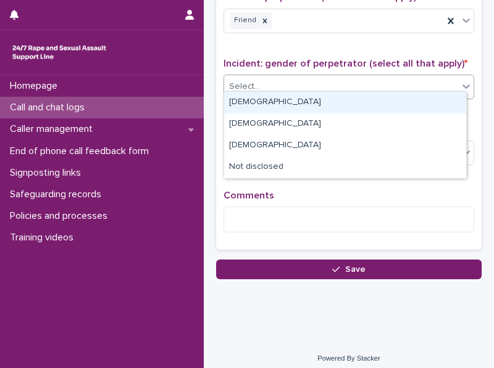
click at [439, 94] on div "[DEMOGRAPHIC_DATA]" at bounding box center [345, 103] width 242 height 22
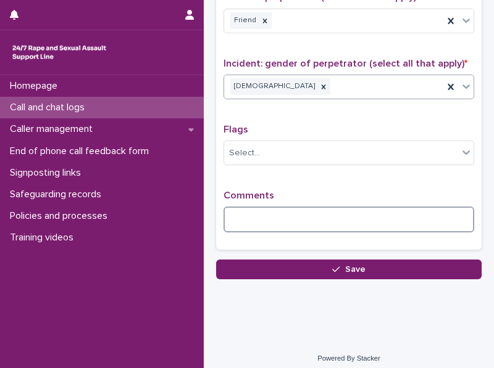
click at [300, 207] on textarea at bounding box center [348, 220] width 251 height 26
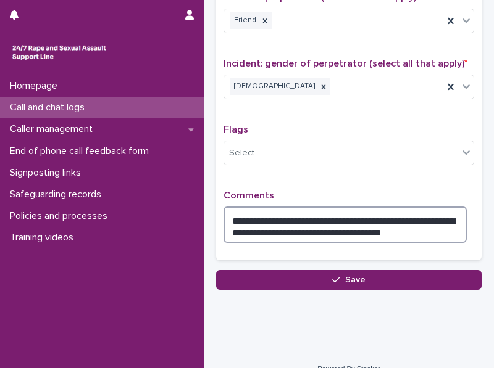
click at [423, 221] on textarea "**********" at bounding box center [344, 225] width 243 height 36
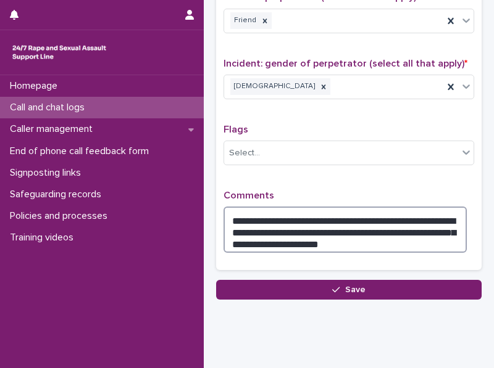
click at [387, 234] on textarea "**********" at bounding box center [344, 230] width 243 height 46
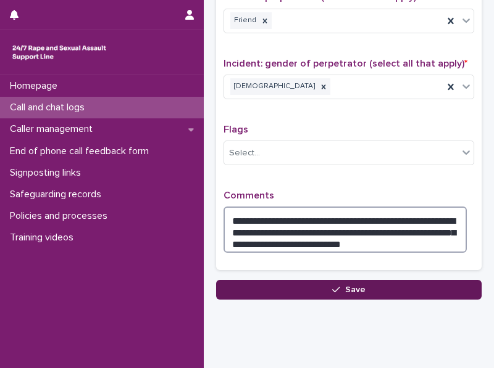
type textarea "**********"
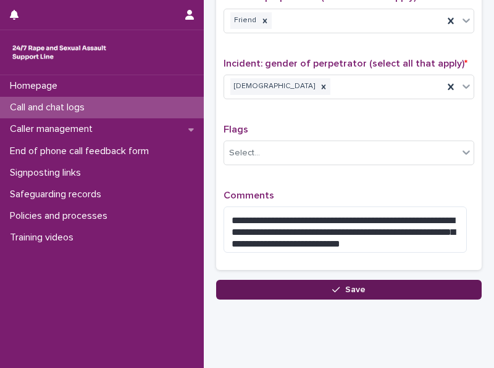
click at [375, 281] on button "Save" at bounding box center [348, 290] width 265 height 20
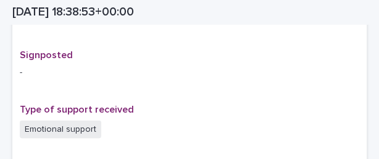
scroll to position [765, 0]
